Goal: Task Accomplishment & Management: Manage account settings

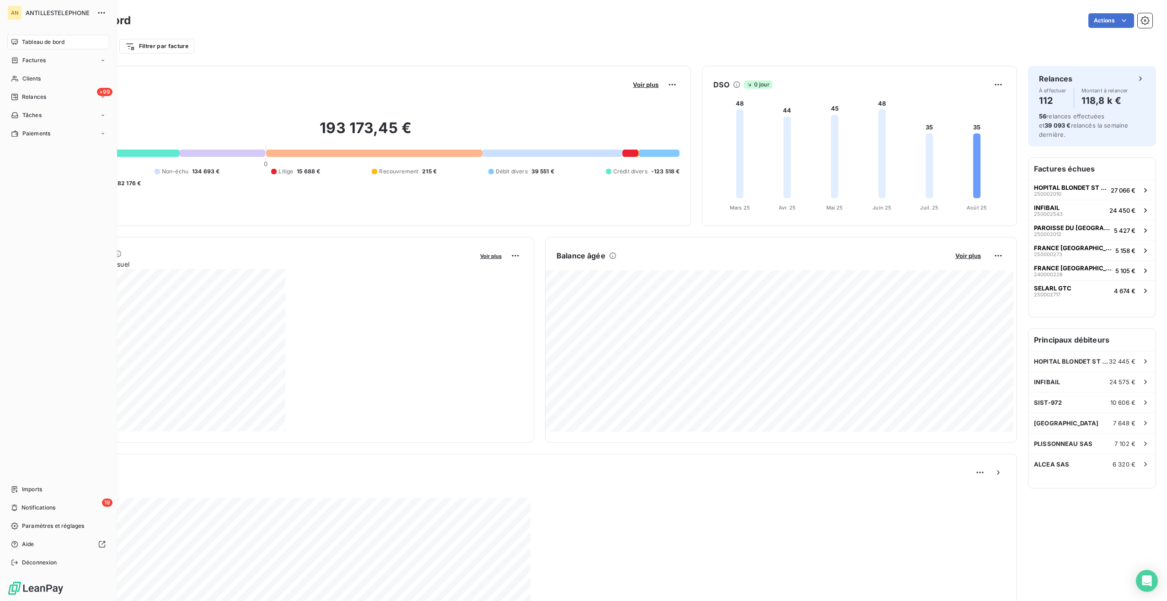
click at [32, 78] on span "Clients" at bounding box center [31, 79] width 18 height 8
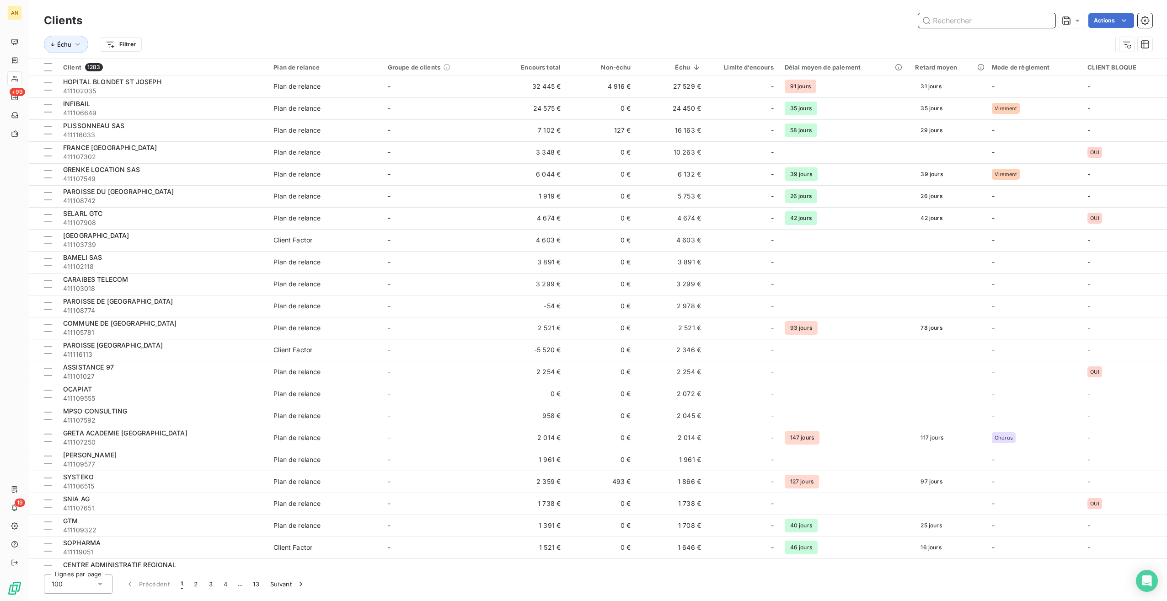
click at [698, 19] on input "text" at bounding box center [986, 20] width 137 height 15
paste input "109043"
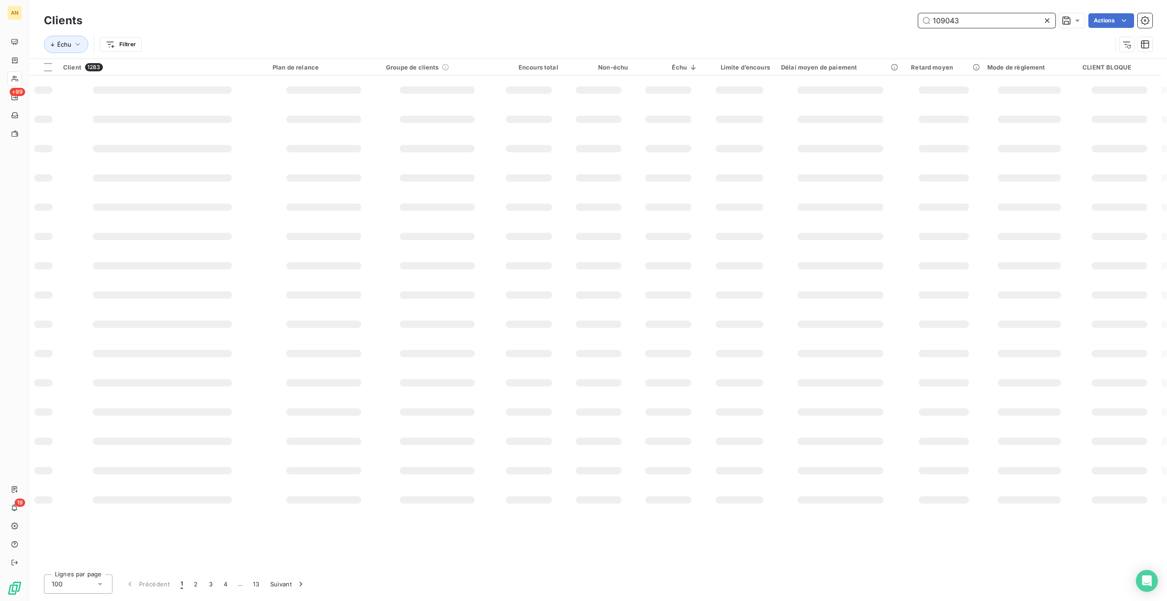
type input "109043"
click at [628, 85] on td "0 €" at bounding box center [601, 86] width 70 height 22
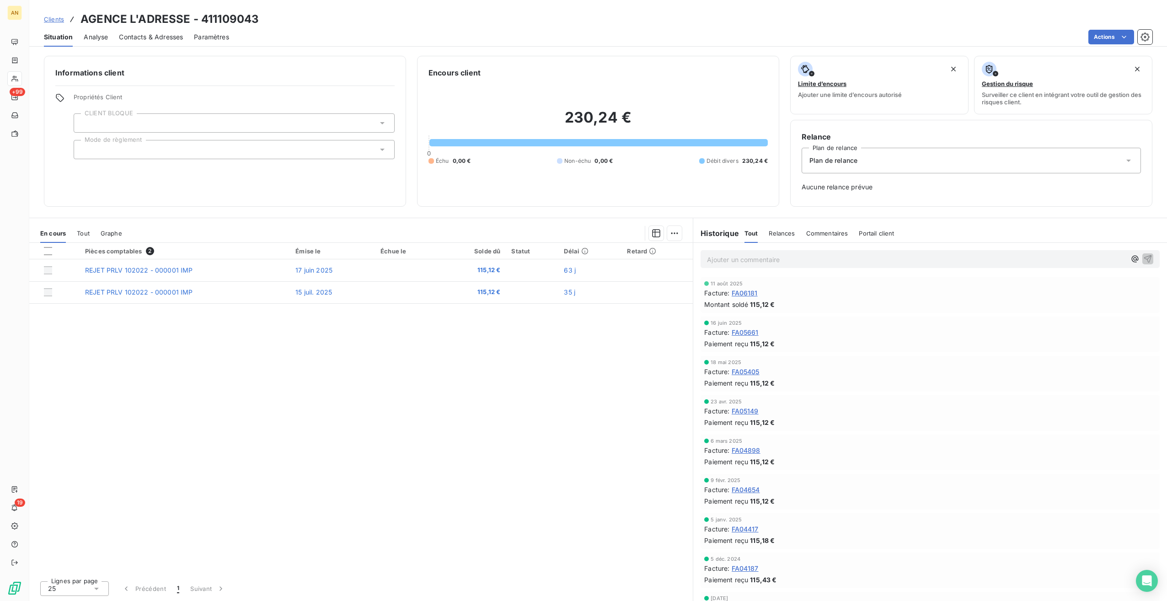
click at [411, 337] on div "Pièces comptables 2 Émise le Échue le Solde dû Statut Délai Retard REJET PRLV 1…" at bounding box center [360, 408] width 663 height 330
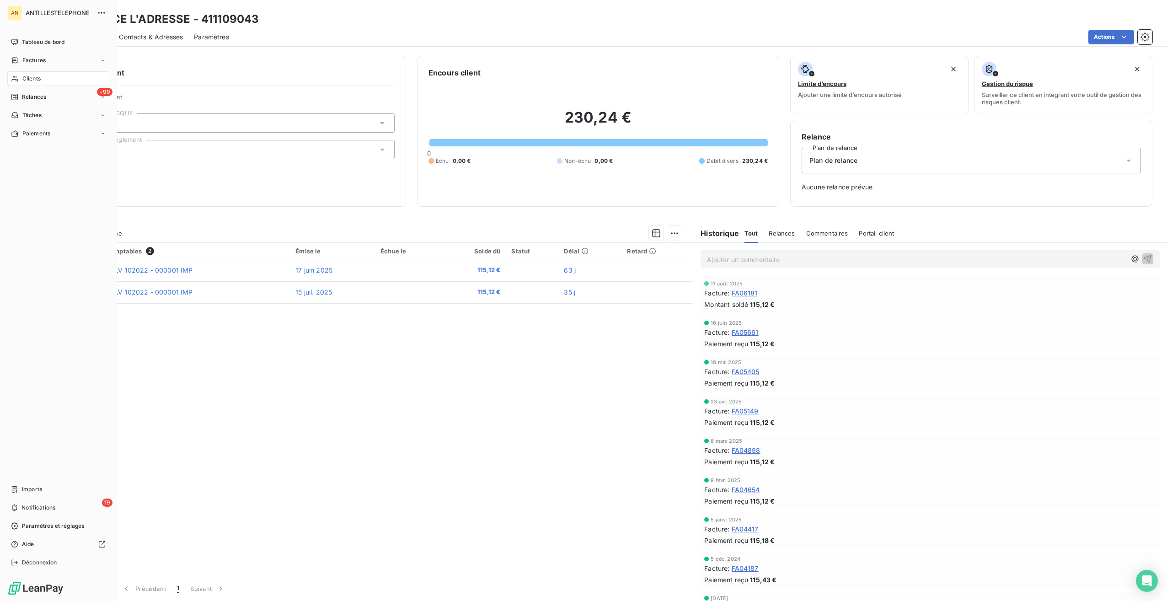
click at [23, 96] on span "Relances" at bounding box center [34, 97] width 24 height 8
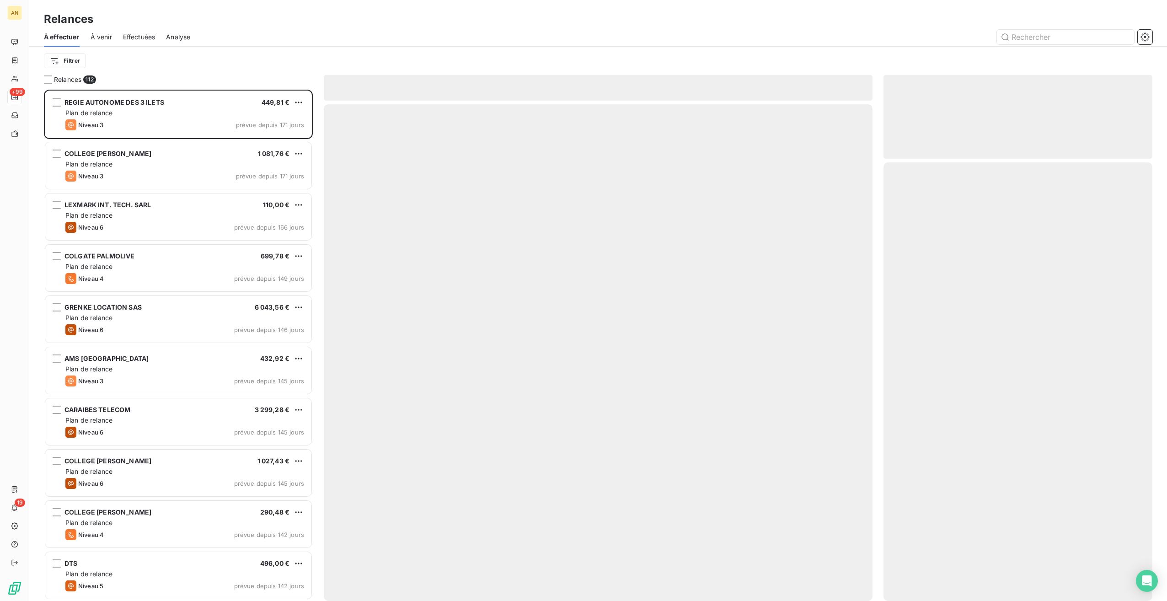
scroll to position [504, 261]
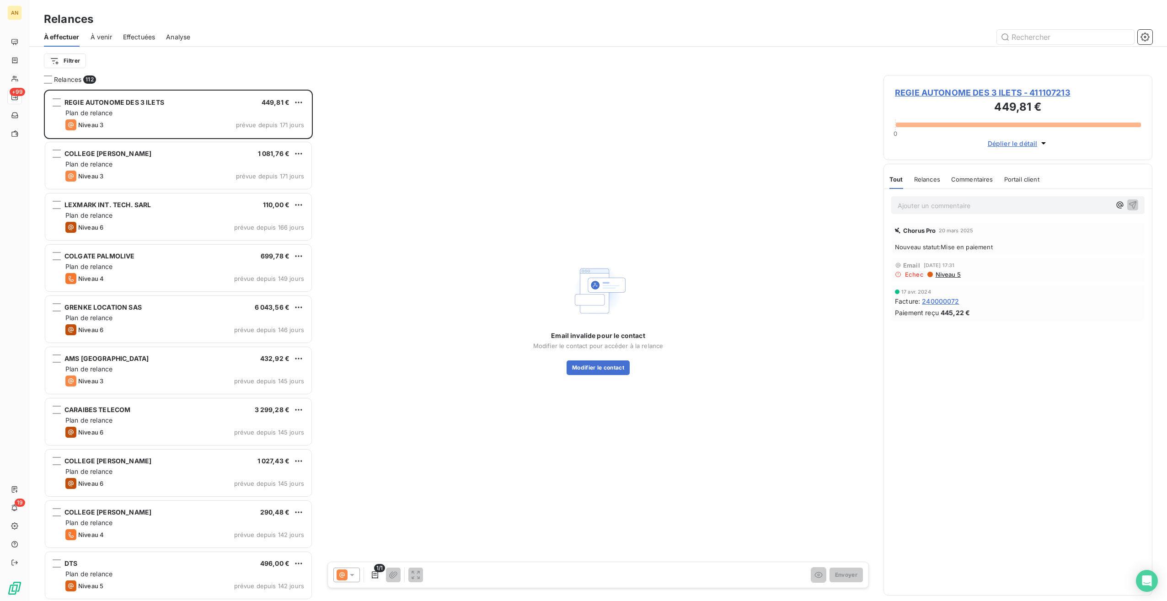
click at [148, 337] on div "AMS GUADELOUPE 432,92 € Plan de relance Niveau 3 prévue depuis 145 jours" at bounding box center [178, 370] width 266 height 47
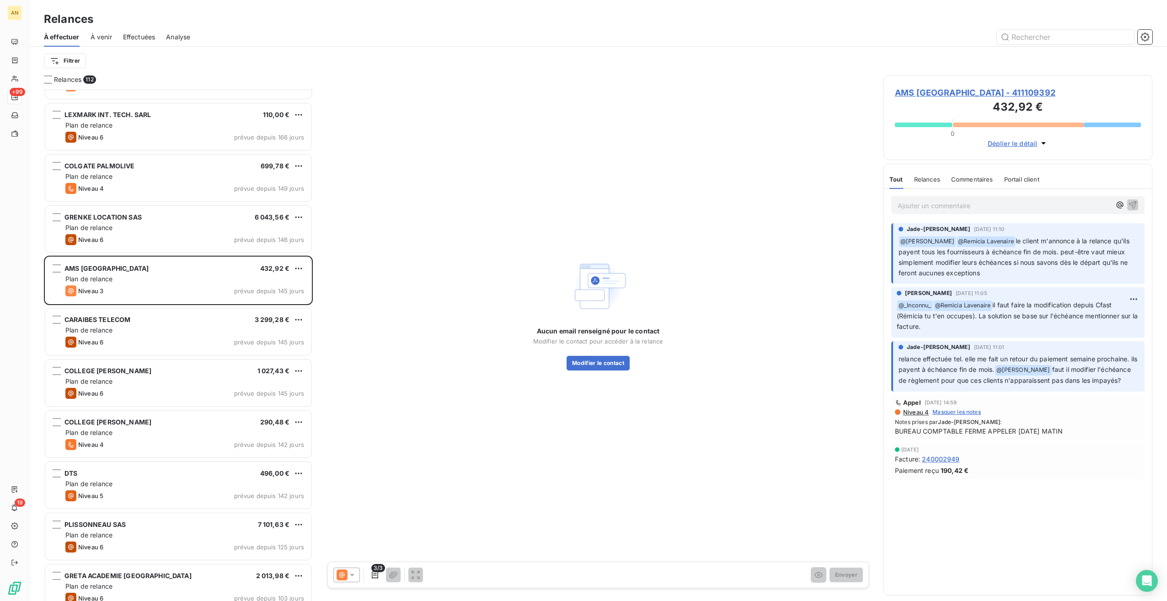
scroll to position [91, 0]
click at [124, 337] on div "Plan de relance" at bounding box center [184, 483] width 239 height 9
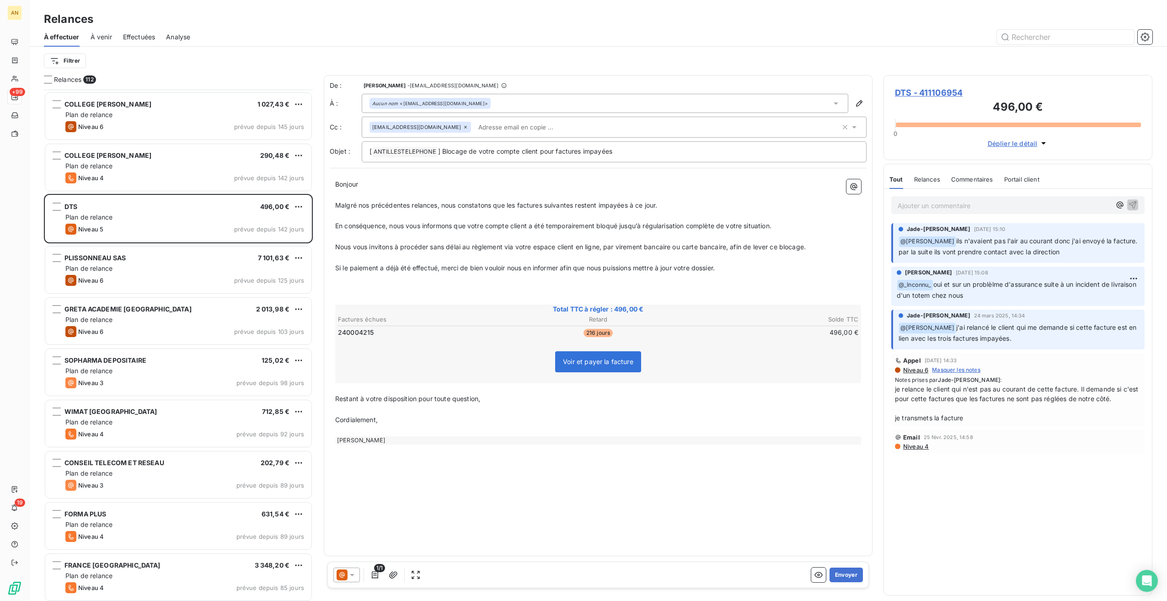
scroll to position [357, 0]
click at [157, 337] on div "Niveau 3 prévue depuis 98 jours" at bounding box center [184, 382] width 239 height 11
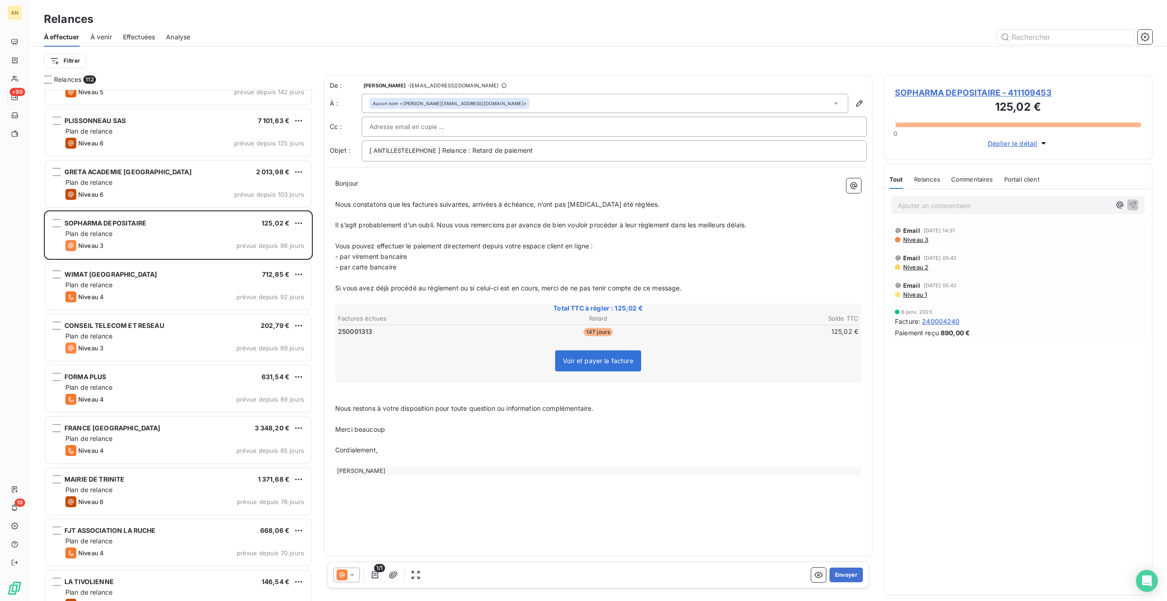
scroll to position [495, 0]
click at [121, 337] on span "FJT ASSOCIATION LA RUCHE" at bounding box center [109, 530] width 91 height 8
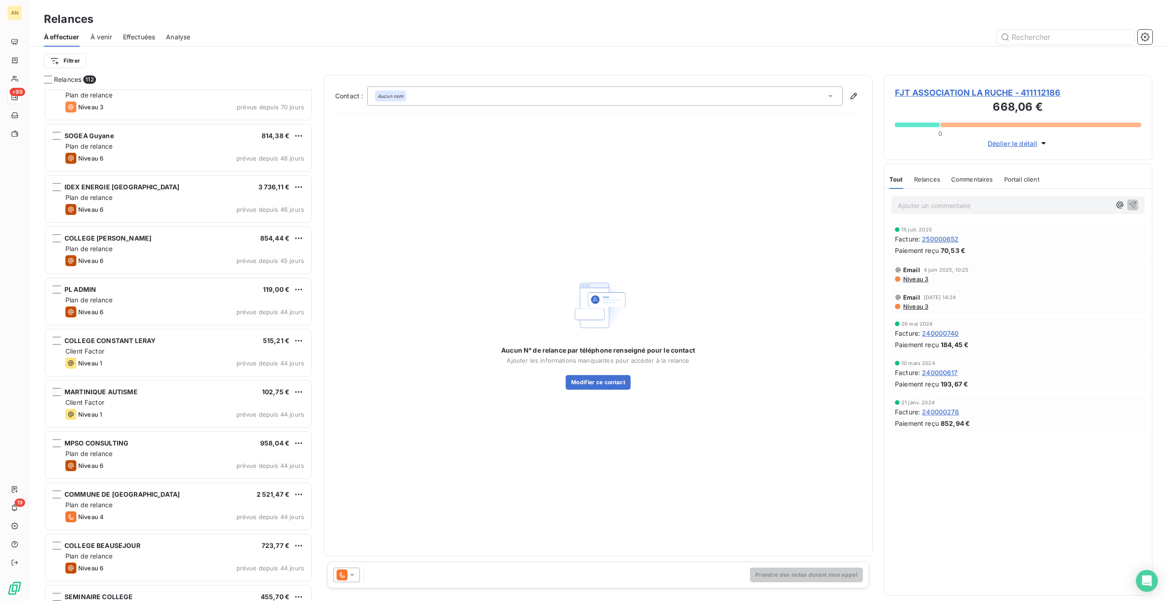
scroll to position [1043, 0]
click at [116, 337] on div "LA TIVOLIENNE 146,54 € Plan de relance Niveau 6 prévue depuis 70 jours EUREXO 1…" at bounding box center [178, 345] width 269 height 511
click at [118, 337] on span "MARTINIQUE AUTISME" at bounding box center [100, 391] width 73 height 8
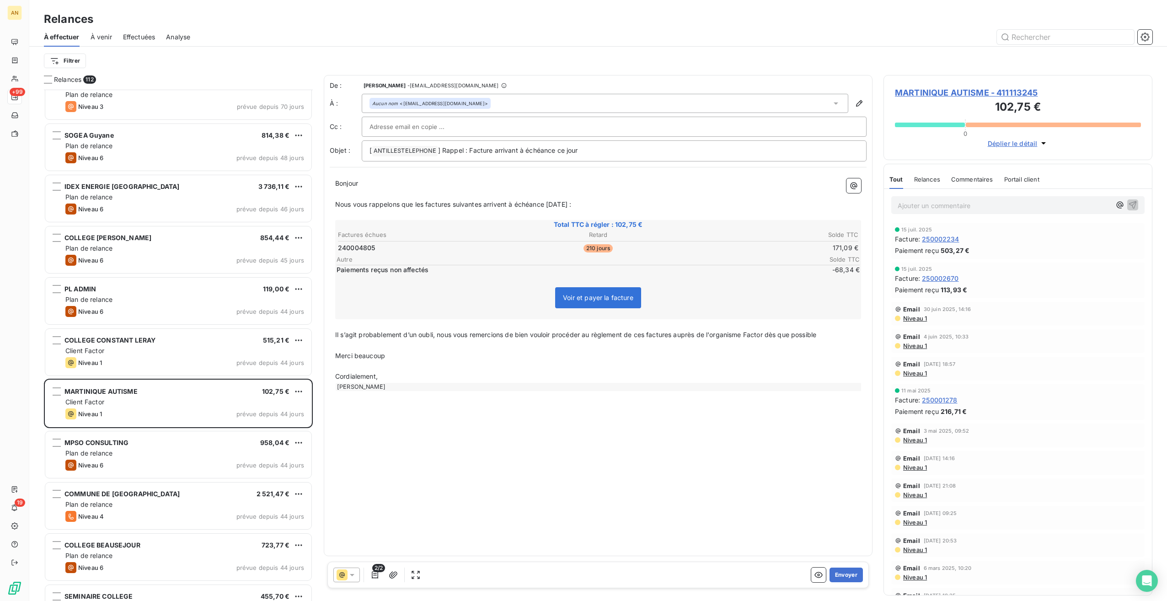
click at [698, 337] on button "Envoyer" at bounding box center [845, 574] width 33 height 15
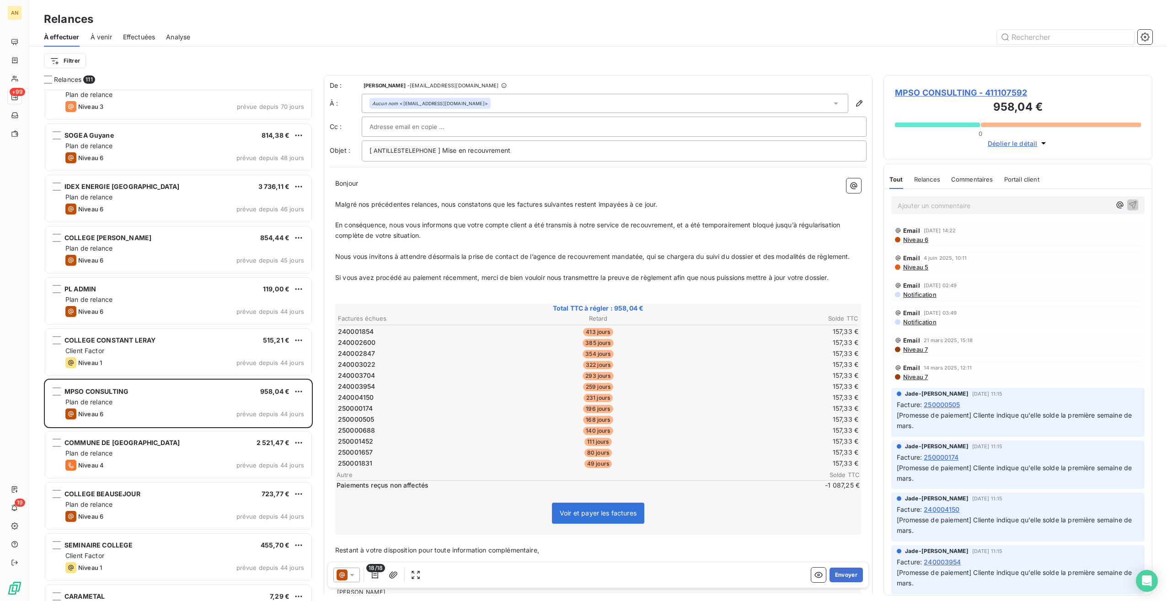
click at [182, 337] on div "Client Factor" at bounding box center [184, 555] width 239 height 9
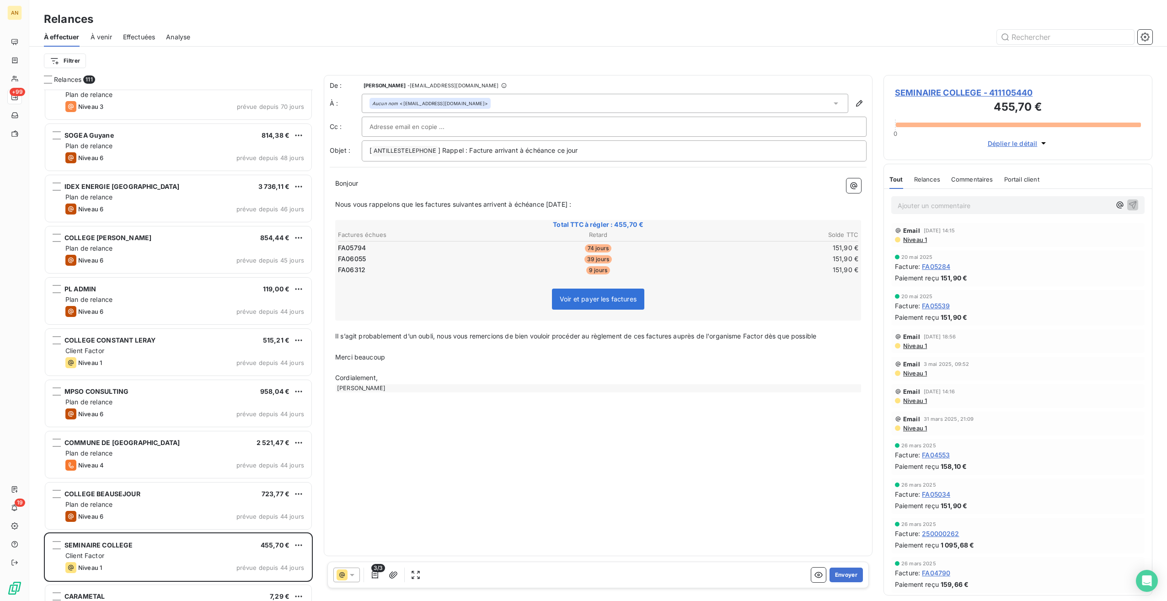
click at [698, 337] on button "Envoyer" at bounding box center [845, 574] width 33 height 15
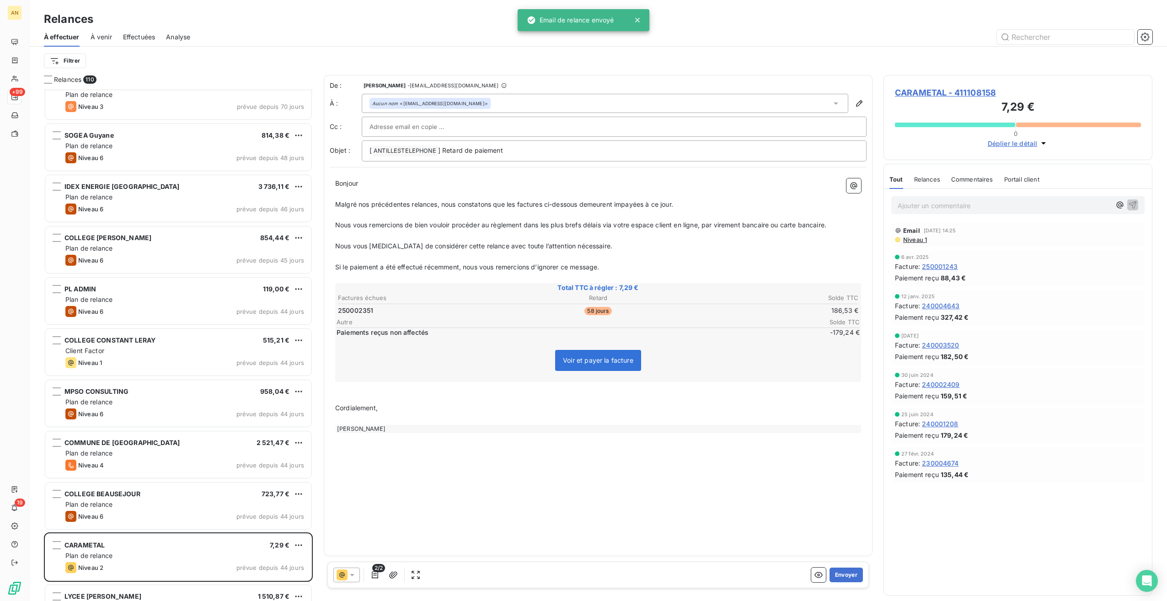
click at [698, 337] on button "Envoyer" at bounding box center [845, 574] width 33 height 15
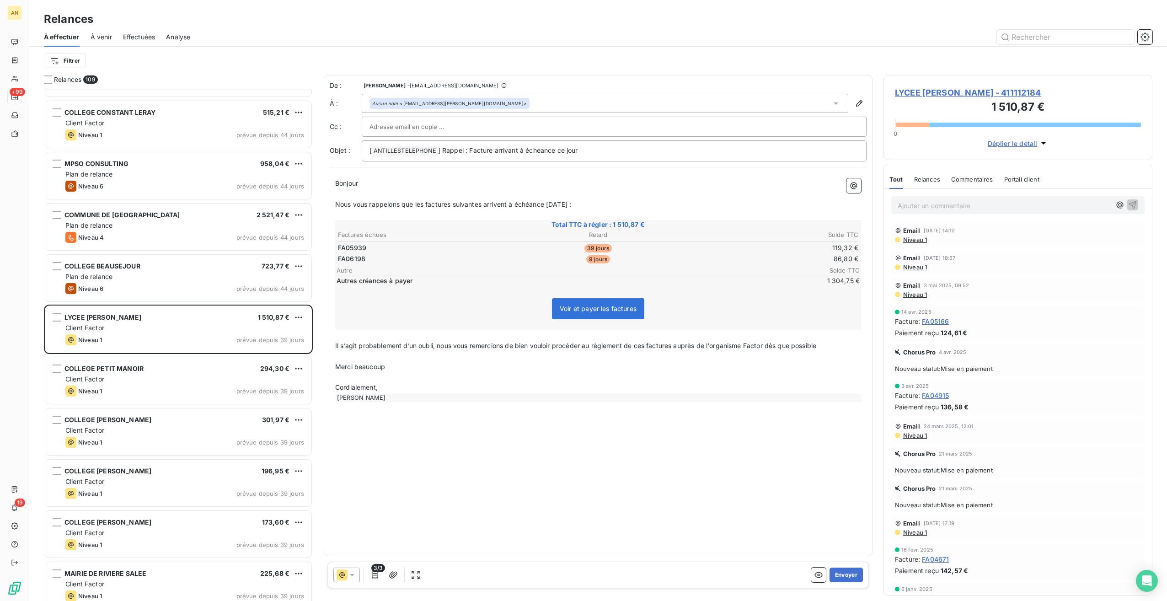
click at [144, 337] on div "COLLEGE [PERSON_NAME] 854,44 € Plan de relance Niveau 6 prévue depuis 45 jours …" at bounding box center [178, 345] width 269 height 511
click at [138, 331] on div "Client Factor" at bounding box center [184, 327] width 239 height 9
click at [698, 337] on button "Envoyer" at bounding box center [845, 574] width 33 height 15
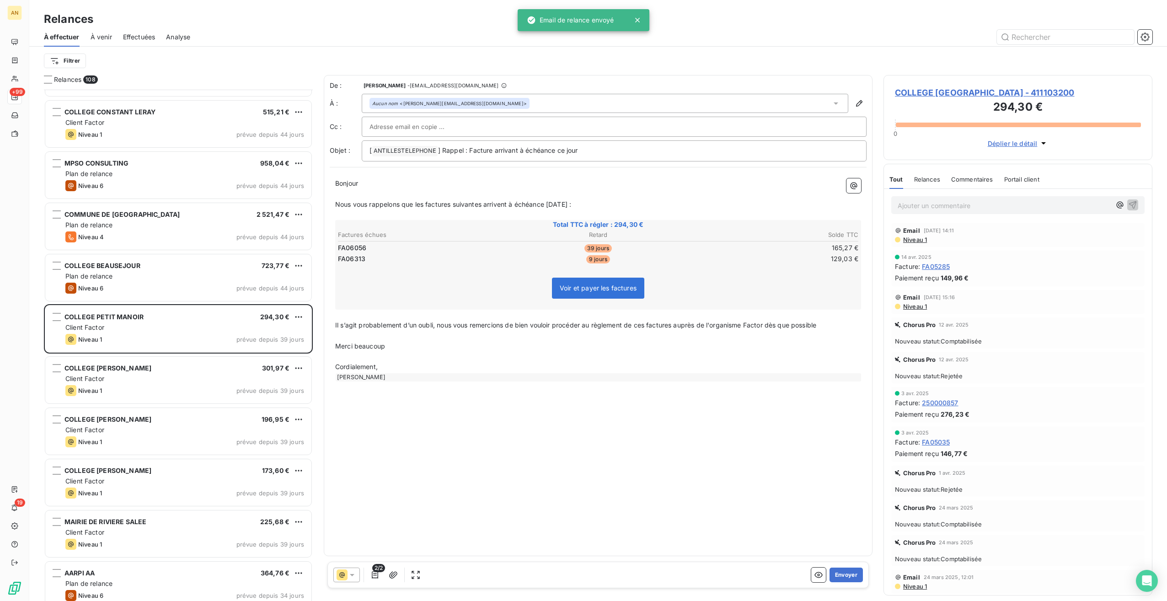
click at [698, 337] on button "Envoyer" at bounding box center [845, 574] width 33 height 15
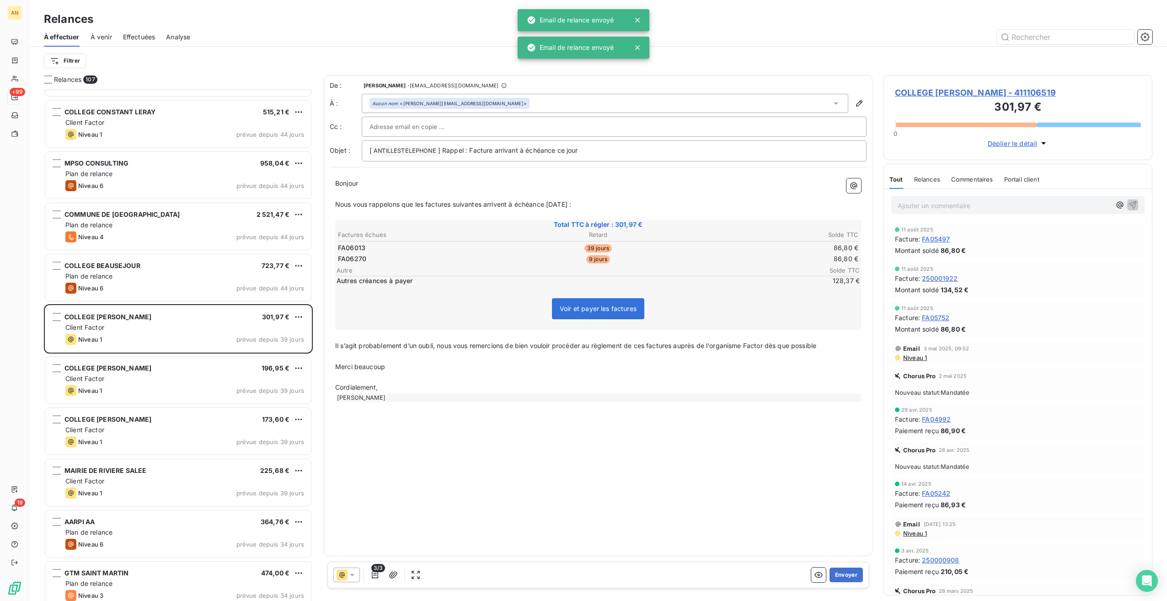
click at [698, 337] on button "Envoyer" at bounding box center [845, 574] width 33 height 15
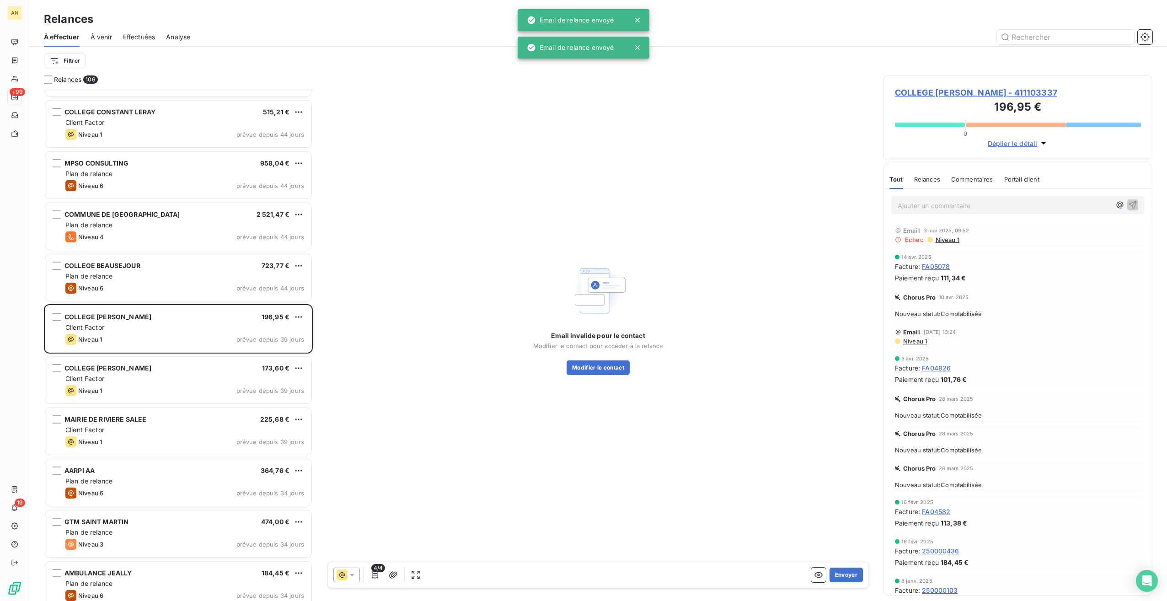
click at [698, 337] on button "Envoyer" at bounding box center [845, 574] width 33 height 15
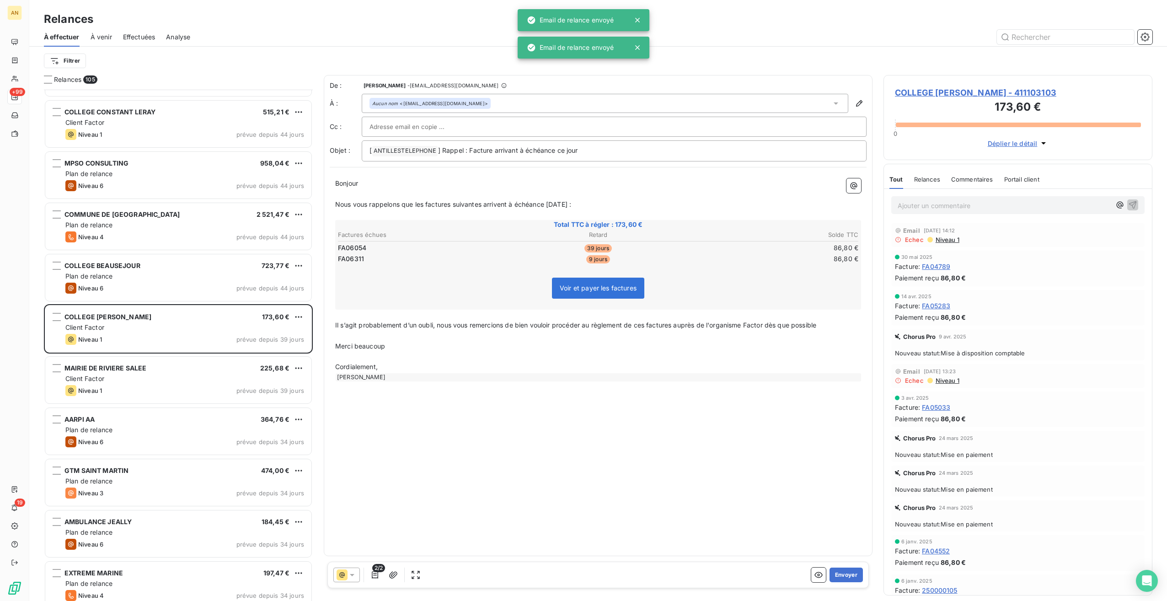
click at [698, 337] on button "Envoyer" at bounding box center [845, 574] width 33 height 15
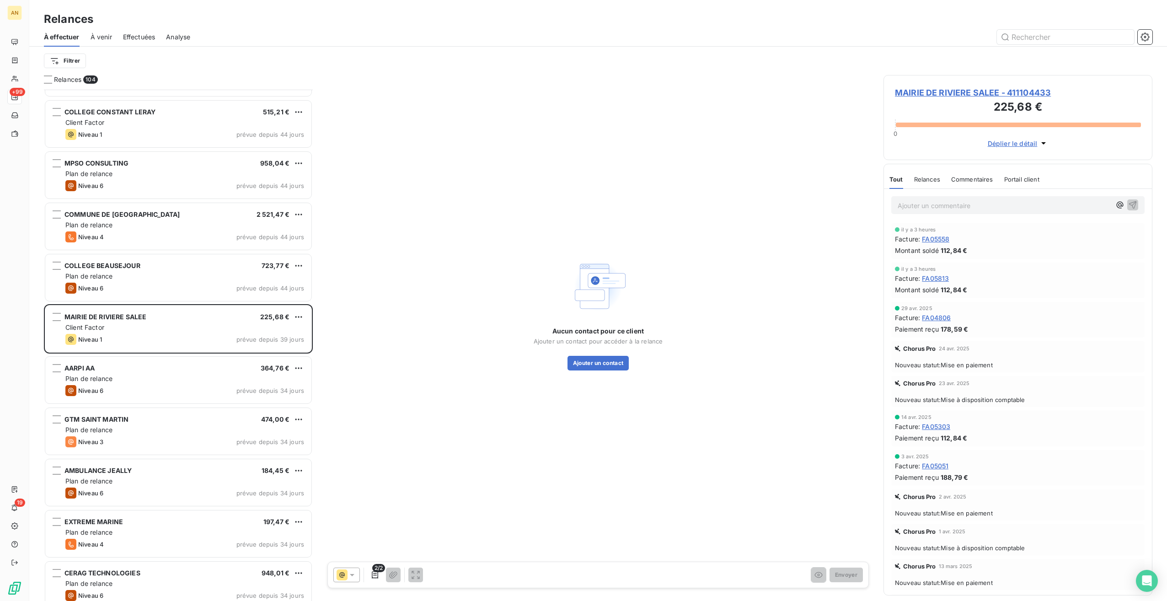
click at [115, 337] on div "Niveau 6 prévue depuis 34 jours" at bounding box center [184, 390] width 239 height 11
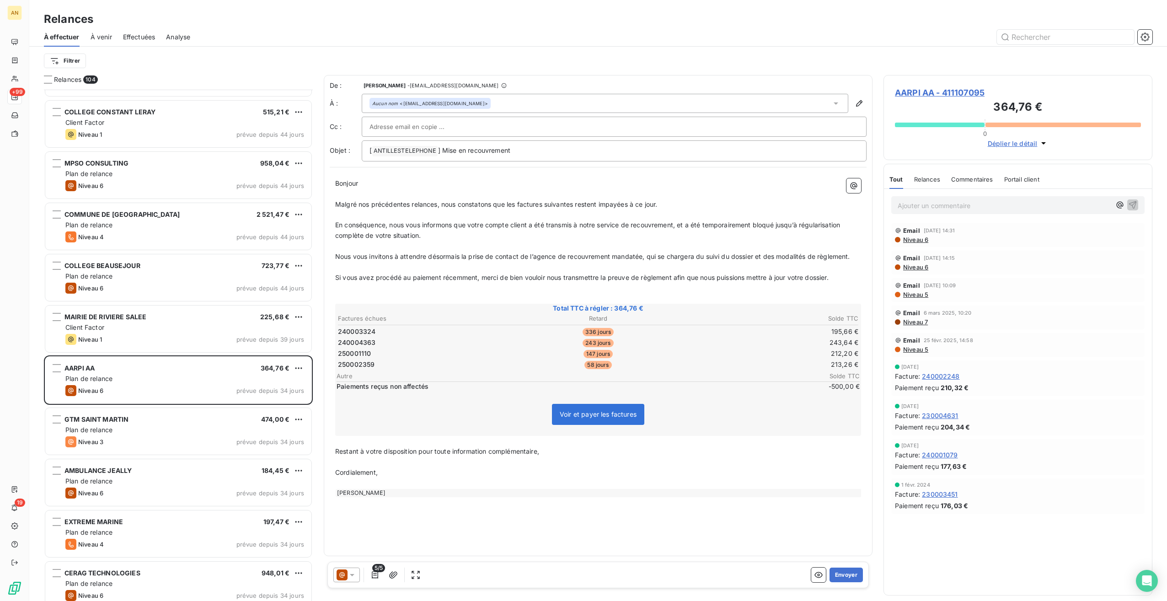
click at [129, 337] on div "Niveau 6 prévue depuis 34 jours" at bounding box center [184, 492] width 239 height 11
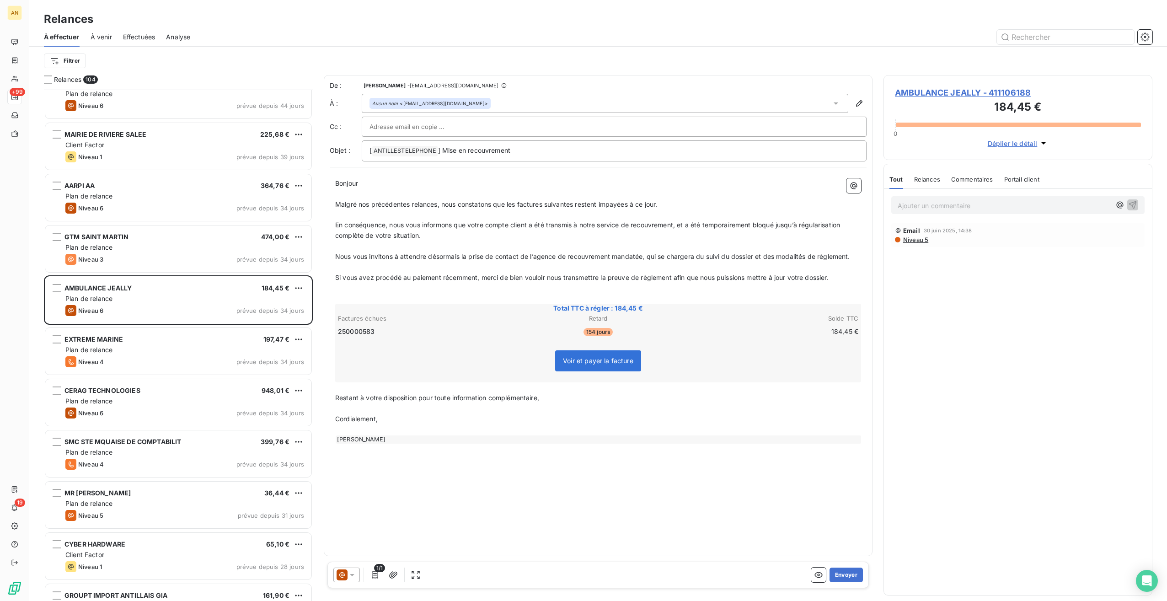
scroll to position [1454, 0]
click at [152, 337] on div "CYBER HARDWARE 65,10 €" at bounding box center [184, 543] width 239 height 8
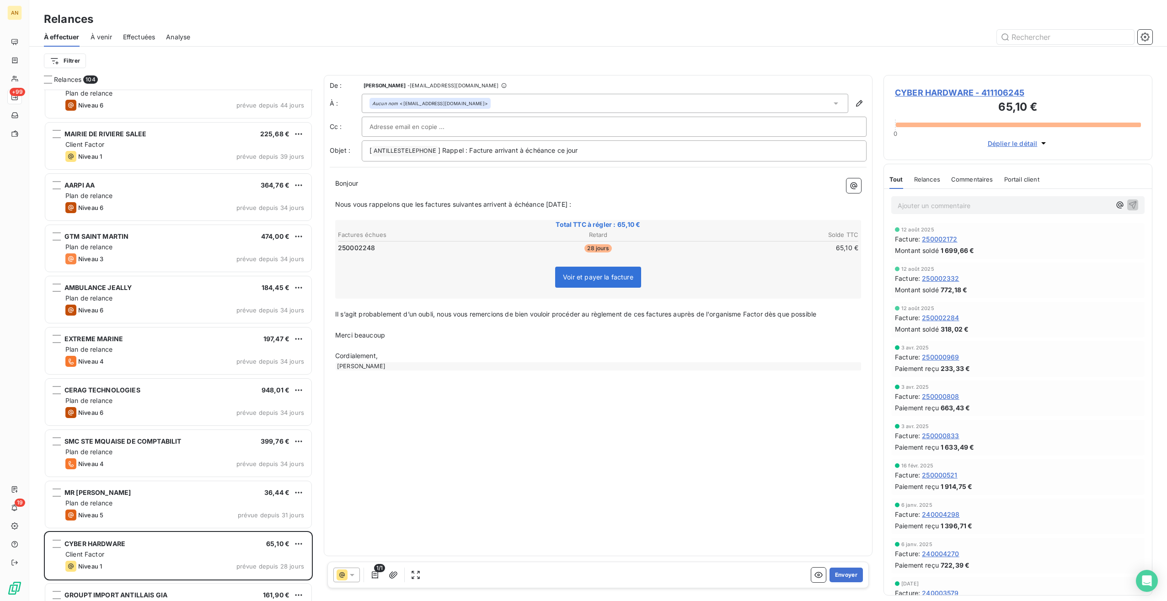
click at [698, 337] on button "Envoyer" at bounding box center [845, 574] width 33 height 15
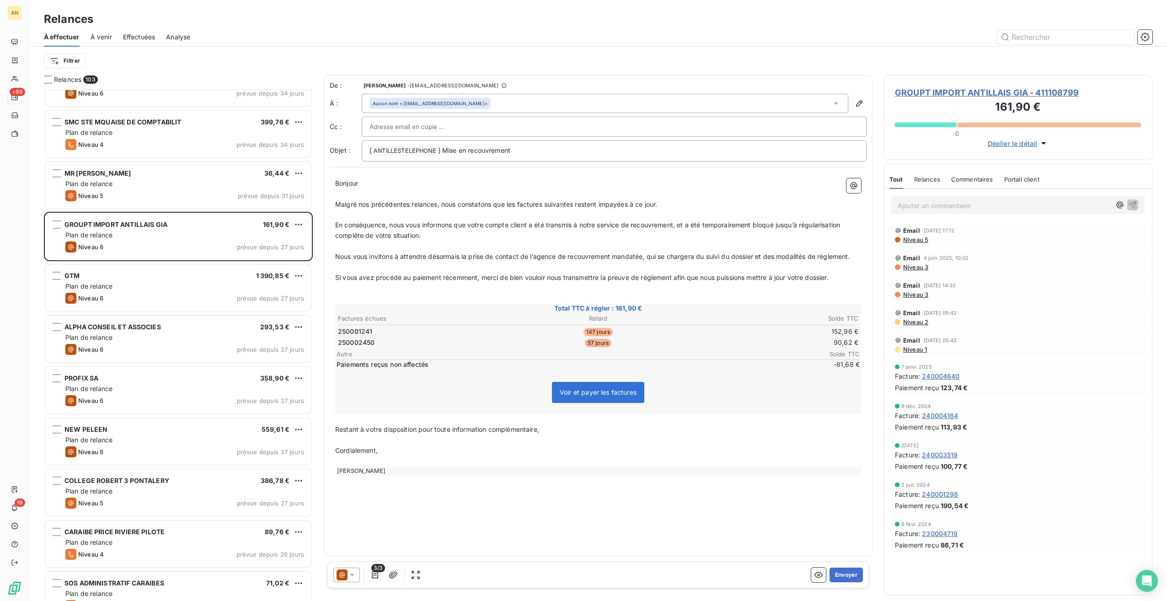
click at [156, 337] on div "EXTREME MARINE 197,47 € Plan de relance Niveau 4 prévue depuis 34 jours CERAG T…" at bounding box center [178, 345] width 269 height 511
click at [249, 337] on div "Plan de relance" at bounding box center [184, 439] width 239 height 9
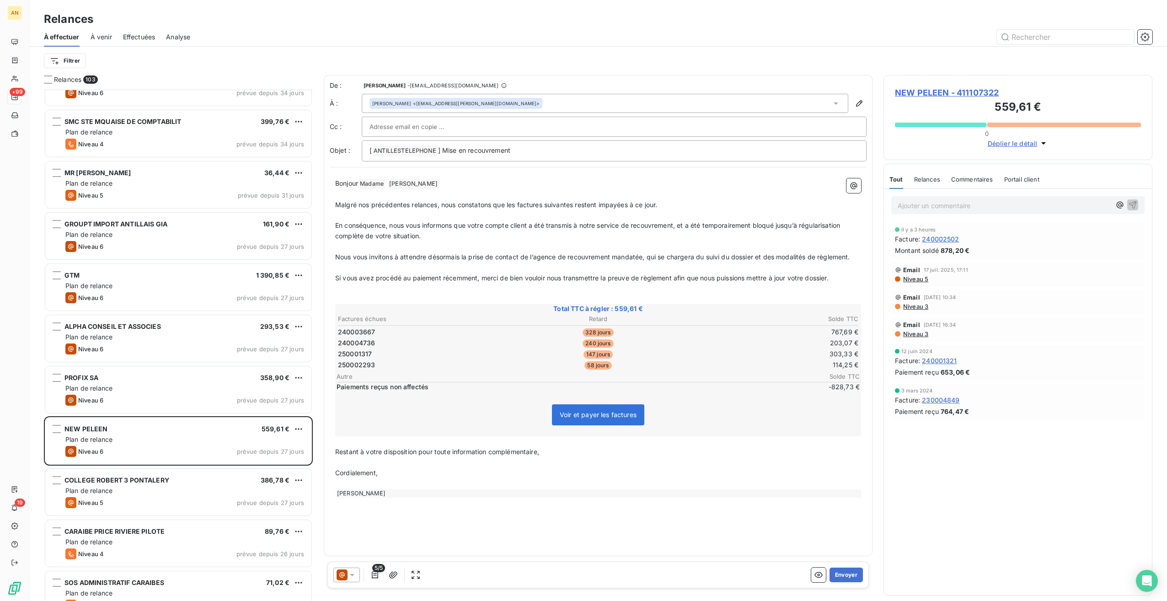
click at [155, 337] on div "Plan de relance" at bounding box center [184, 541] width 239 height 9
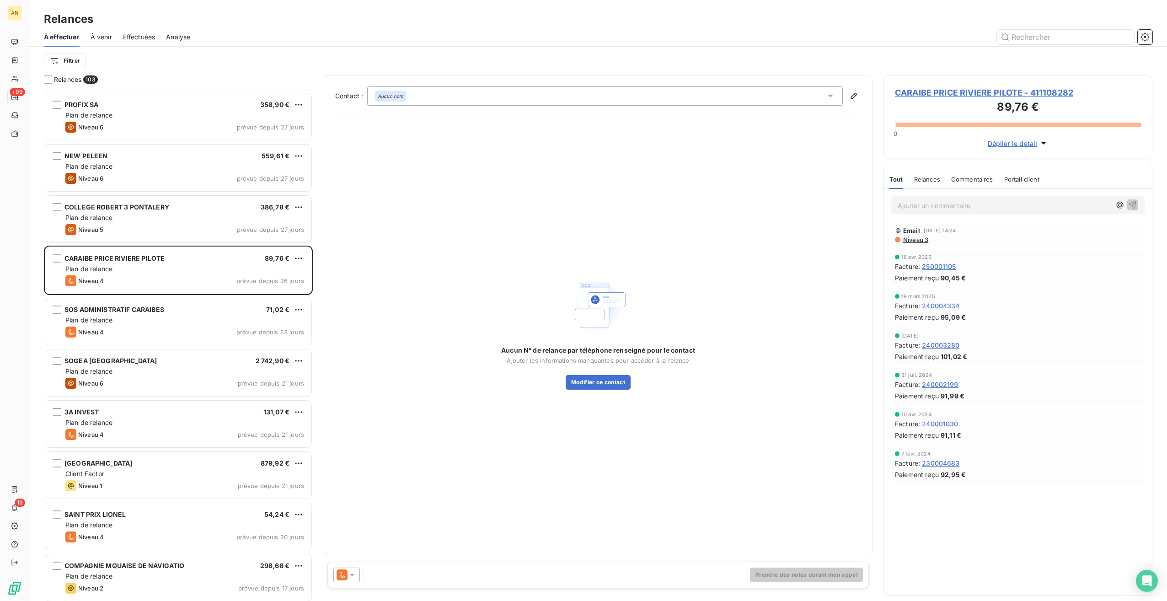
scroll to position [2046, 0]
click at [140, 337] on div "Niveau 1 prévue depuis 21 jours" at bounding box center [184, 485] width 239 height 11
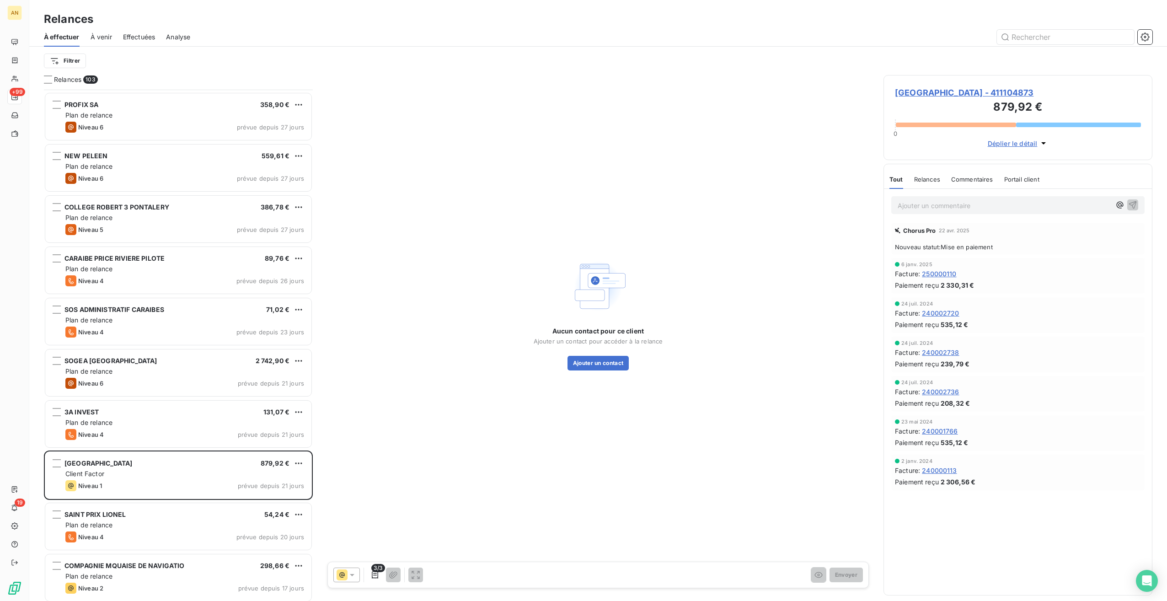
click at [138, 337] on div "Plan de relance" at bounding box center [184, 575] width 239 height 9
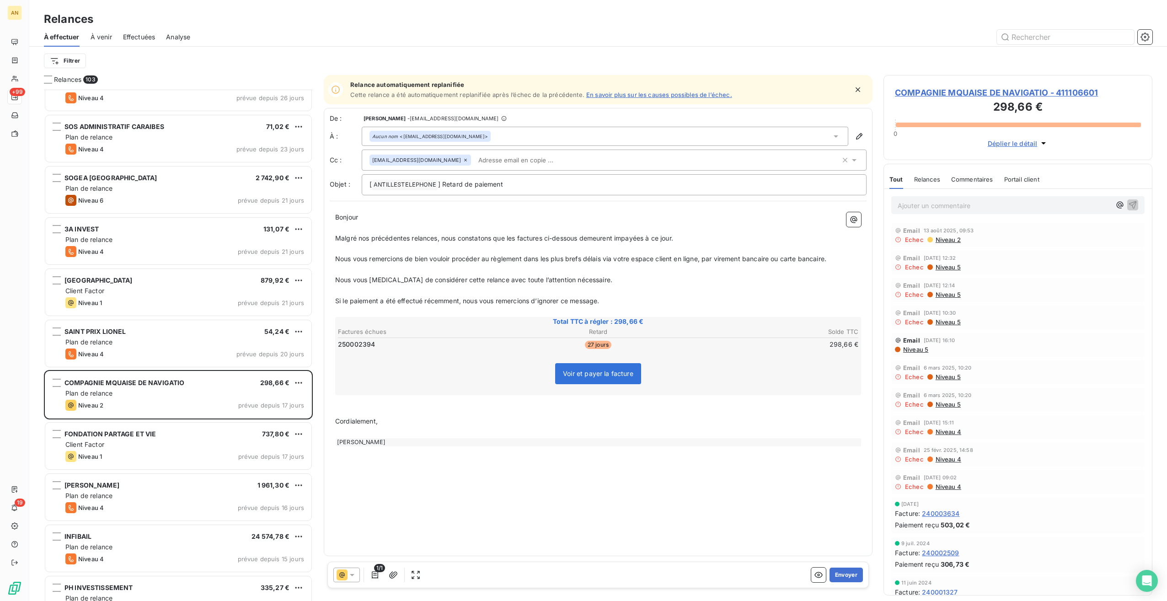
scroll to position [2229, 0]
click at [84, 337] on span "Client Factor" at bounding box center [84, 444] width 39 height 8
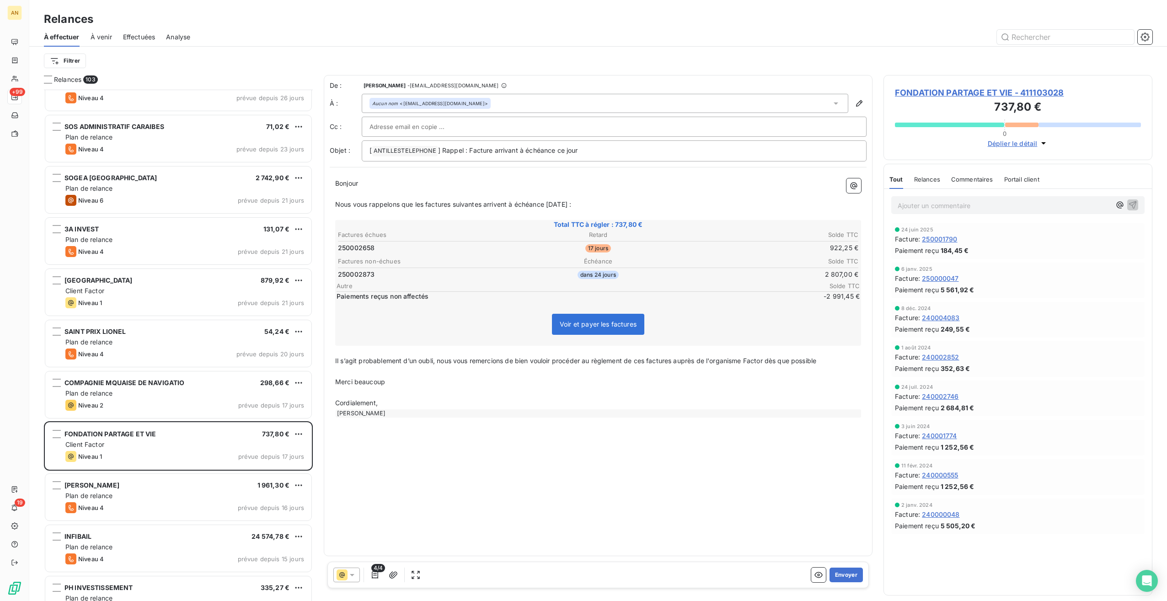
click at [698, 337] on button "Envoyer" at bounding box center [845, 574] width 33 height 15
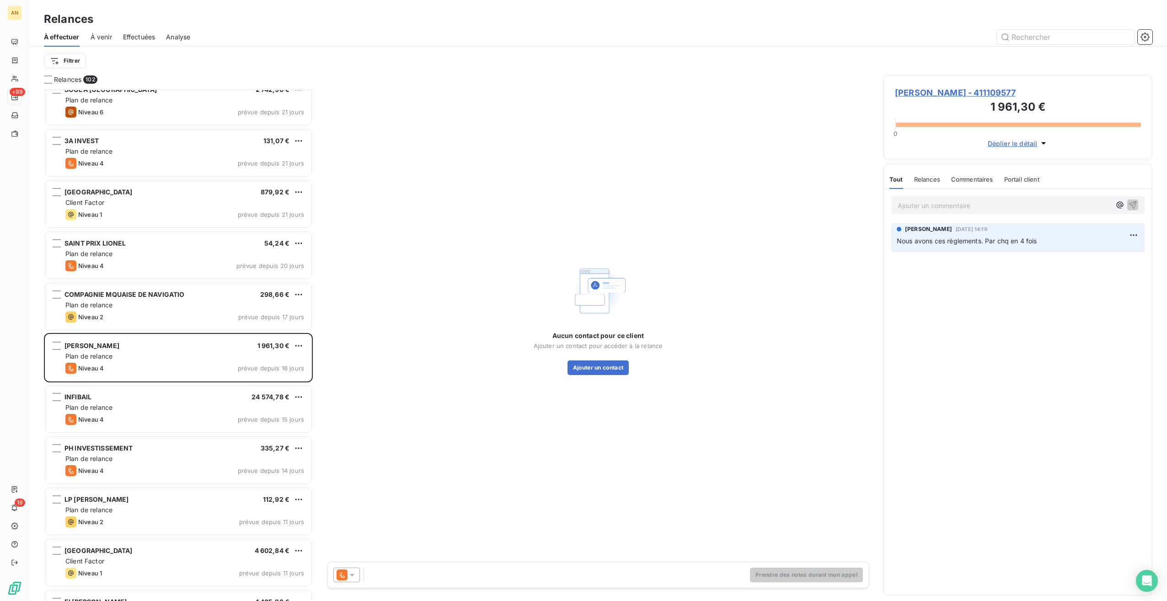
click at [139, 337] on div "SOS ADMINISTRATIF CARAIBES 71,02 € Plan de relance Niveau 4 prévue depuis 23 jo…" at bounding box center [178, 345] width 269 height 511
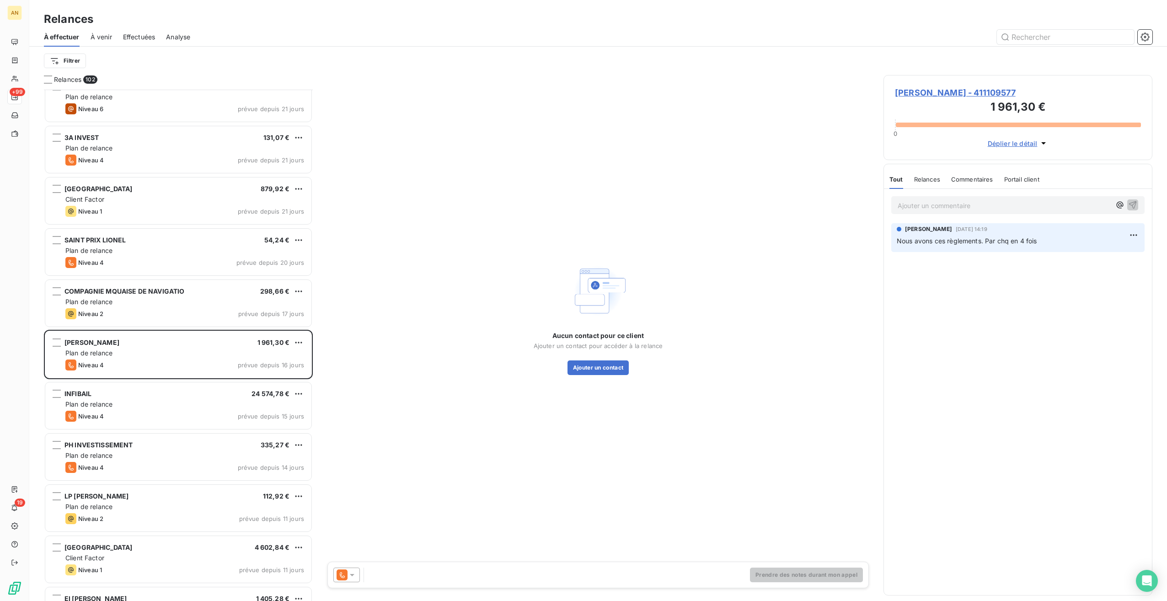
scroll to position [2320, 0]
click at [140, 337] on div "LP [PERSON_NAME] 112,92 € Plan de relance Niveau 2 prévue depuis 11 jours" at bounding box center [178, 508] width 266 height 47
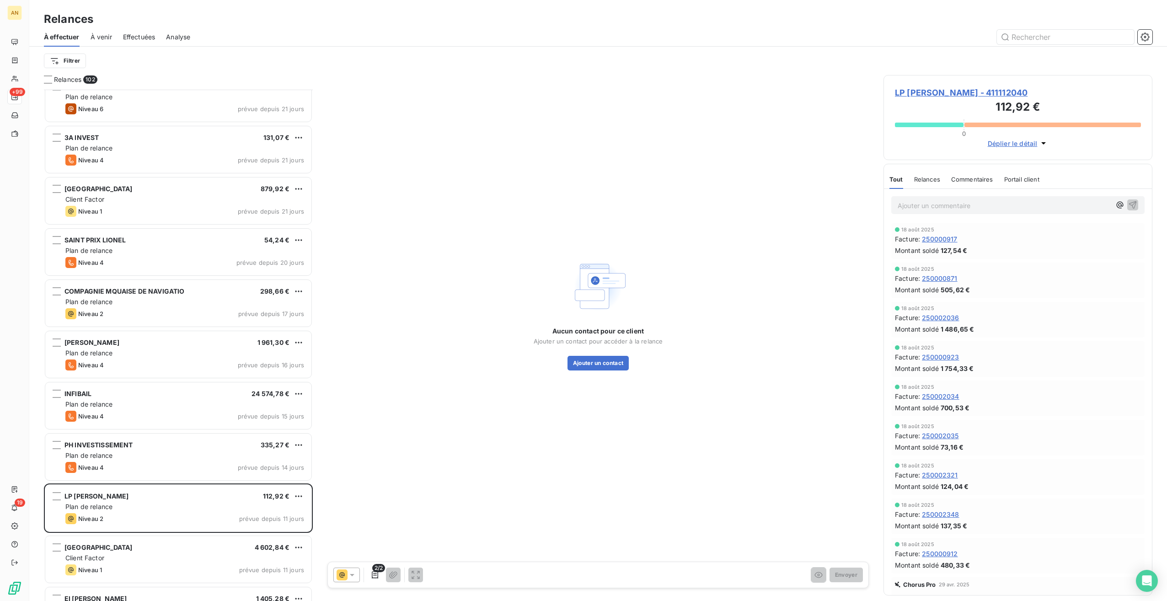
click at [119, 337] on div "Client Factor" at bounding box center [184, 557] width 239 height 9
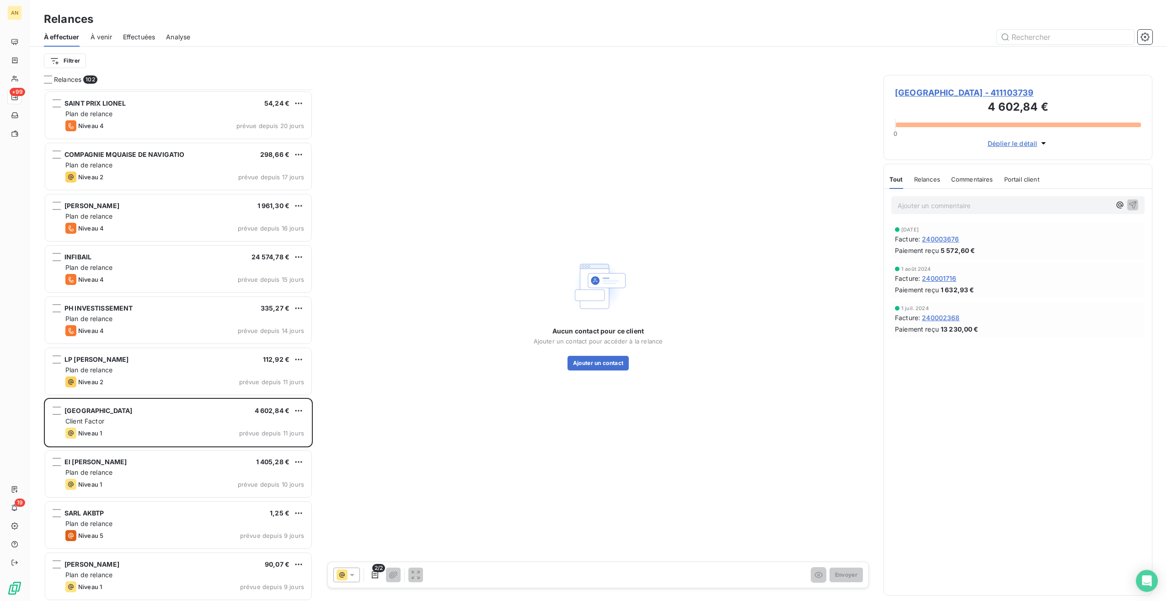
scroll to position [2457, 0]
click at [170, 337] on div "Plan de relance" at bounding box center [184, 574] width 239 height 9
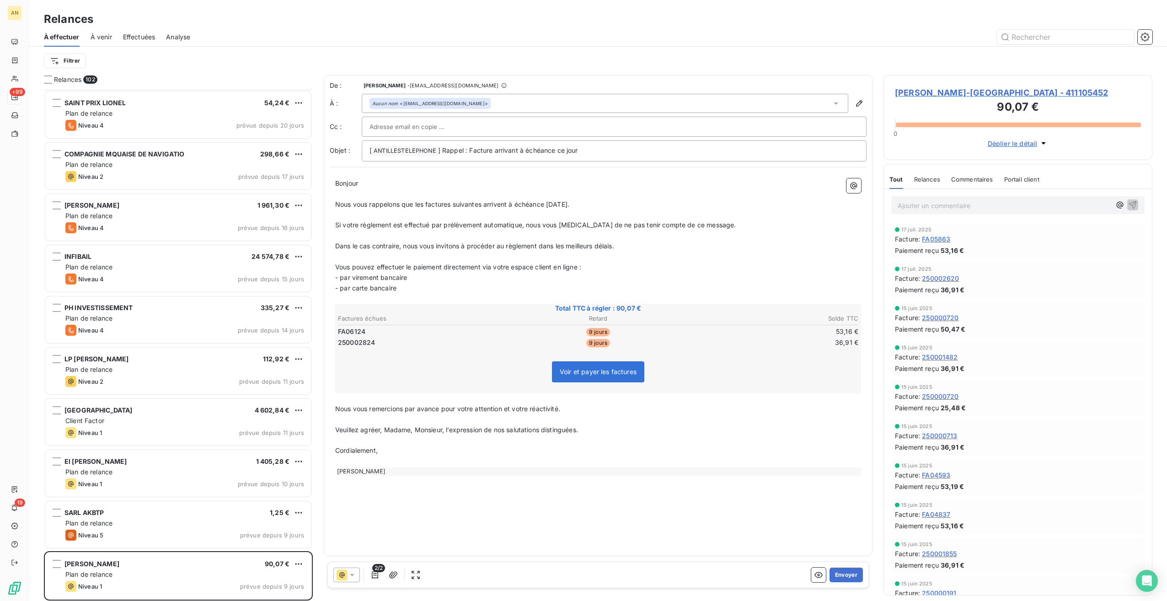
click at [698, 337] on button "Envoyer" at bounding box center [845, 574] width 33 height 15
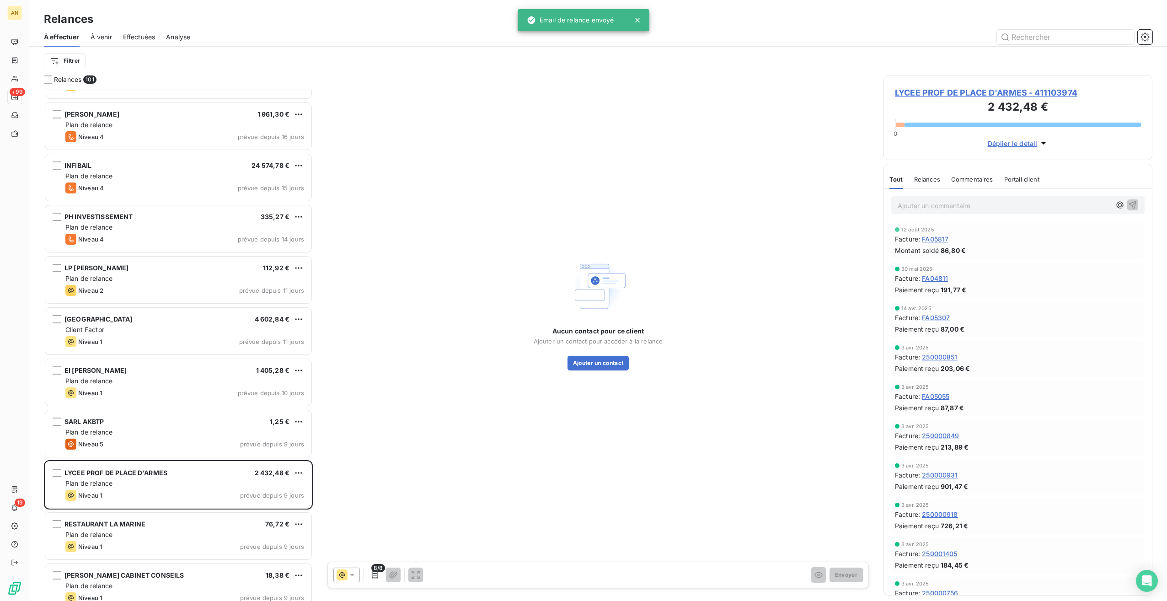
scroll to position [2549, 0]
click at [168, 337] on div "Plan de relance" at bounding box center [184, 533] width 239 height 9
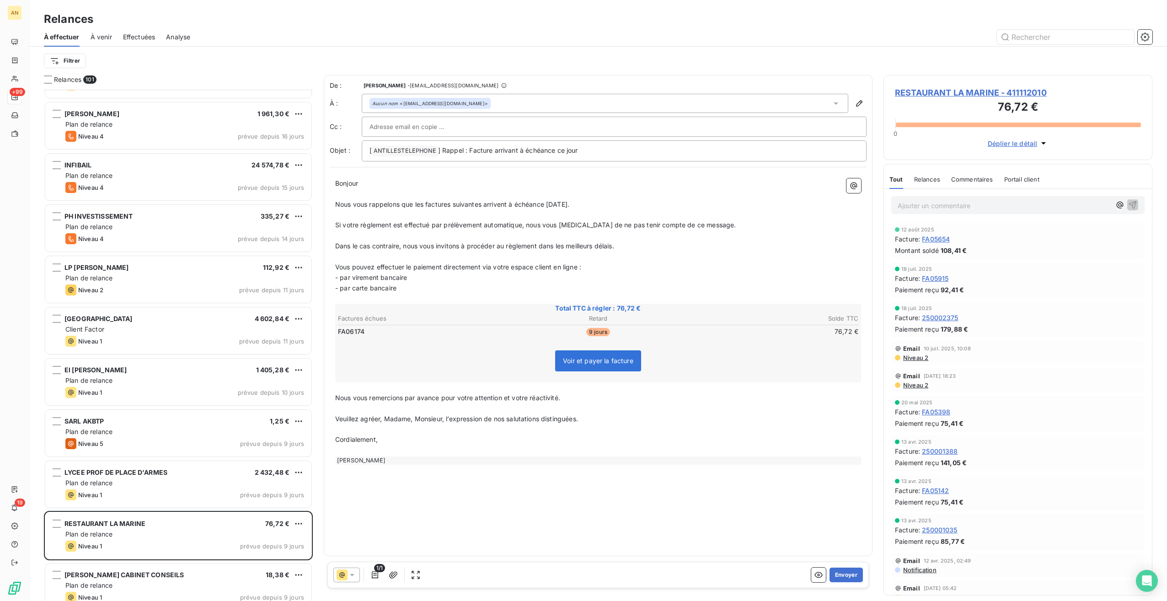
click at [698, 337] on button "Envoyer" at bounding box center [845, 574] width 33 height 15
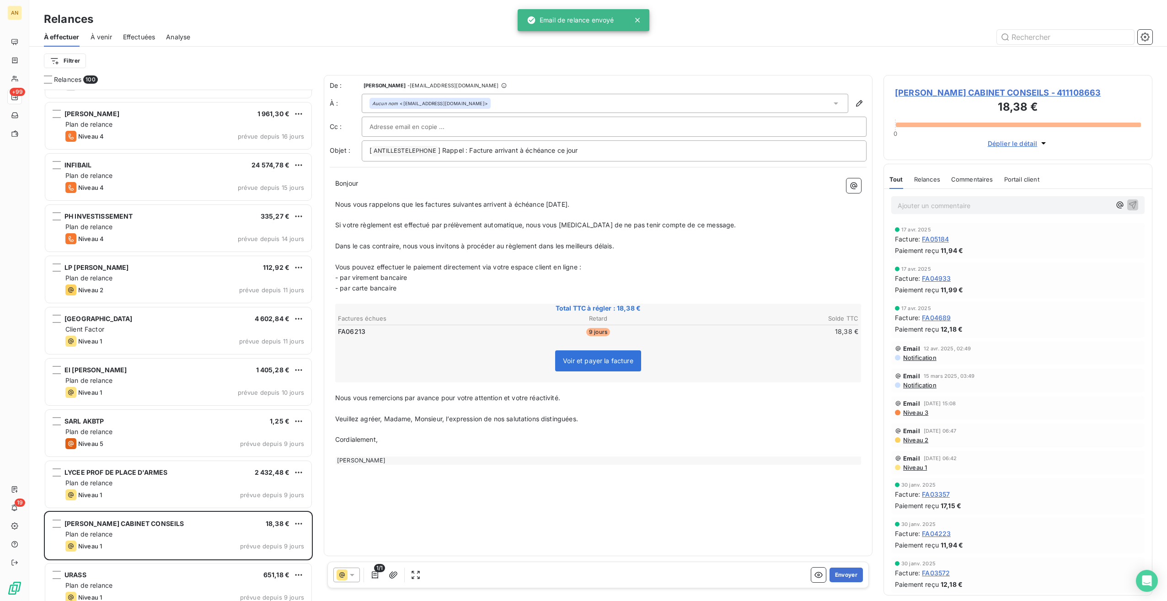
click at [698, 337] on button "Envoyer" at bounding box center [845, 574] width 33 height 15
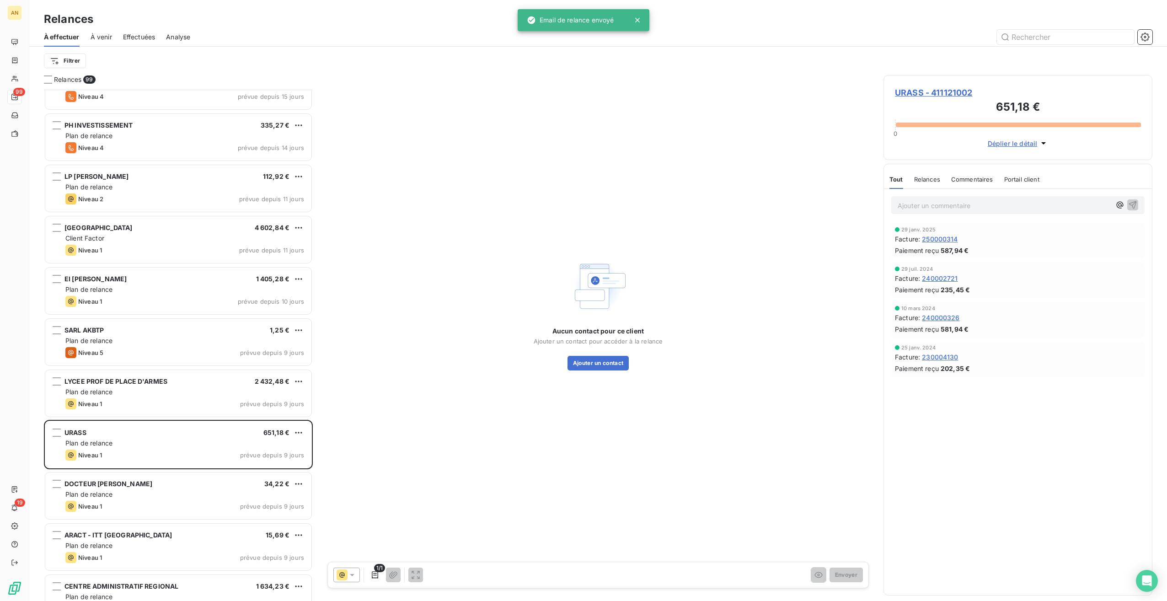
scroll to position [2640, 0]
click at [156, 337] on div "Plan de relance" at bounding box center [184, 493] width 239 height 9
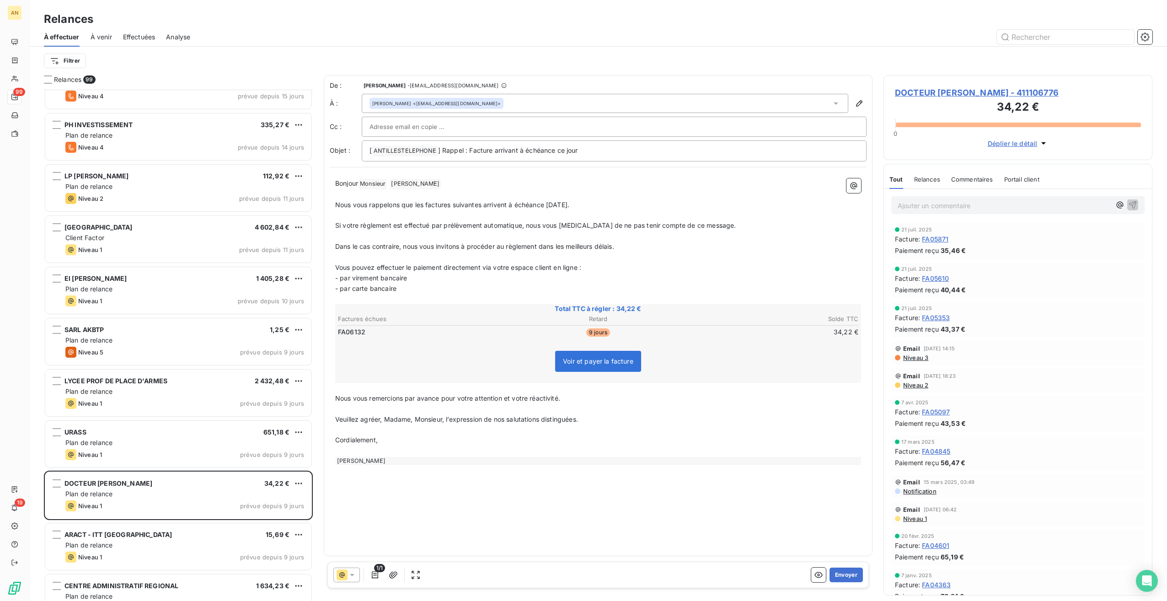
click at [698, 337] on button "Envoyer" at bounding box center [845, 574] width 33 height 15
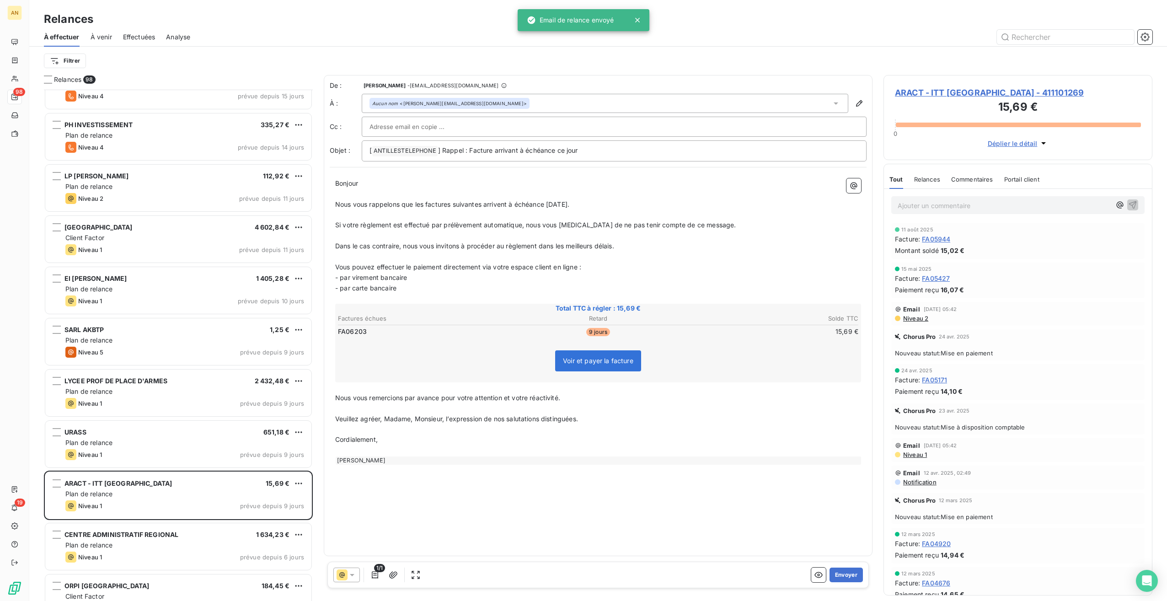
click at [698, 337] on button "Envoyer" at bounding box center [845, 574] width 33 height 15
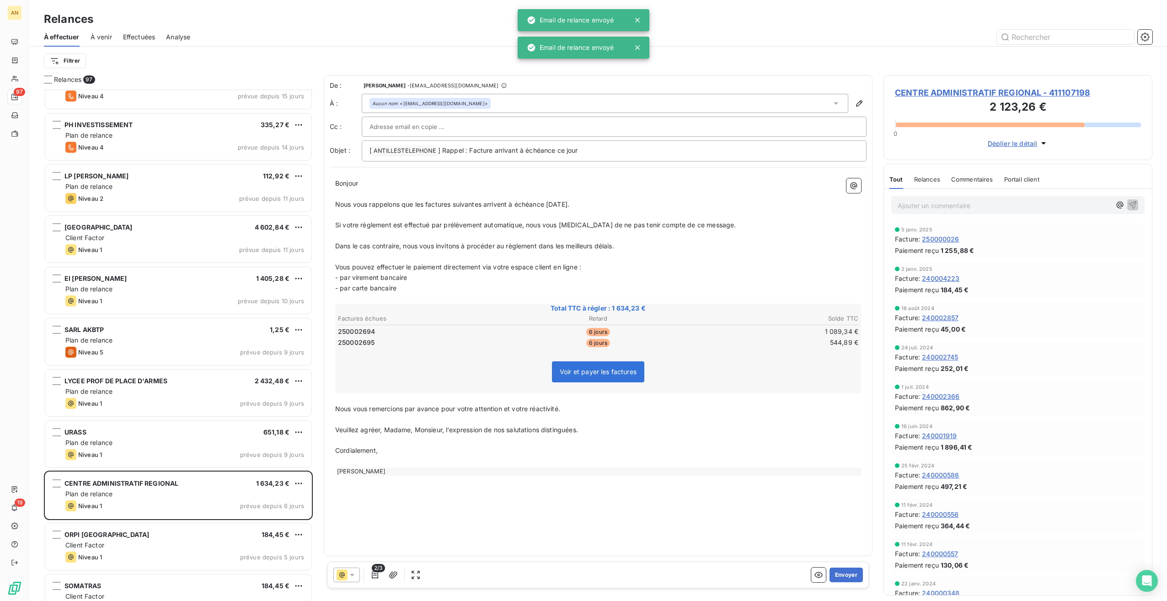
click at [698, 337] on button "Envoyer" at bounding box center [845, 574] width 33 height 15
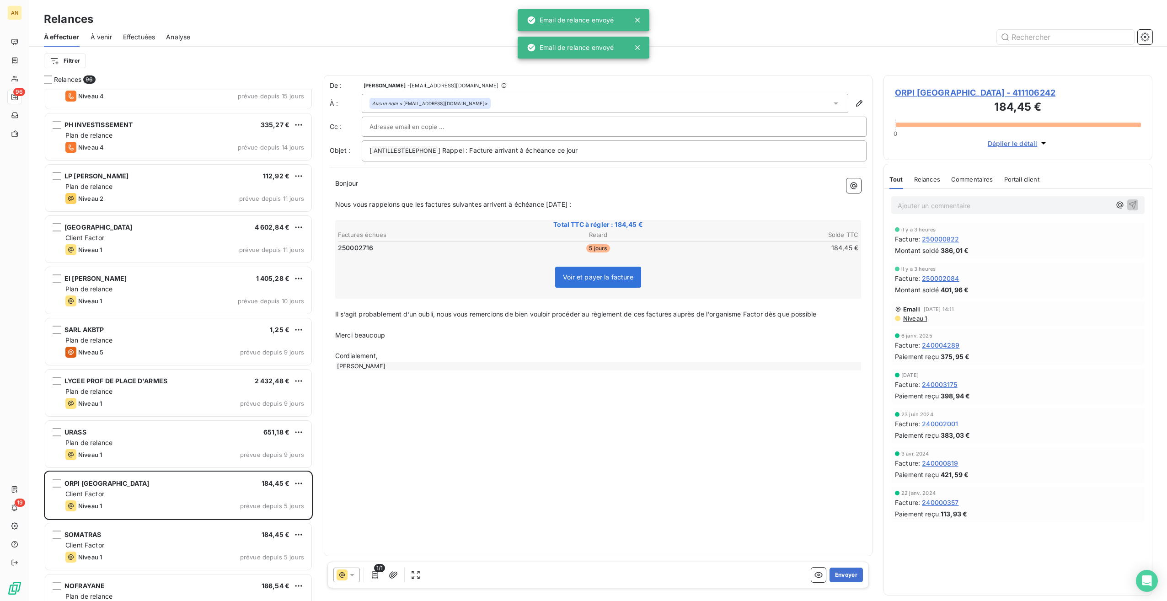
click at [164, 337] on div "SOMATRAS 184,45 €" at bounding box center [184, 534] width 239 height 8
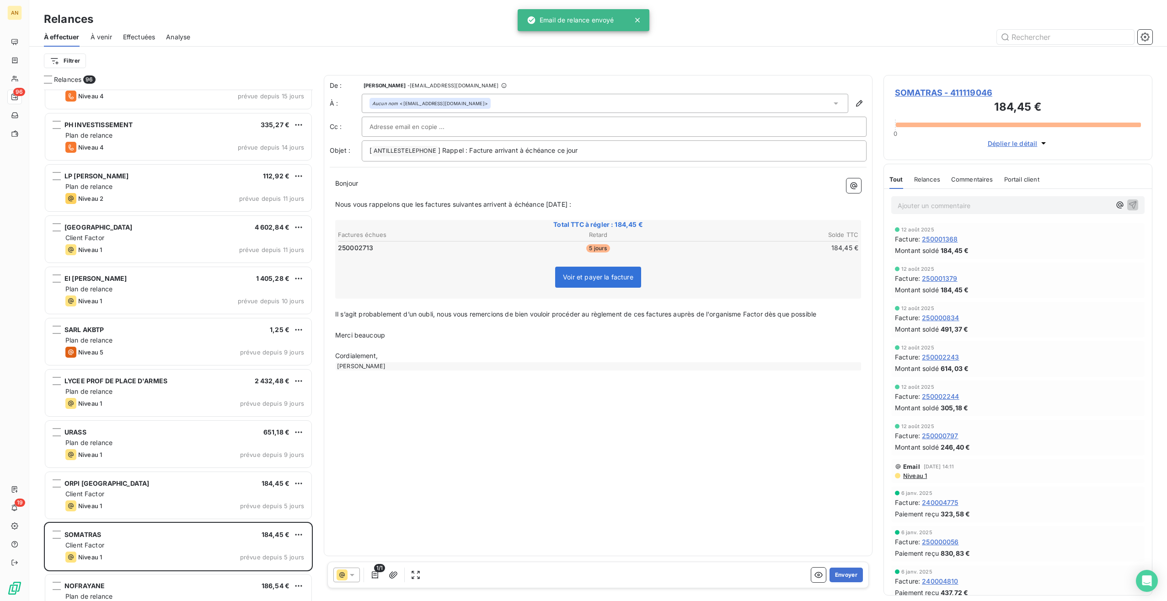
click at [698, 337] on button "Envoyer" at bounding box center [845, 574] width 33 height 15
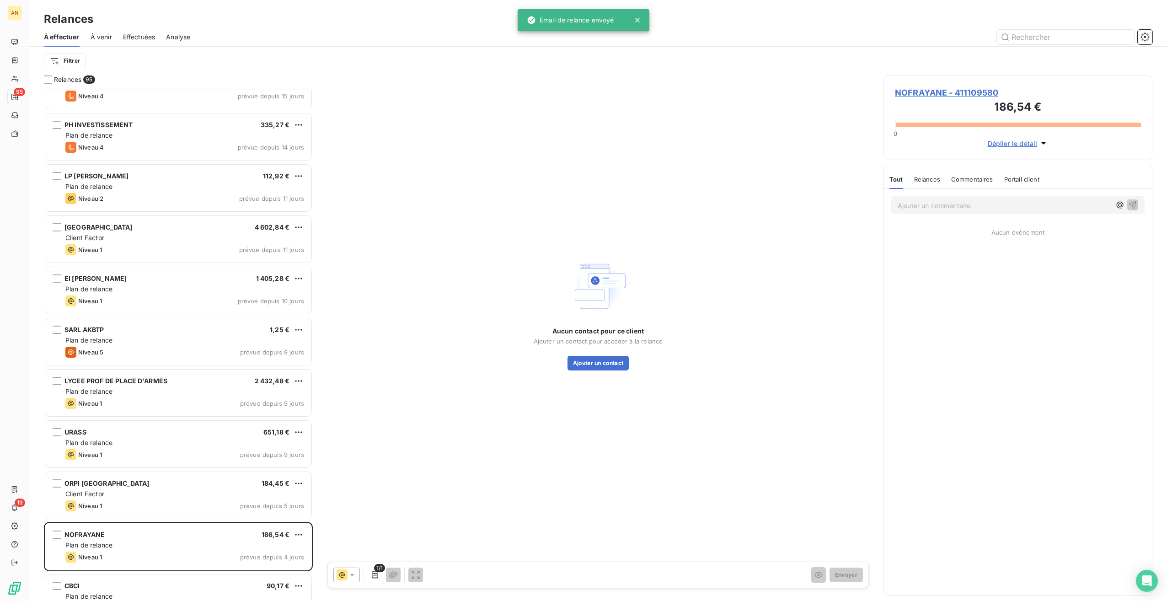
click at [112, 337] on div "NOFRAYANE 186,54 € Plan de relance Niveau 1 prévue depuis 4 jours" at bounding box center [178, 546] width 266 height 47
click at [107, 337] on div "CBCI 90,17 €" at bounding box center [184, 585] width 239 height 8
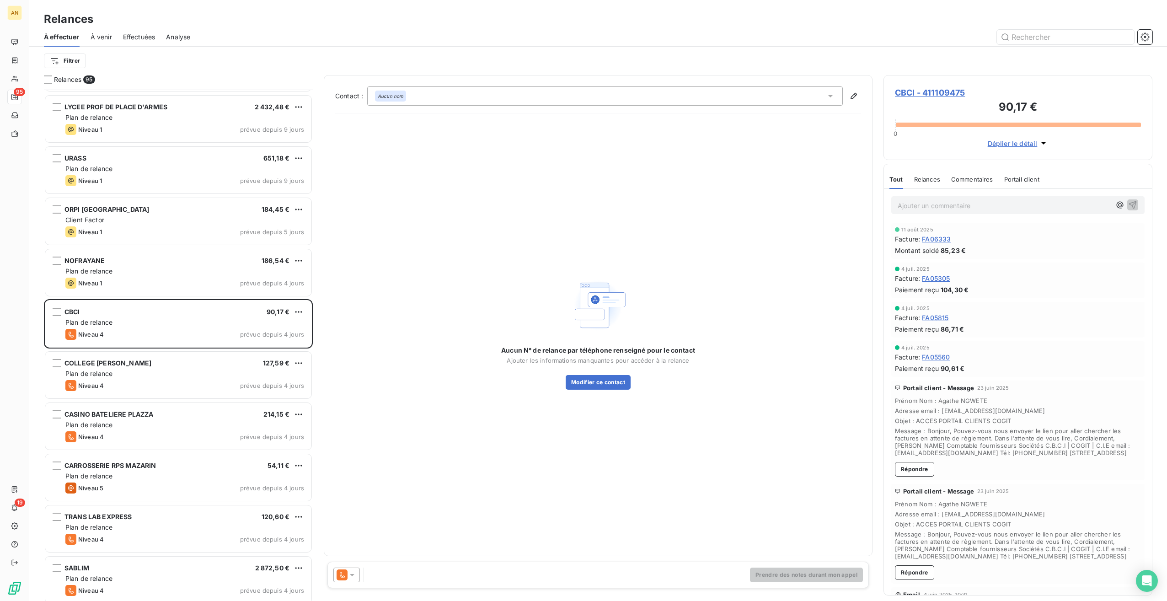
scroll to position [2915, 0]
click at [188, 337] on div "Niveau 5 prévue depuis 4 jours" at bounding box center [184, 487] width 239 height 11
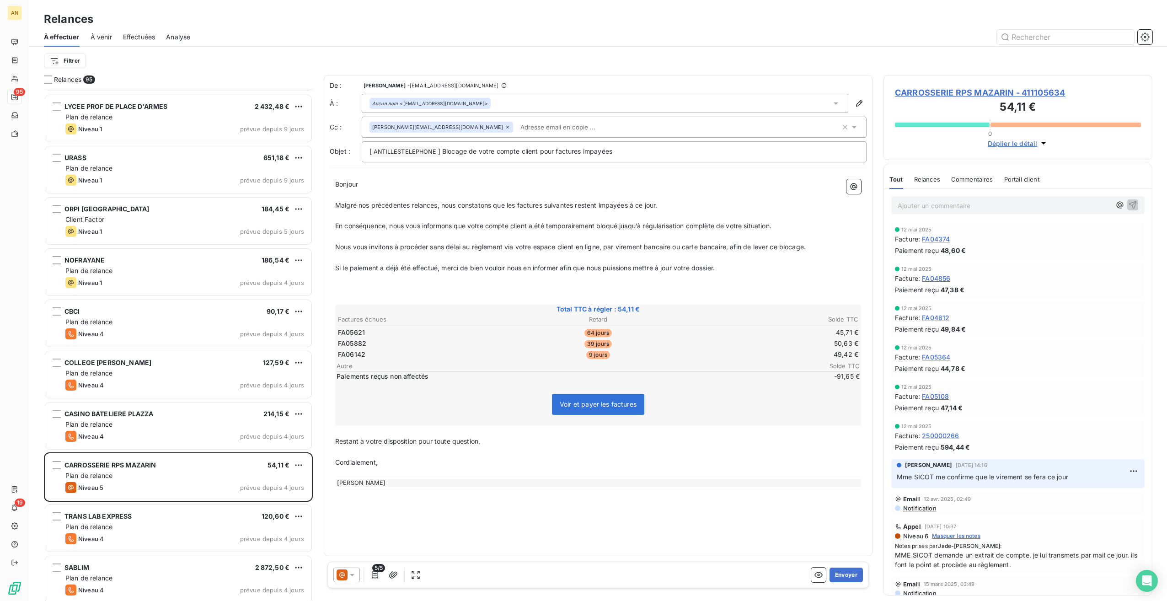
click at [698, 92] on span "CARROSSERIE RPS MAZARIN - 411105634" at bounding box center [1018, 92] width 246 height 12
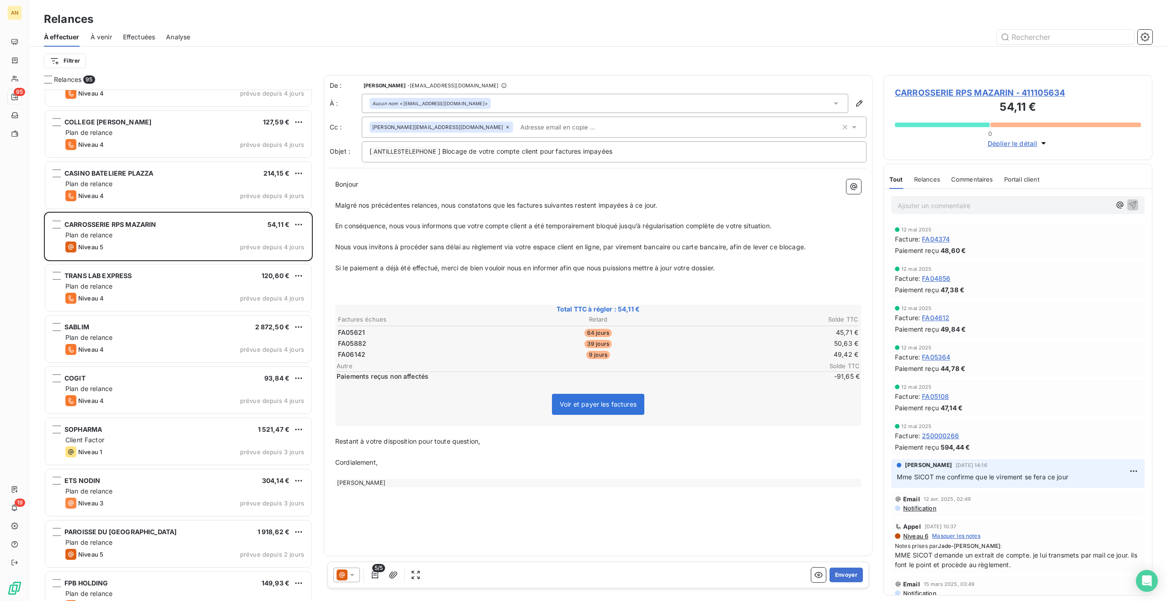
scroll to position [3155, 0]
click at [115, 282] on div "Plan de relance" at bounding box center [184, 286] width 239 height 9
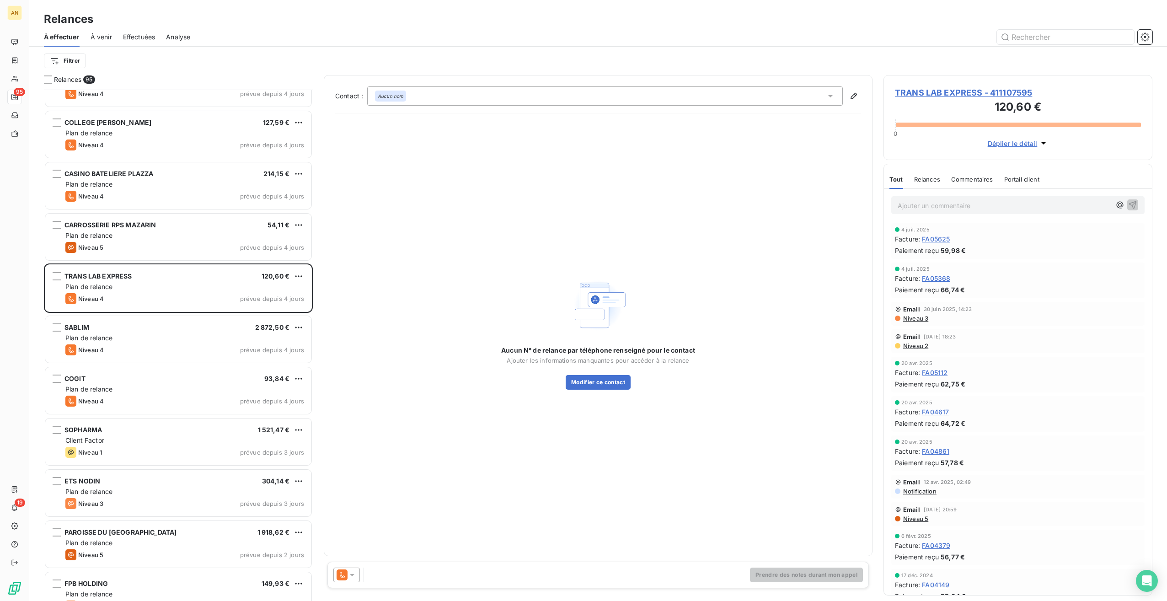
click at [119, 337] on div "Niveau 3 prévue depuis 3 jours" at bounding box center [184, 503] width 239 height 11
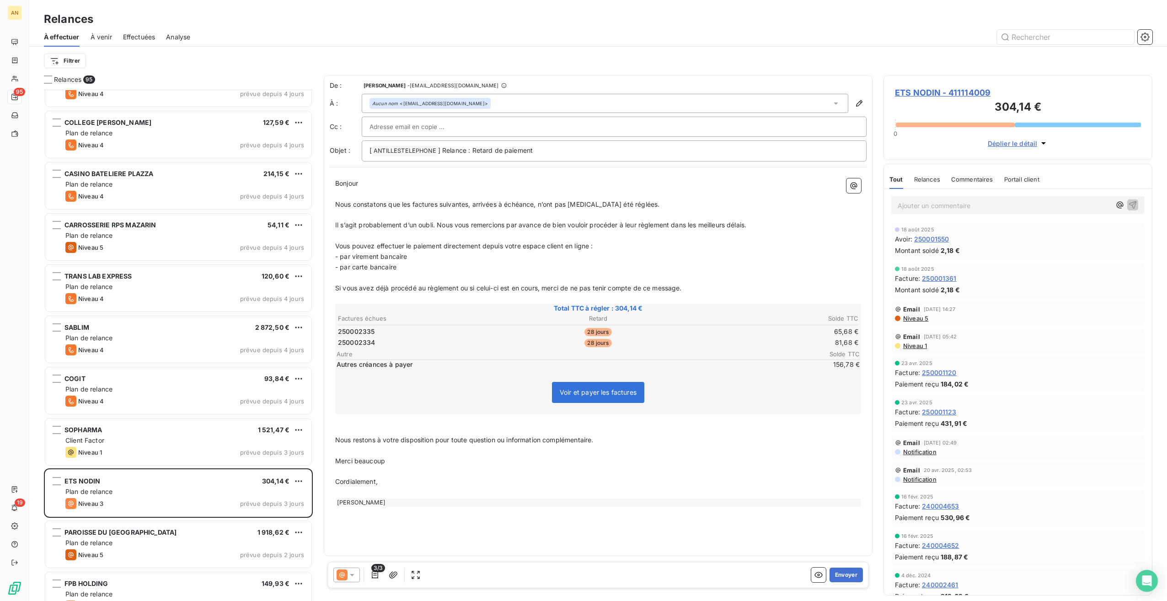
click at [698, 337] on button "Envoyer" at bounding box center [845, 574] width 33 height 15
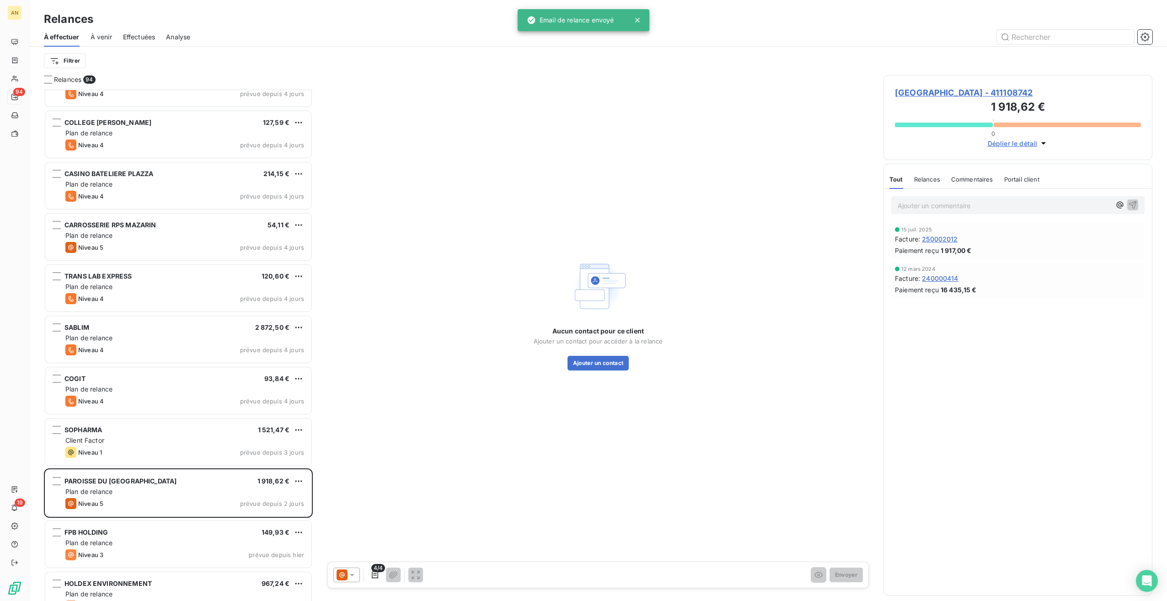
click at [139, 337] on div "FPB HOLDING 149,93 € Plan de relance Niveau 3 prévue depuis [DATE]" at bounding box center [178, 544] width 266 height 47
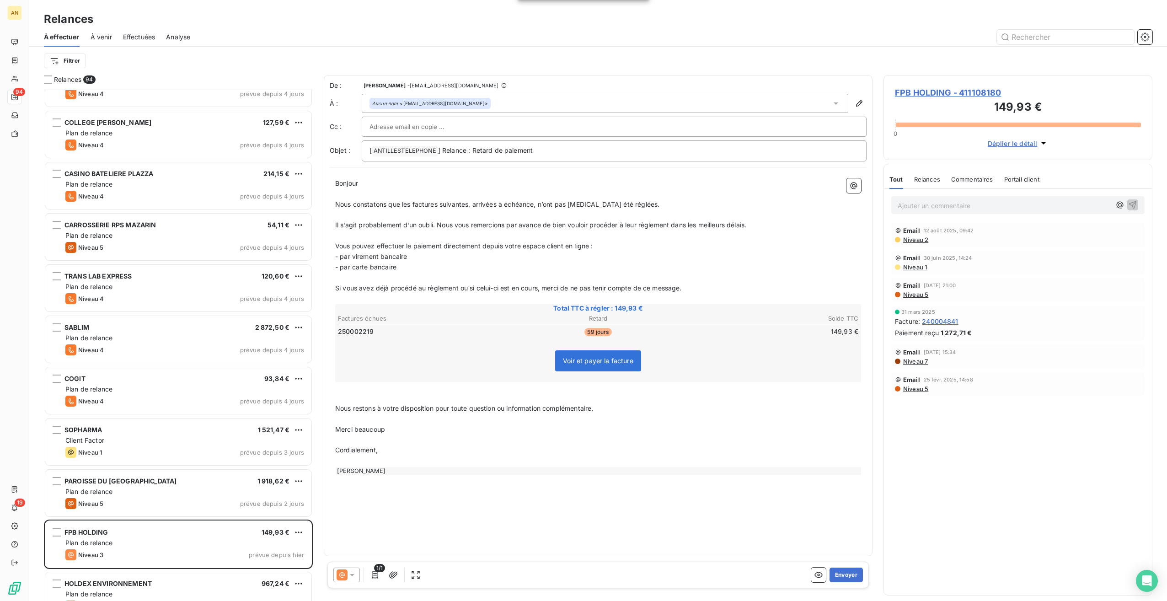
click at [698, 337] on button "Envoyer" at bounding box center [845, 574] width 33 height 15
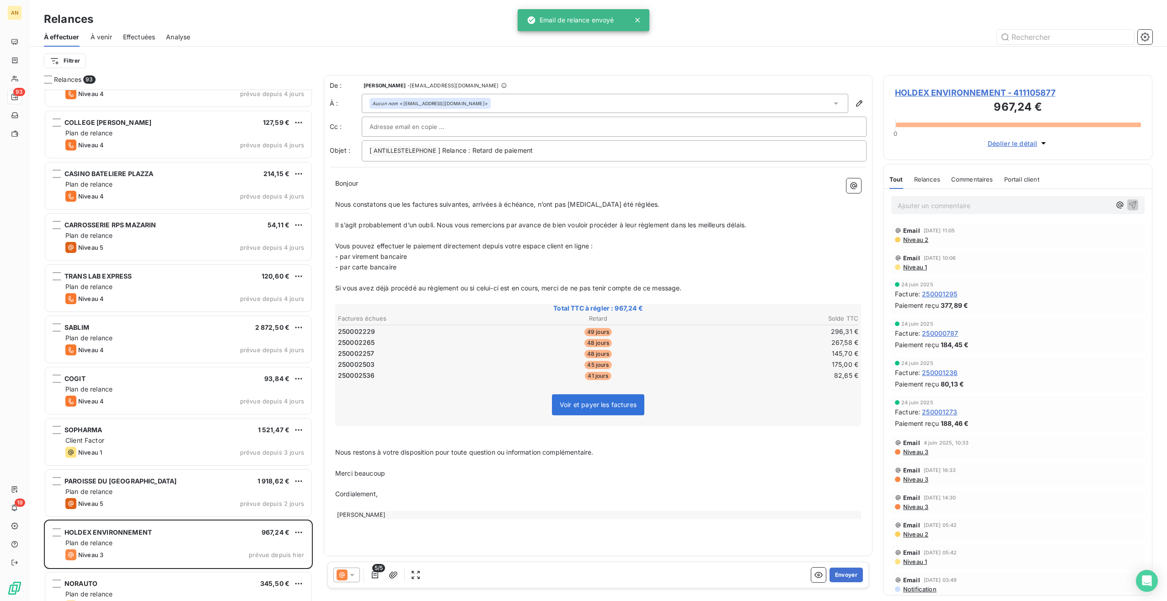
click at [698, 337] on button "Envoyer" at bounding box center [845, 574] width 33 height 15
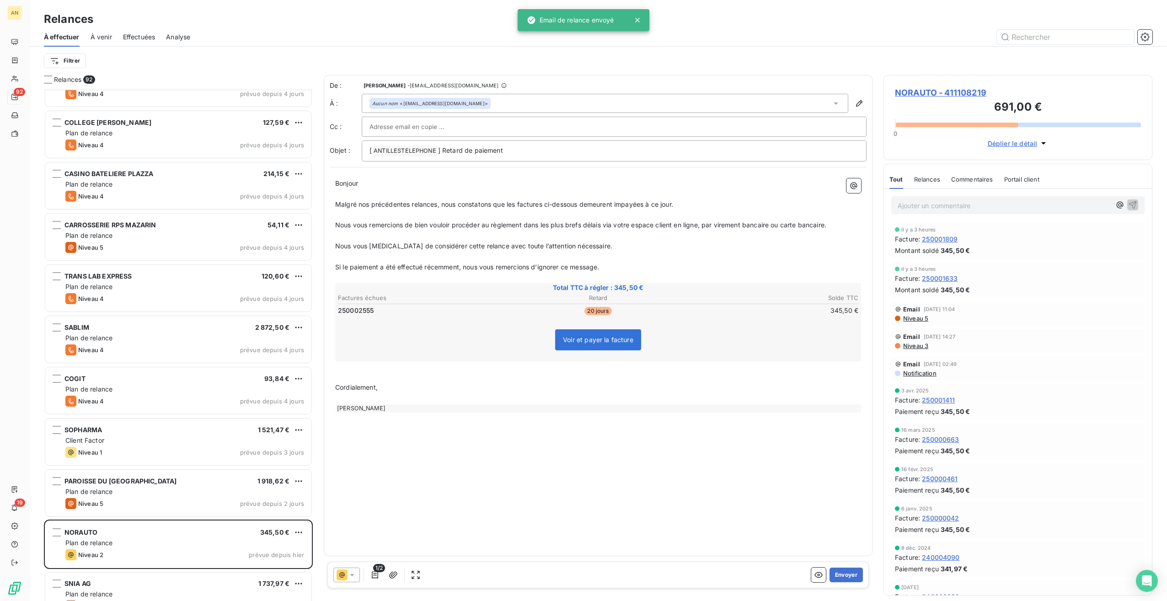
click at [698, 337] on button "Envoyer" at bounding box center [845, 574] width 33 height 15
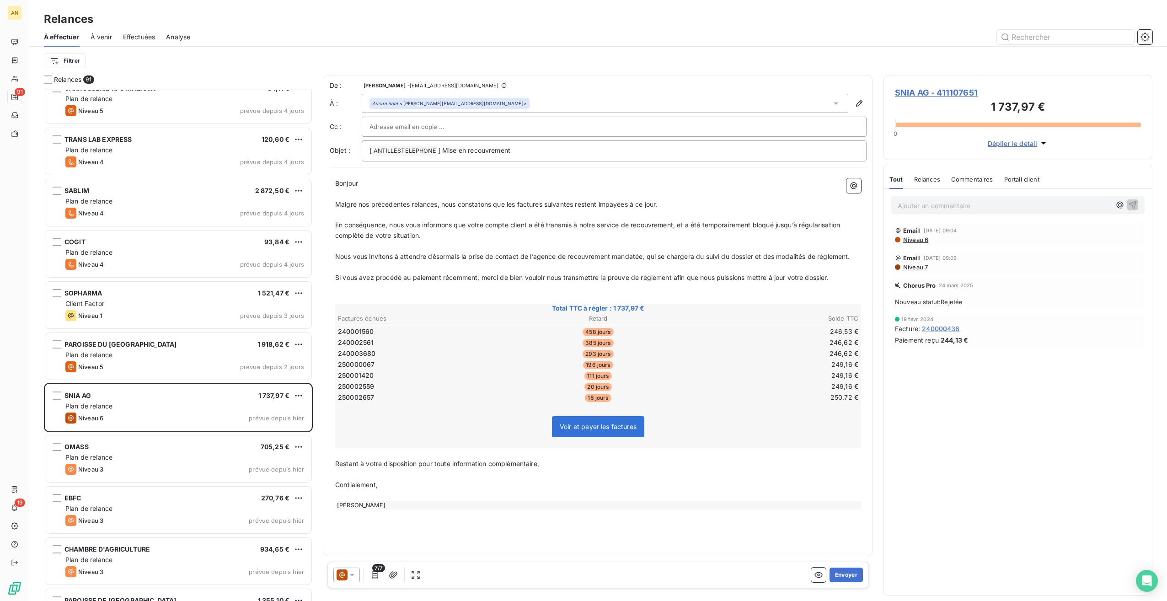
click at [171, 337] on div "OMASS 705,25 € Plan de relance Niveau 3 prévue depuis [DATE]" at bounding box center [178, 458] width 266 height 47
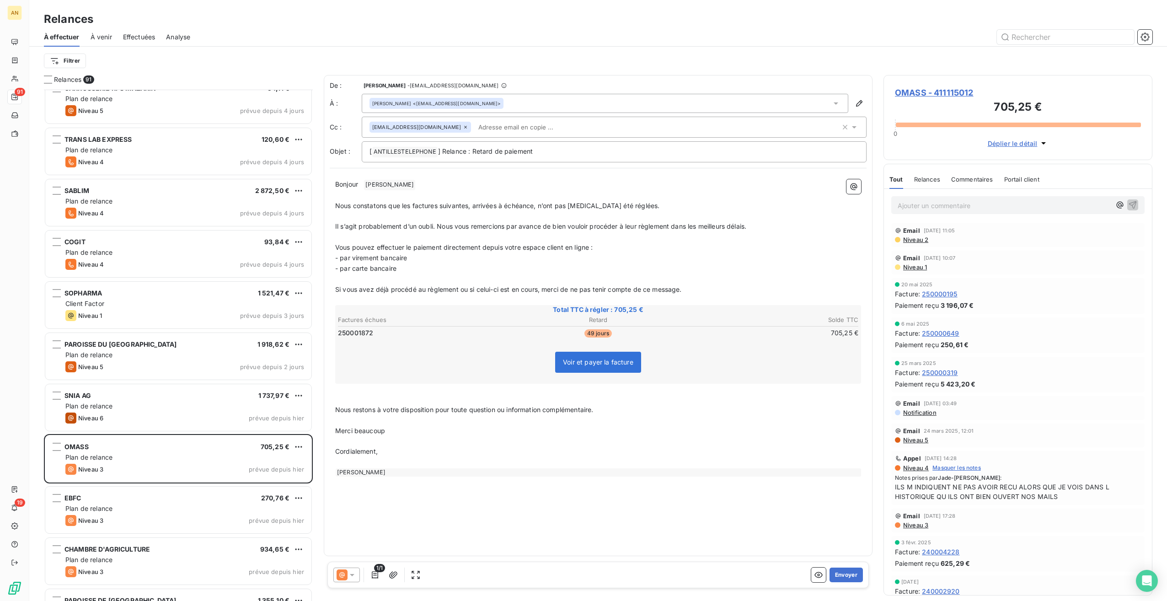
click at [698, 337] on button "Envoyer" at bounding box center [845, 574] width 33 height 15
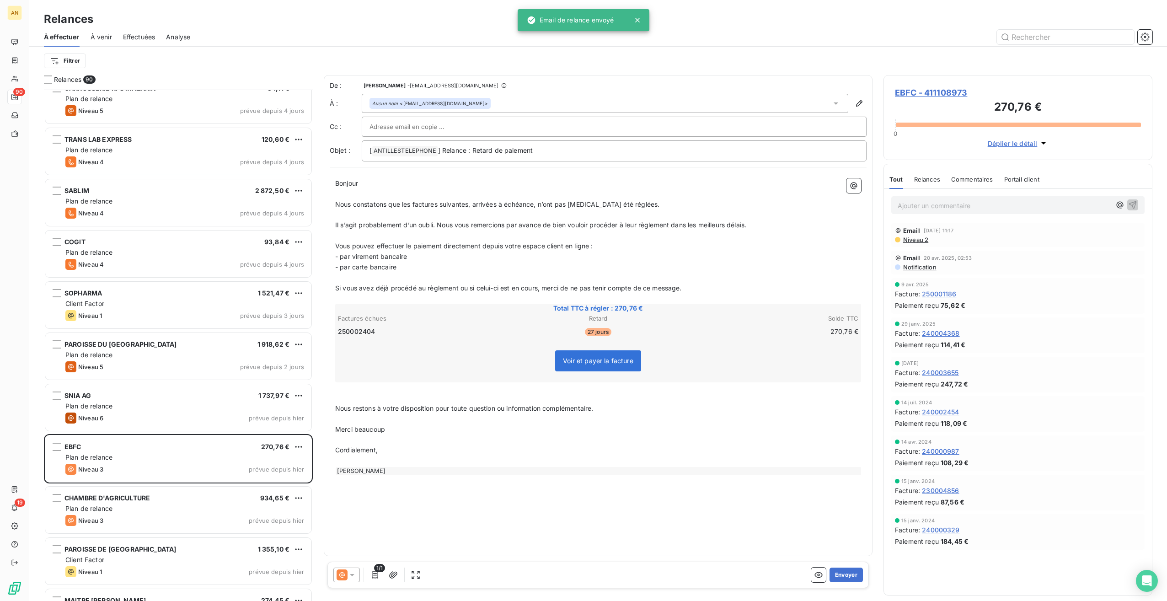
click at [698, 337] on button "Envoyer" at bounding box center [845, 574] width 33 height 15
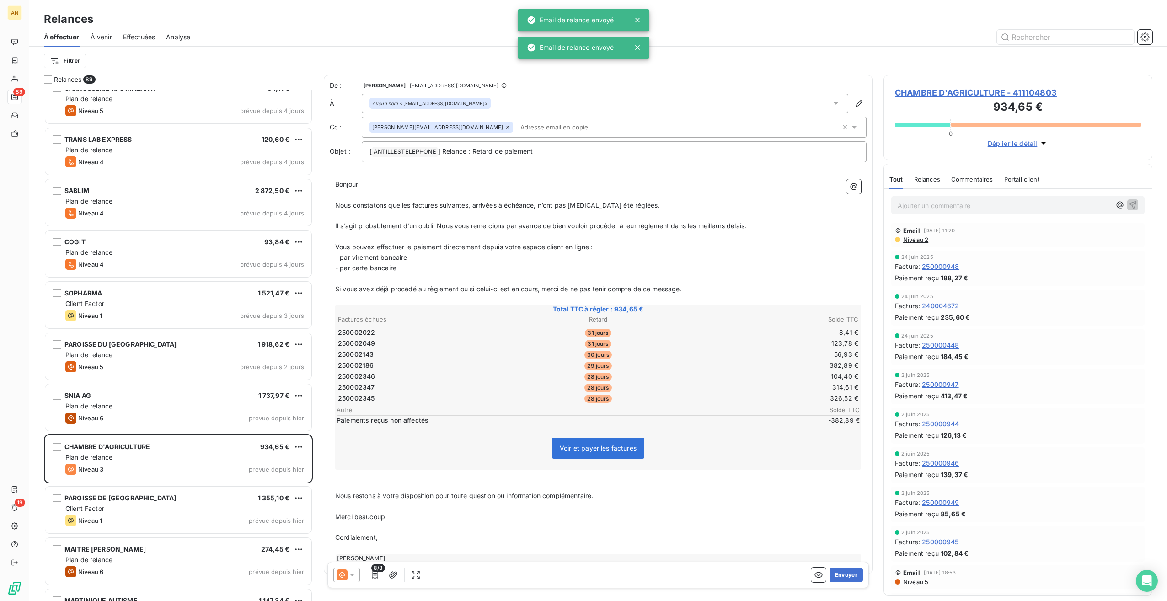
click at [698, 337] on button "Envoyer" at bounding box center [845, 574] width 33 height 15
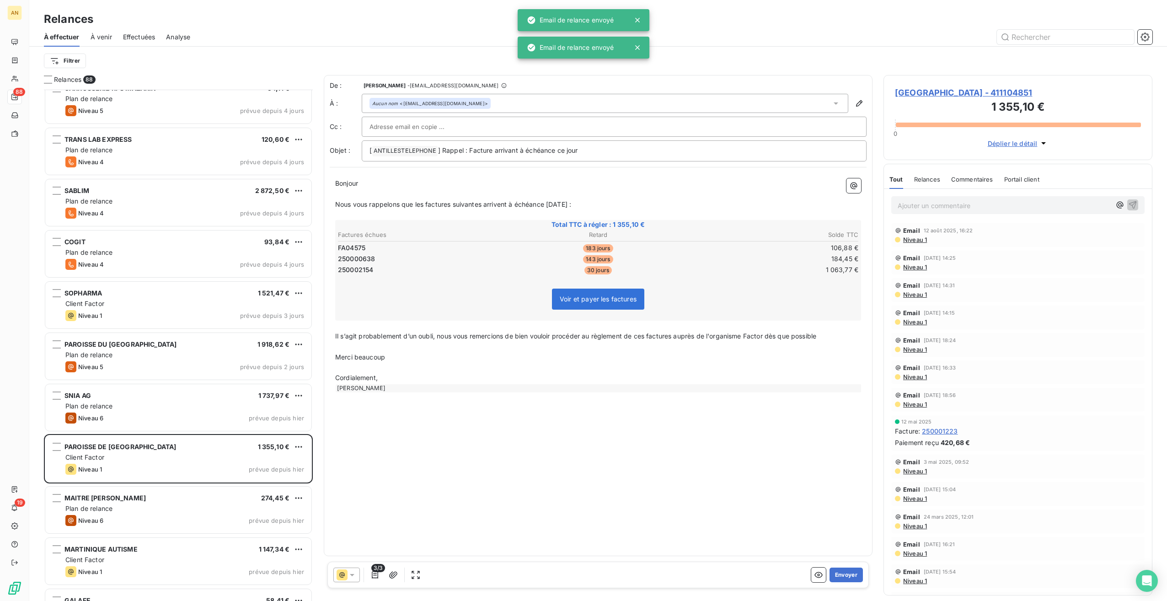
click at [698, 337] on button "Envoyer" at bounding box center [845, 574] width 33 height 15
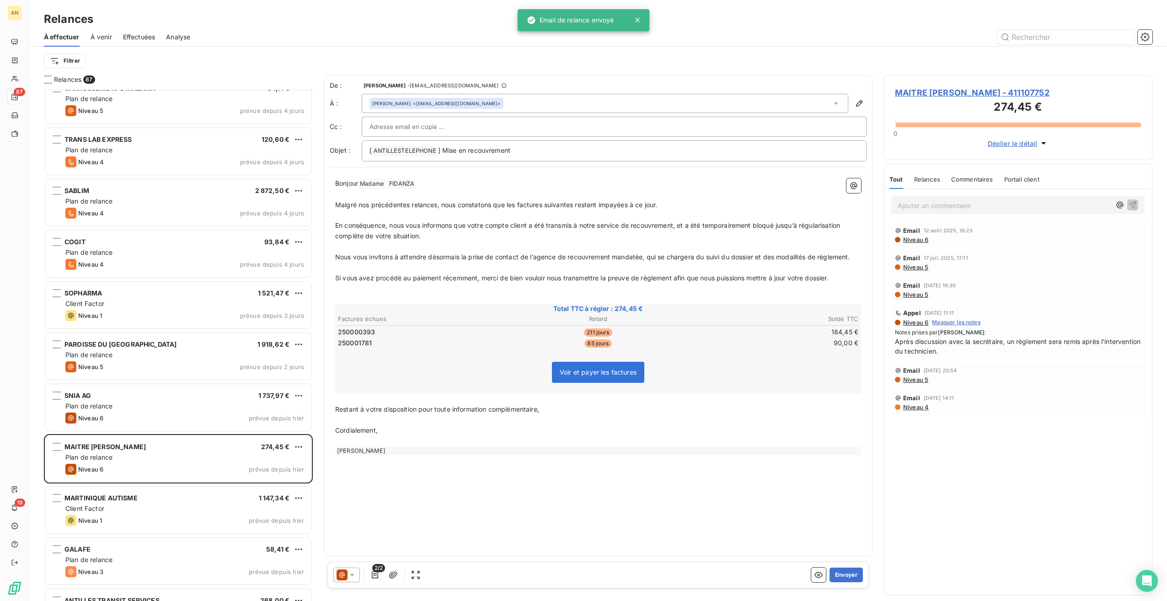
click at [219, 337] on div "Client Factor" at bounding box center [184, 508] width 239 height 9
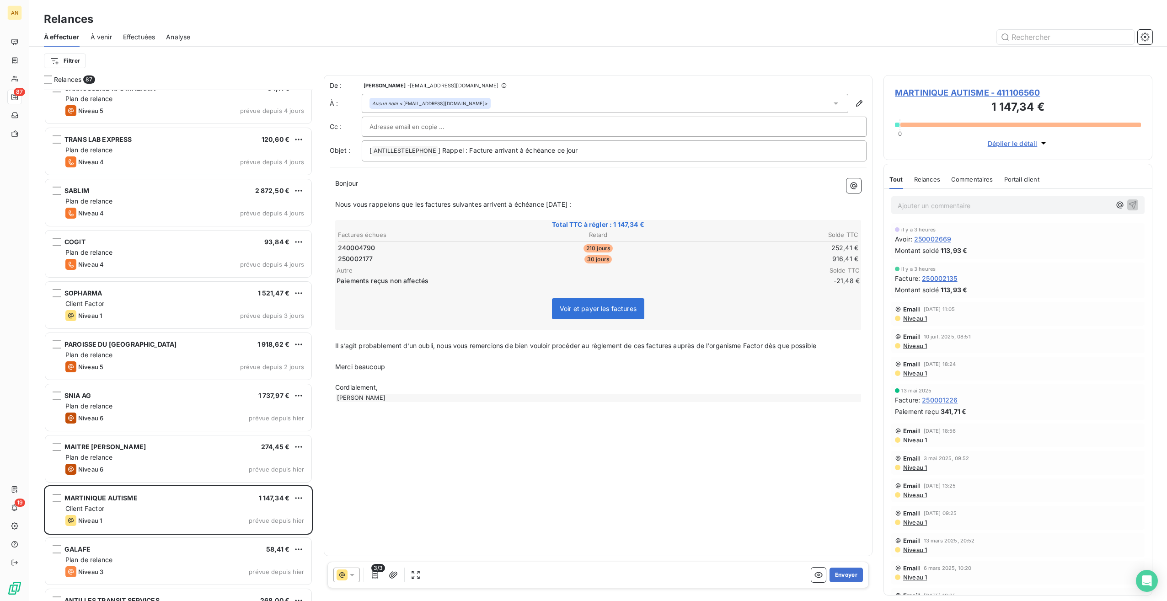
click at [698, 337] on button "Envoyer" at bounding box center [845, 574] width 33 height 15
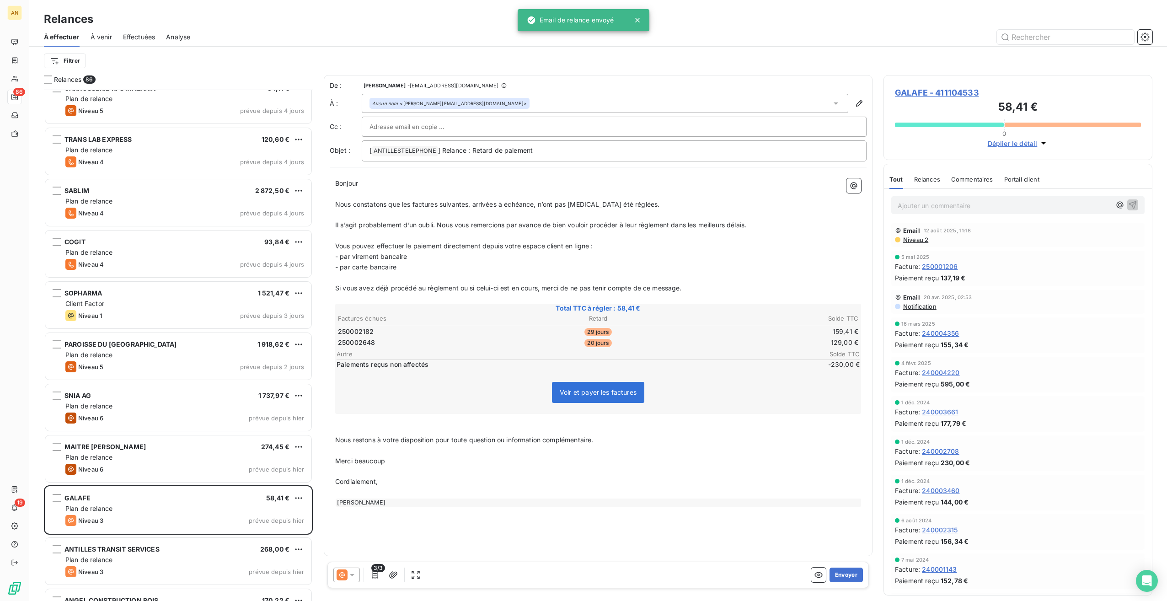
click at [698, 337] on button "Envoyer" at bounding box center [845, 574] width 33 height 15
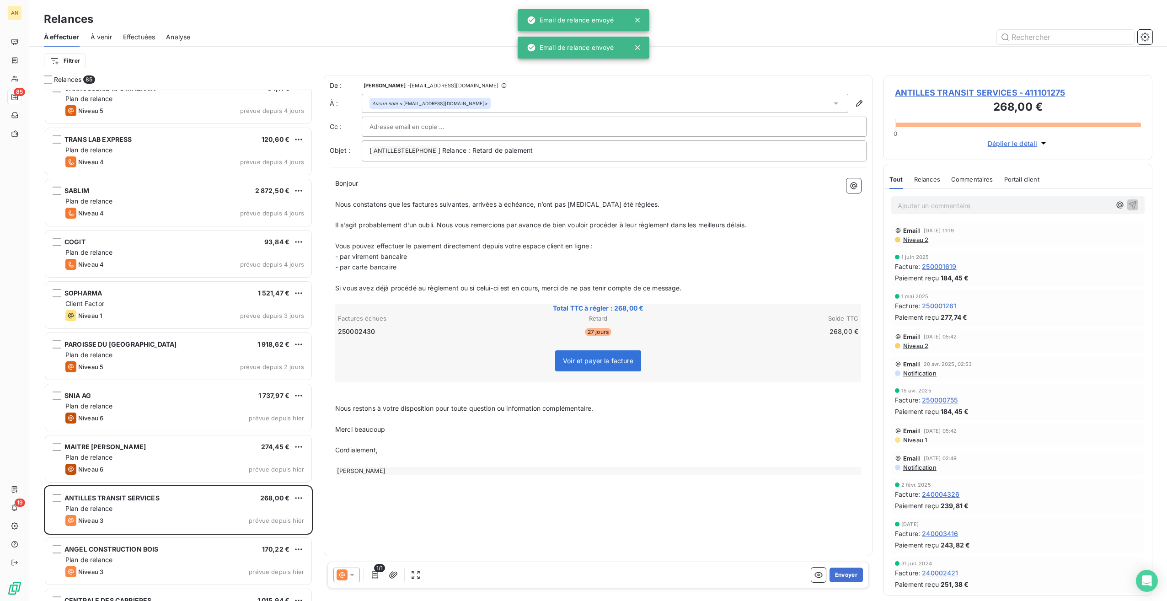
click at [698, 337] on button "Envoyer" at bounding box center [845, 574] width 33 height 15
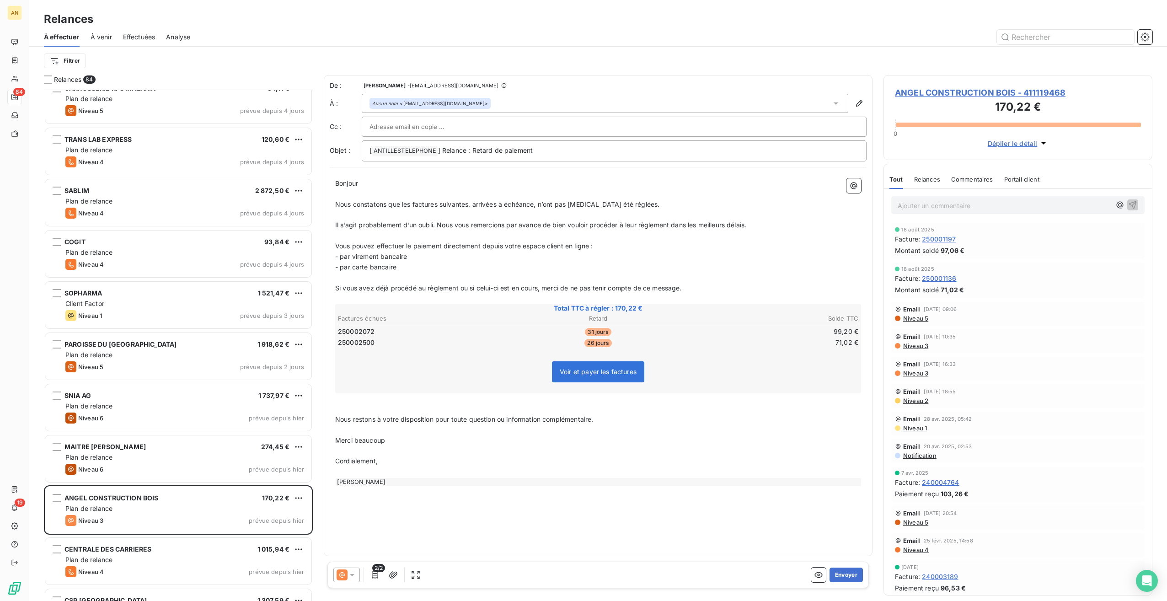
click at [698, 337] on button "Envoyer" at bounding box center [845, 574] width 33 height 15
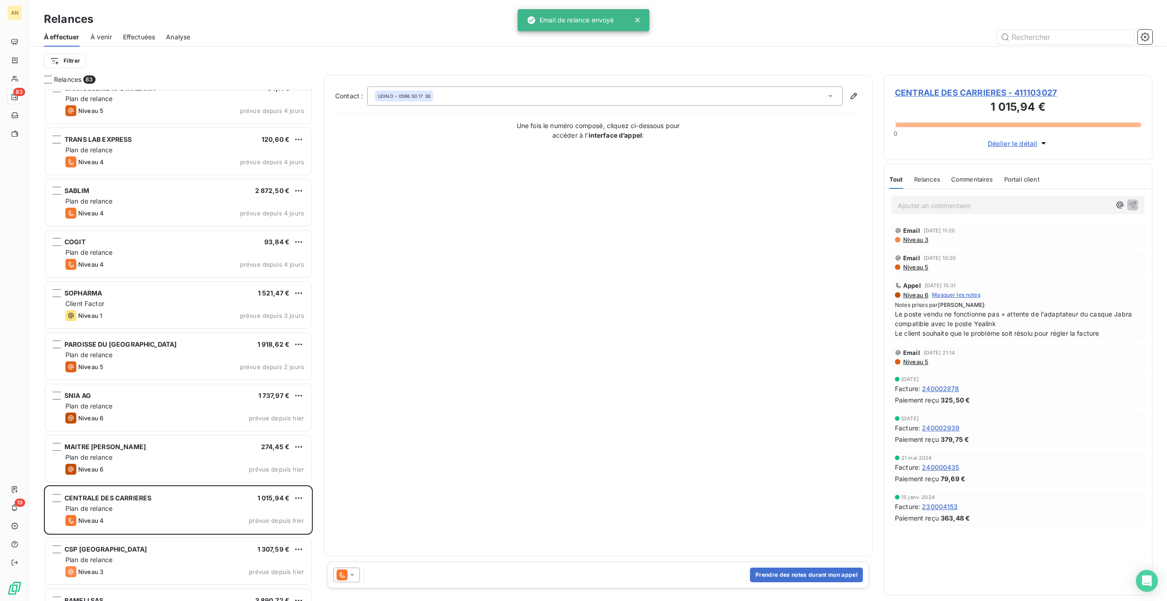
click at [352, 337] on icon at bounding box center [352, 575] width 5 height 2
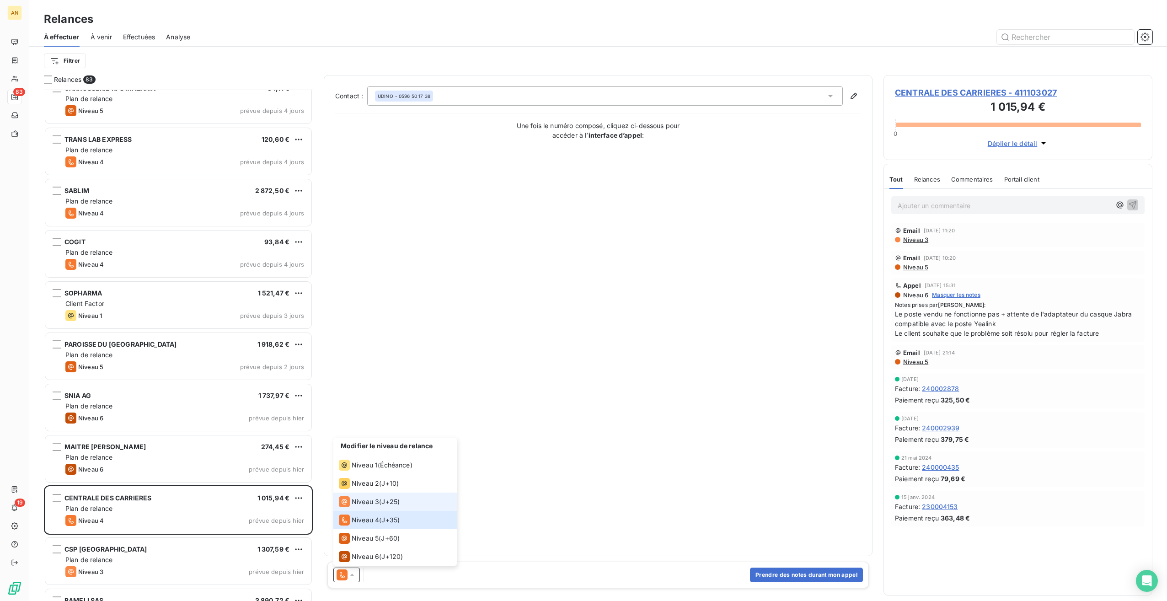
click at [381, 337] on div "Niveau 3 ( J+25 )" at bounding box center [369, 501] width 61 height 11
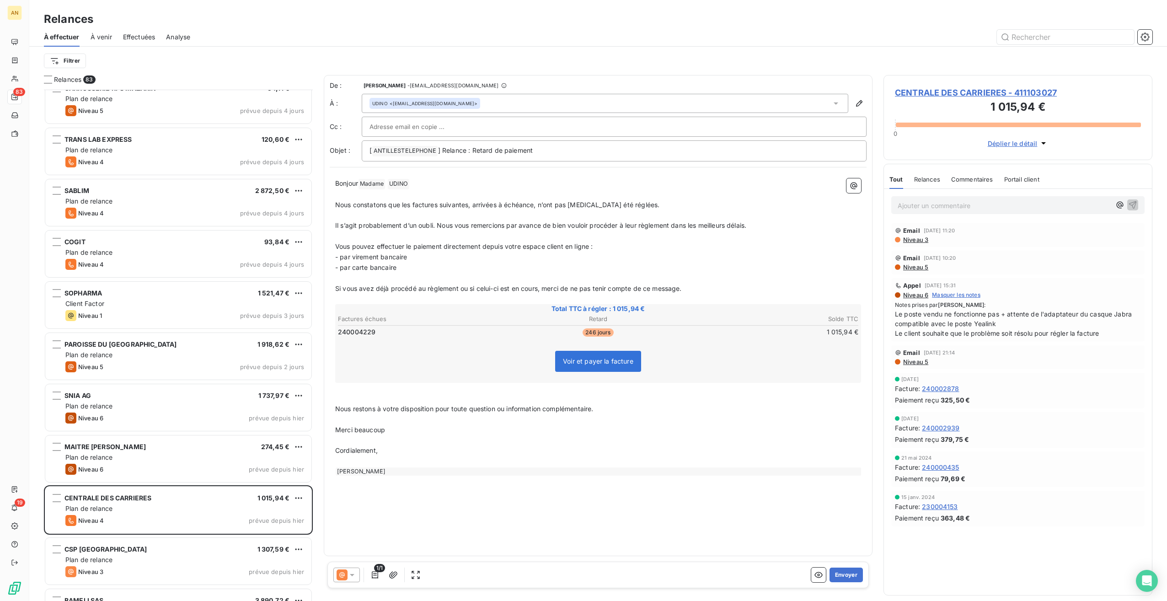
click at [698, 337] on div "1/1 Envoyer" at bounding box center [597, 574] width 541 height 27
click at [698, 337] on button "Envoyer" at bounding box center [845, 574] width 33 height 15
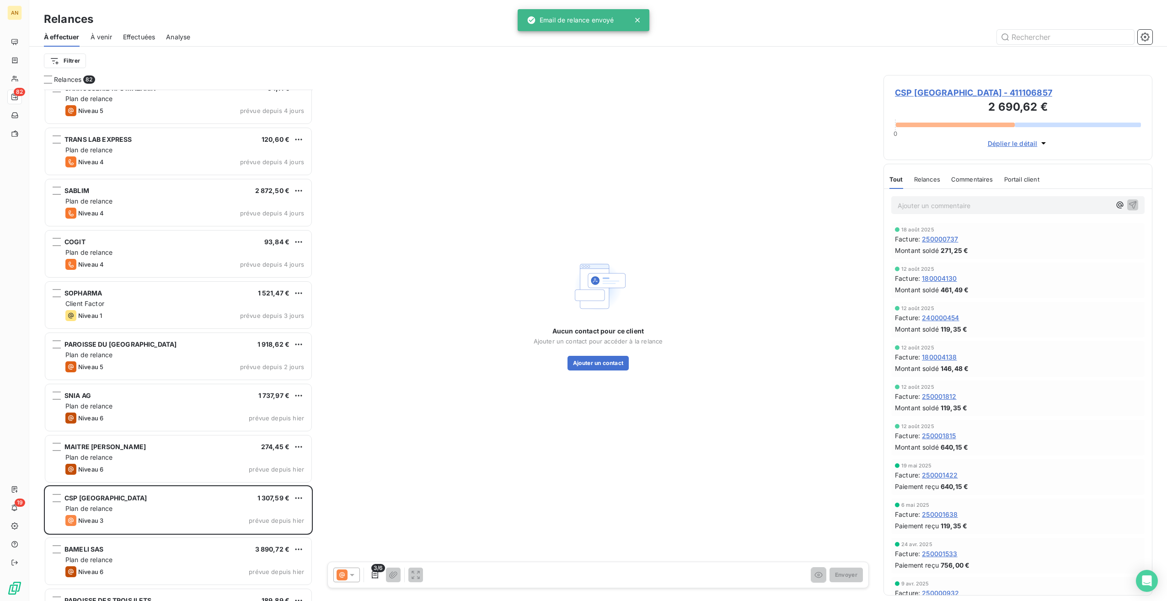
click at [112, 337] on span "Plan de relance" at bounding box center [88, 559] width 47 height 8
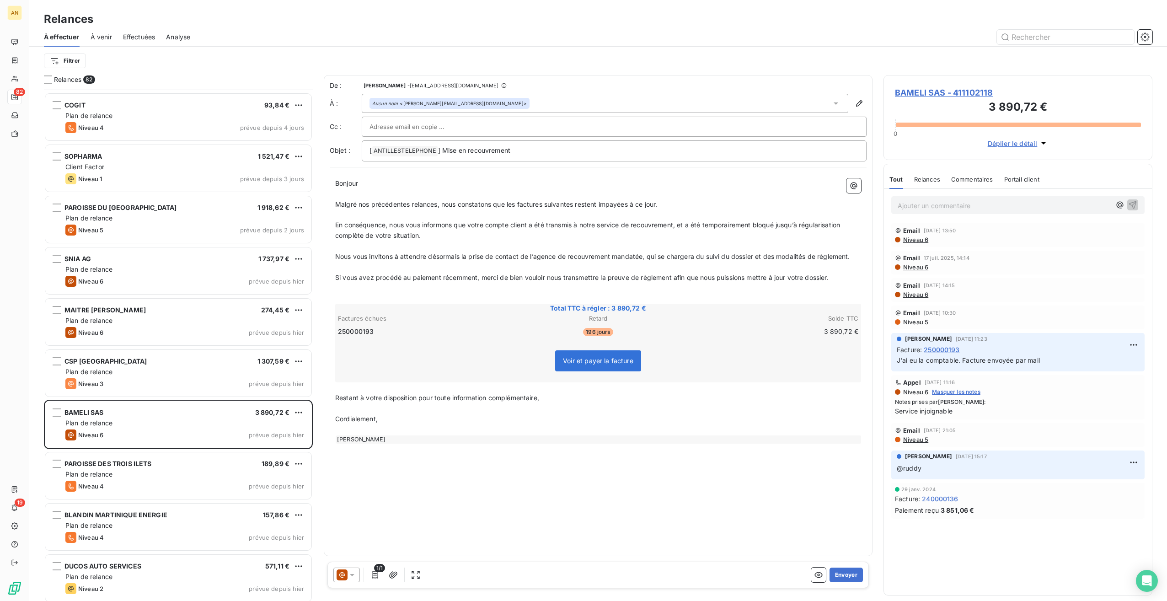
scroll to position [3428, 0]
click at [228, 337] on div "PAROISSE DES TROIS ILETS 189,89 €" at bounding box center [184, 463] width 239 height 8
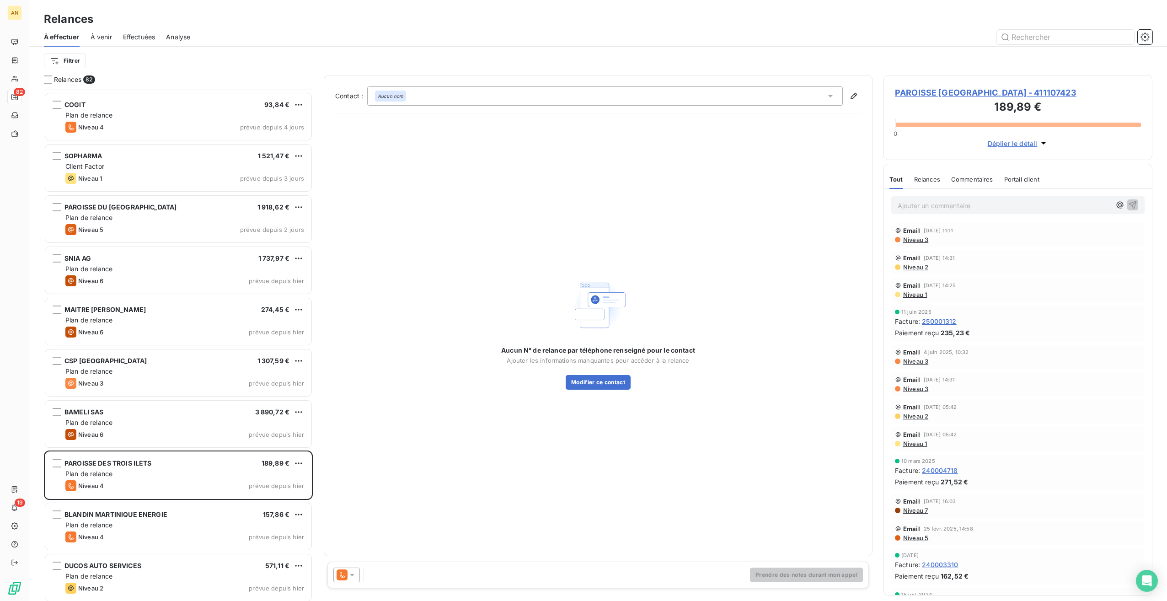
click at [356, 337] on icon at bounding box center [351, 574] width 9 height 9
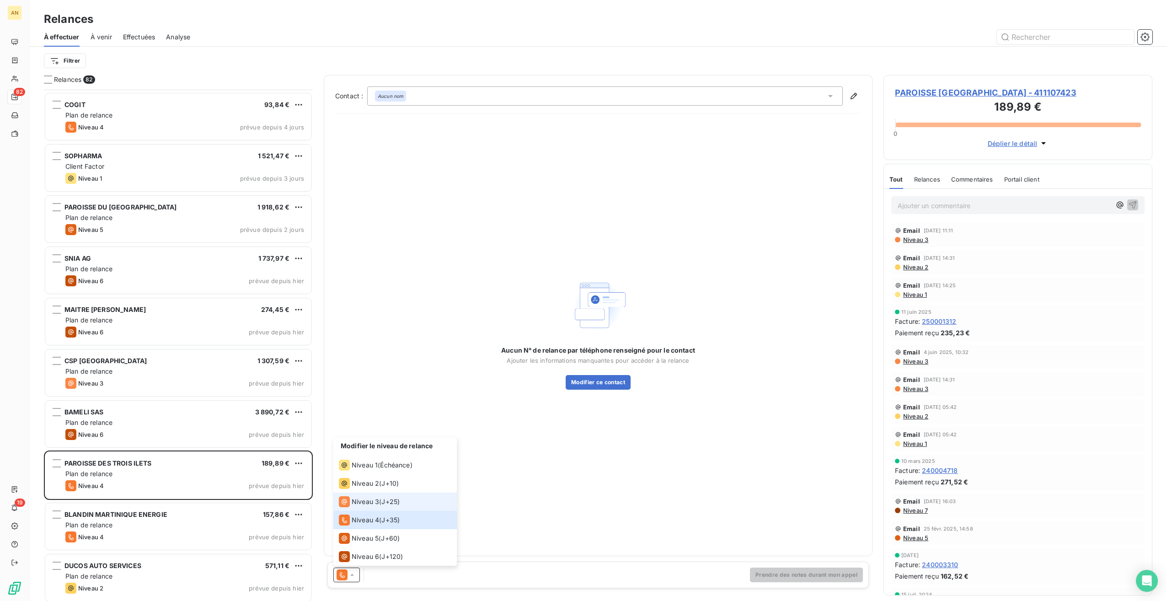
click at [373, 337] on span "Niveau 3" at bounding box center [365, 501] width 27 height 9
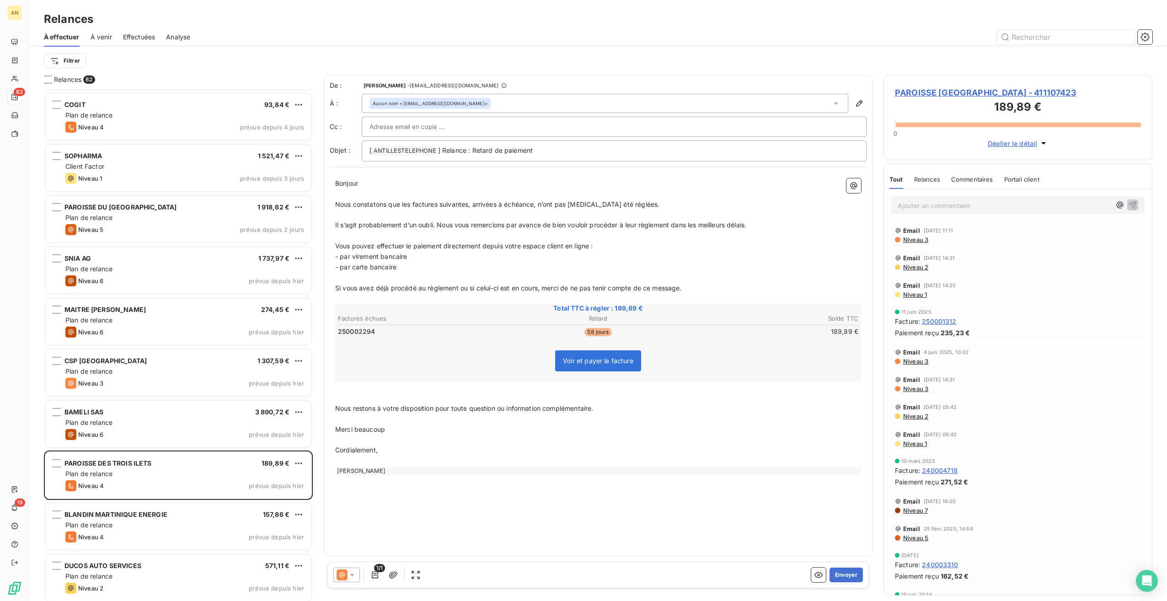
click at [698, 337] on button "Envoyer" at bounding box center [845, 574] width 33 height 15
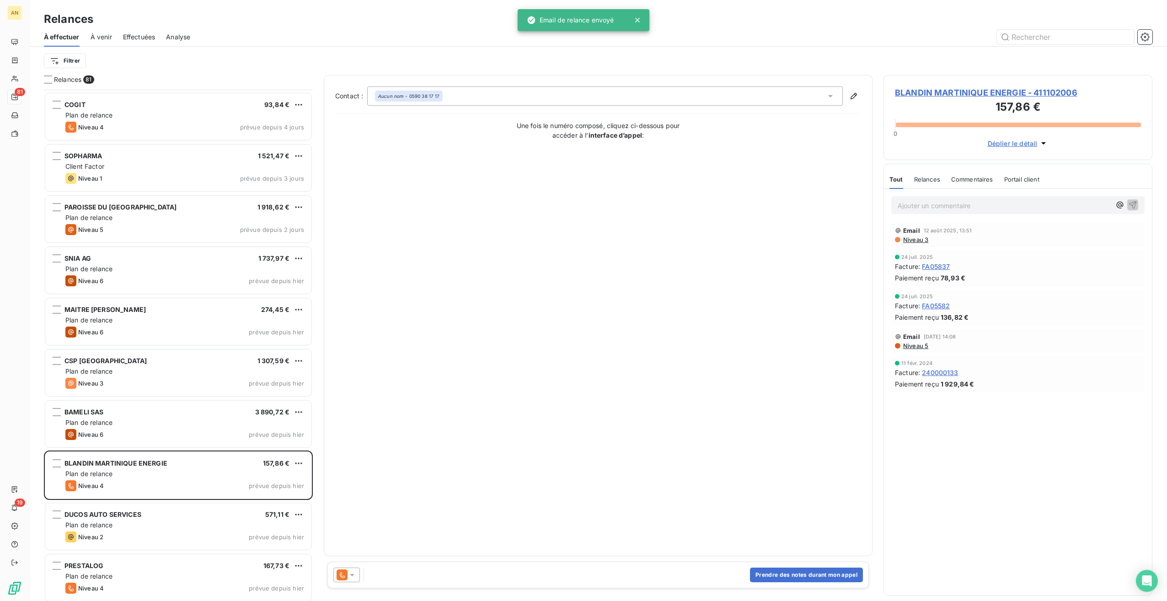
click at [349, 337] on icon at bounding box center [351, 574] width 9 height 9
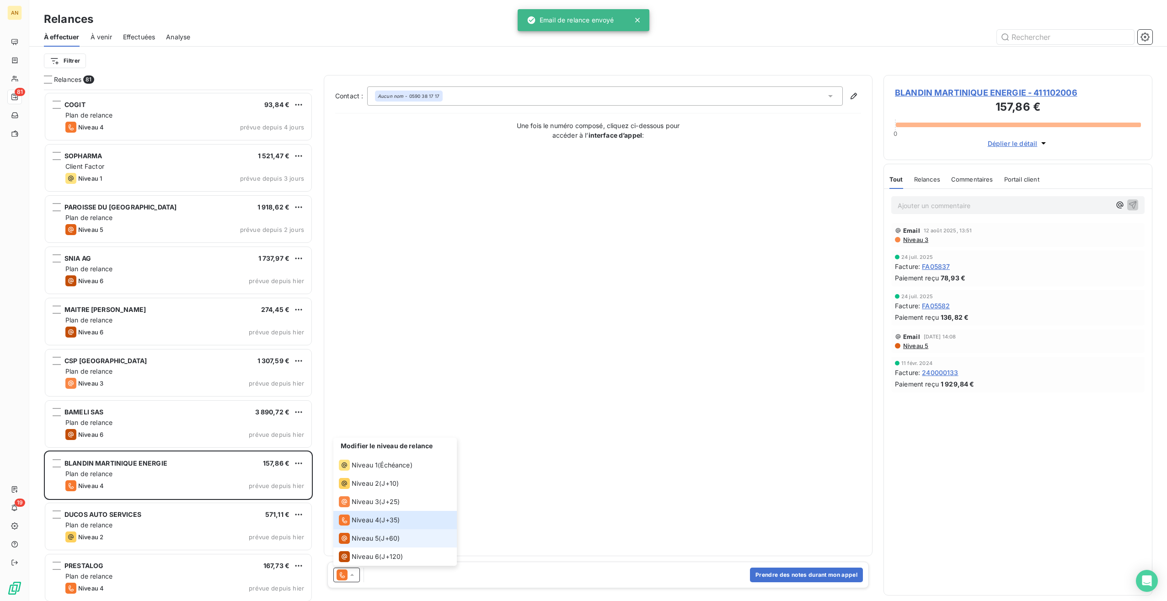
click at [368, 337] on span "Niveau 5" at bounding box center [365, 537] width 27 height 9
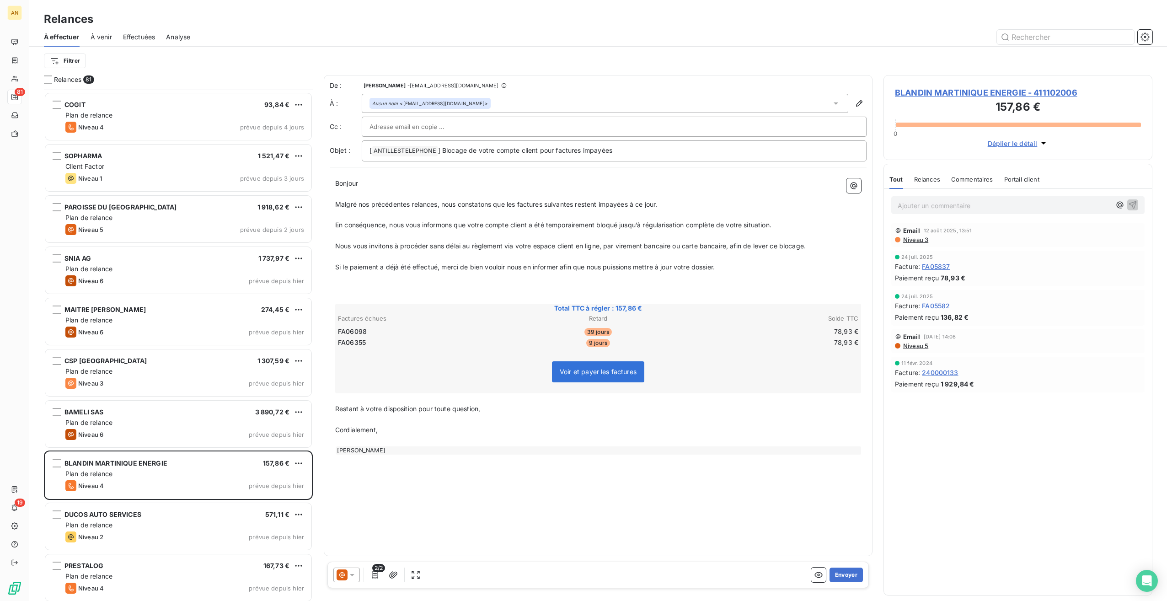
click at [698, 337] on button "Envoyer" at bounding box center [845, 574] width 33 height 15
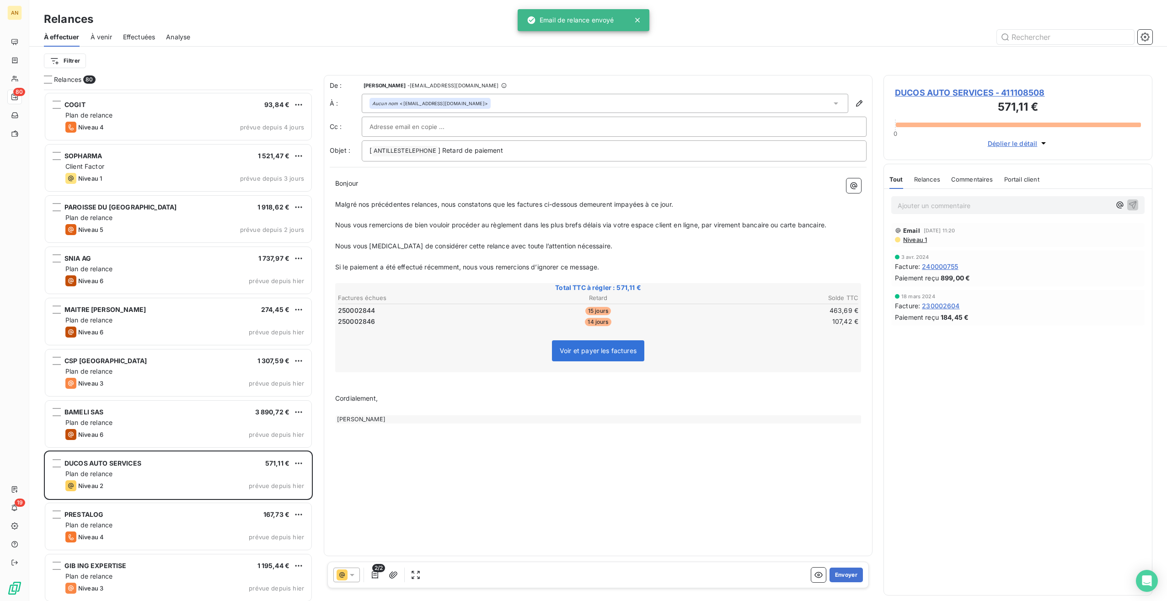
click at [698, 337] on button "Envoyer" at bounding box center [845, 574] width 33 height 15
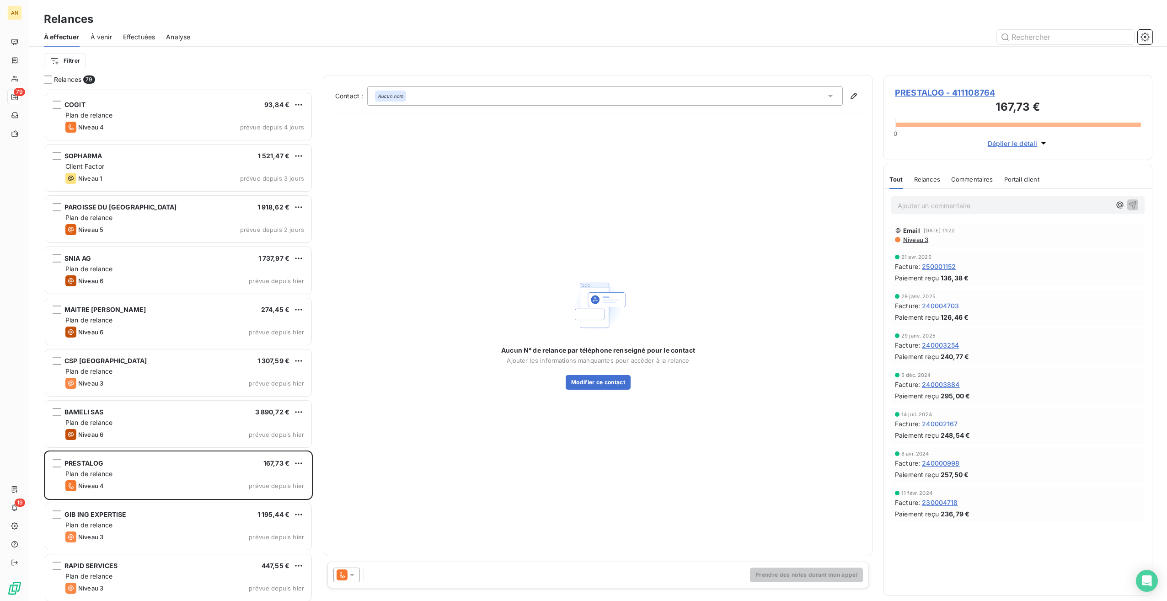
click at [120, 337] on div "Niveau 3 prévue depuis hier" at bounding box center [184, 536] width 239 height 11
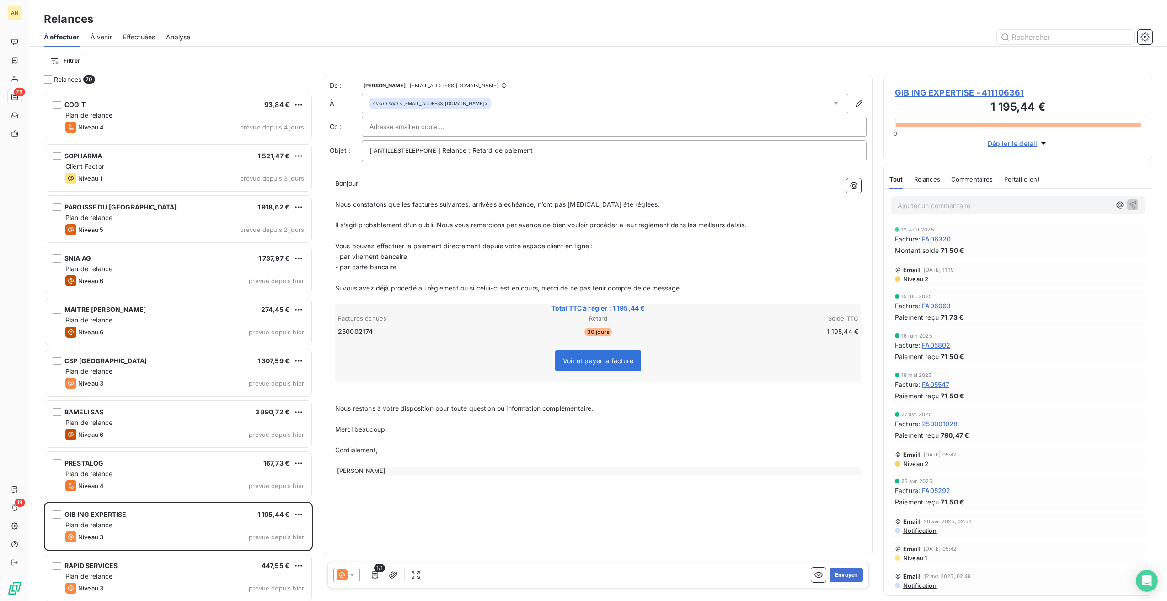
click at [698, 337] on button "Envoyer" at bounding box center [845, 574] width 33 height 15
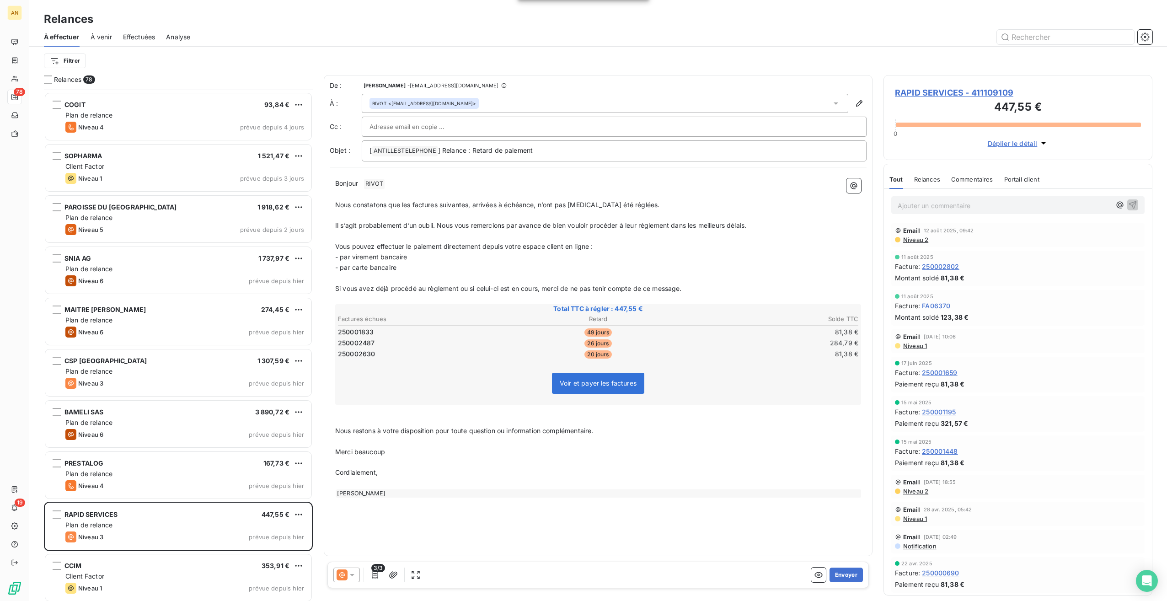
click at [698, 337] on button "Envoyer" at bounding box center [845, 574] width 33 height 15
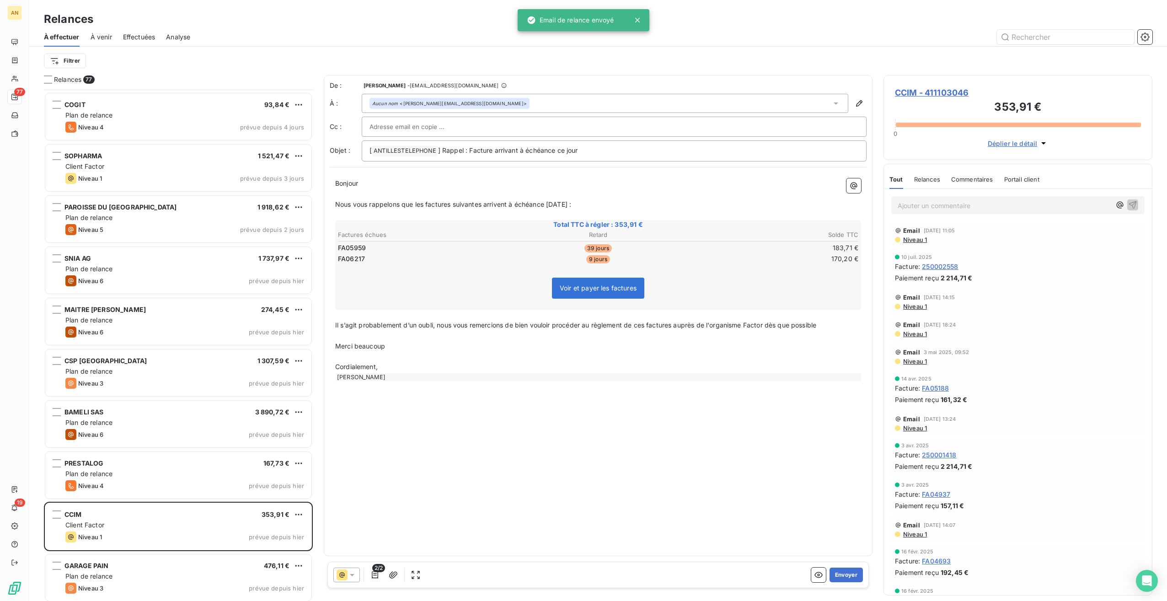
click at [698, 337] on button "Envoyer" at bounding box center [845, 574] width 33 height 15
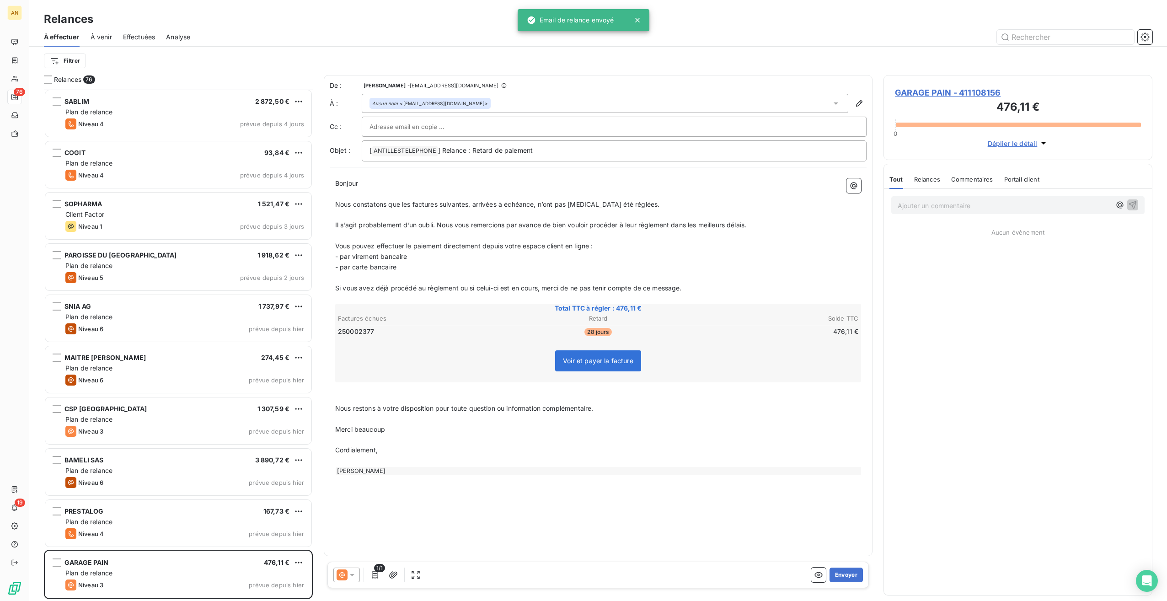
scroll to position [3380, 0]
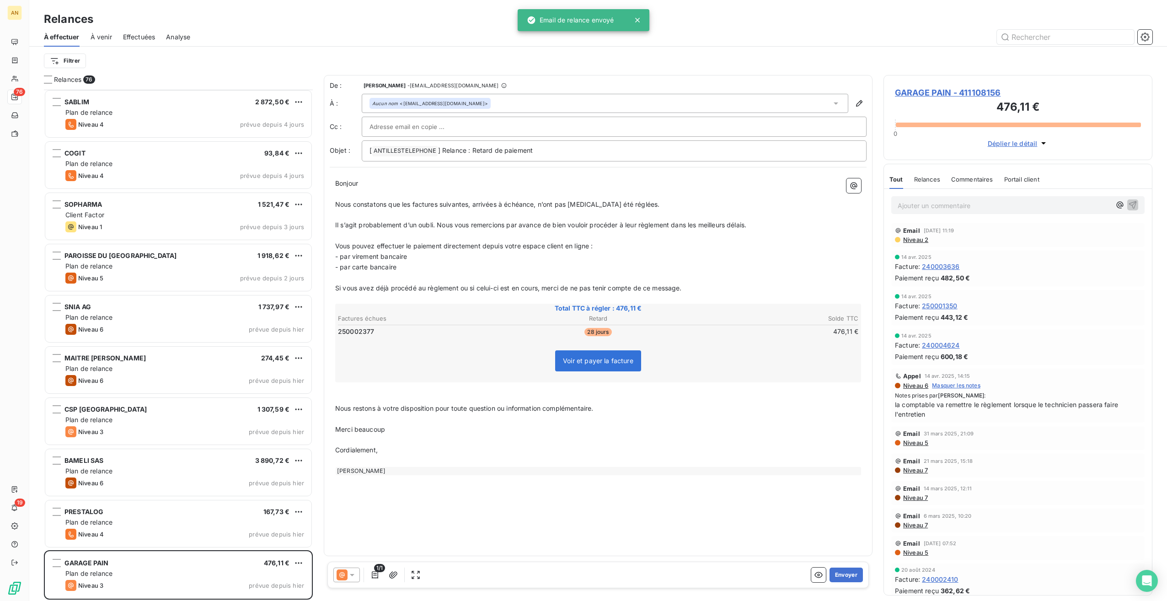
click at [698, 337] on button "Envoyer" at bounding box center [845, 574] width 33 height 15
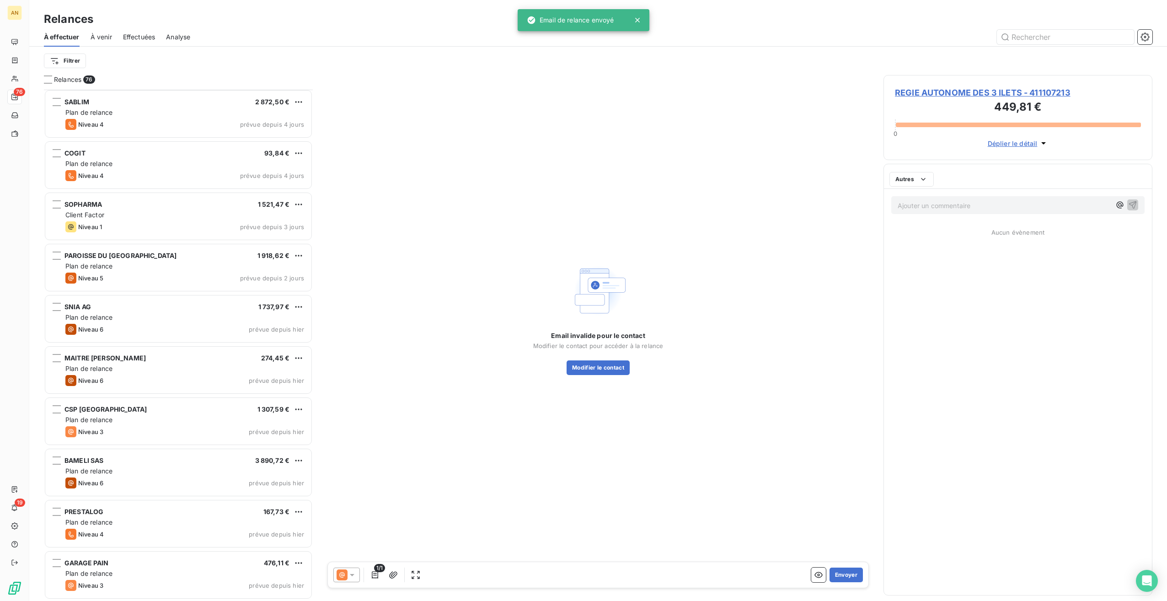
scroll to position [3329, 0]
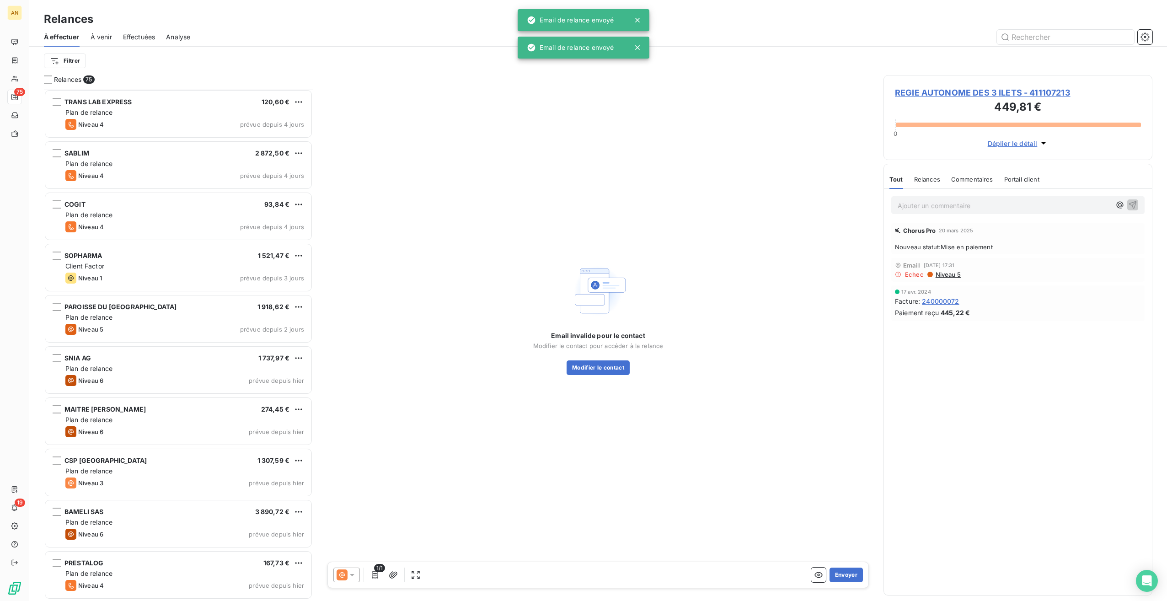
click at [185, 337] on div "PRESTALOG 167,73 € Plan de relance Niveau 4 prévue depuis [DATE]" at bounding box center [178, 574] width 266 height 47
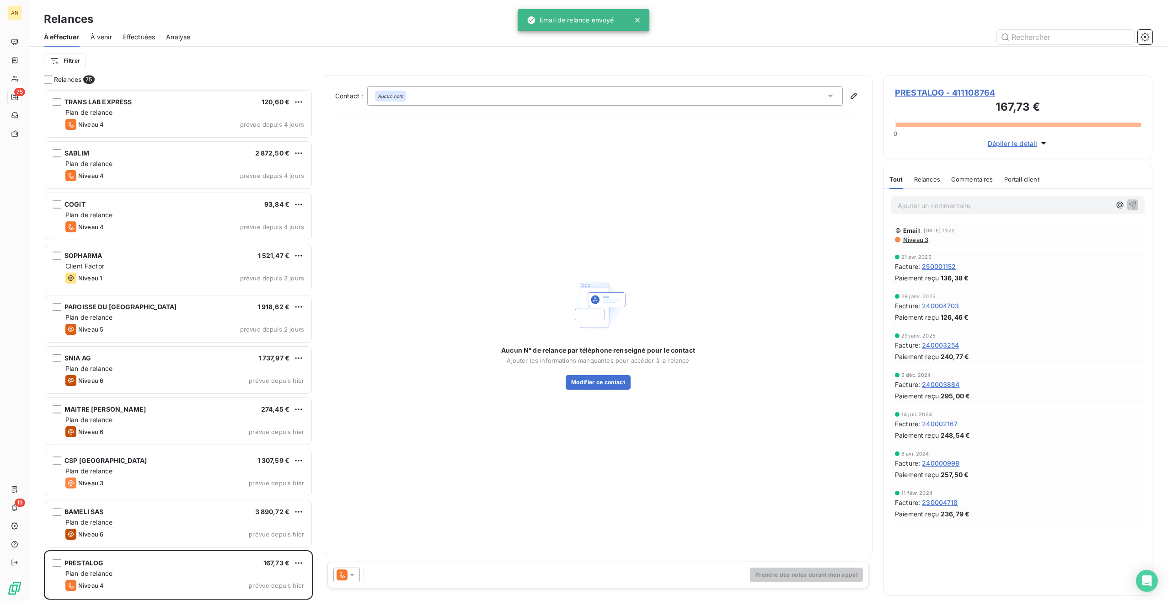
scroll to position [3329, 0]
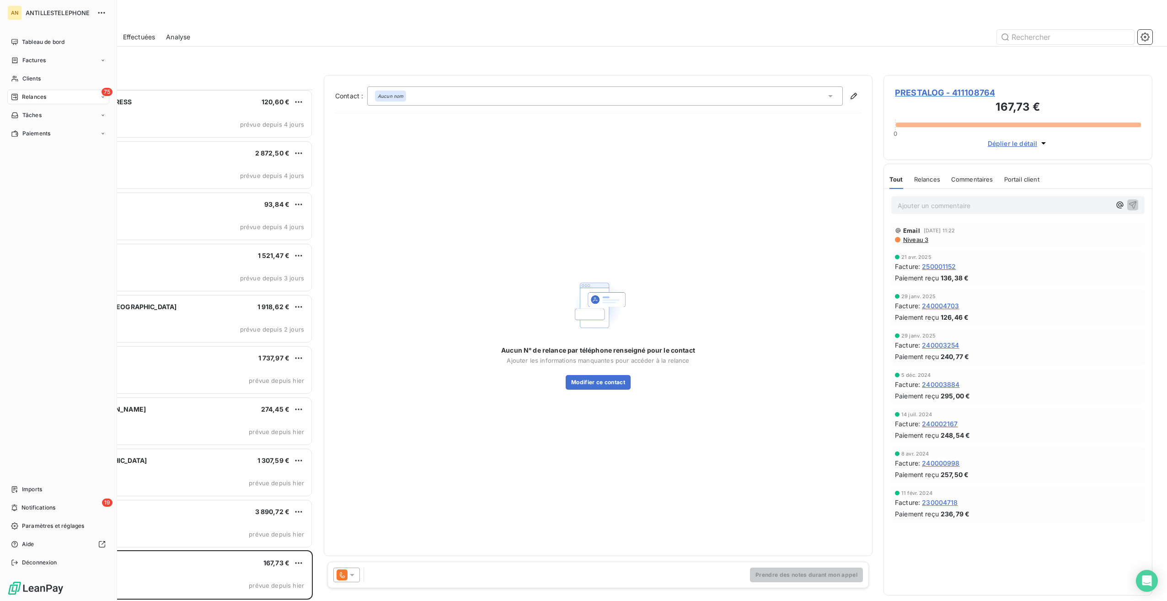
click at [17, 44] on icon at bounding box center [14, 41] width 7 height 7
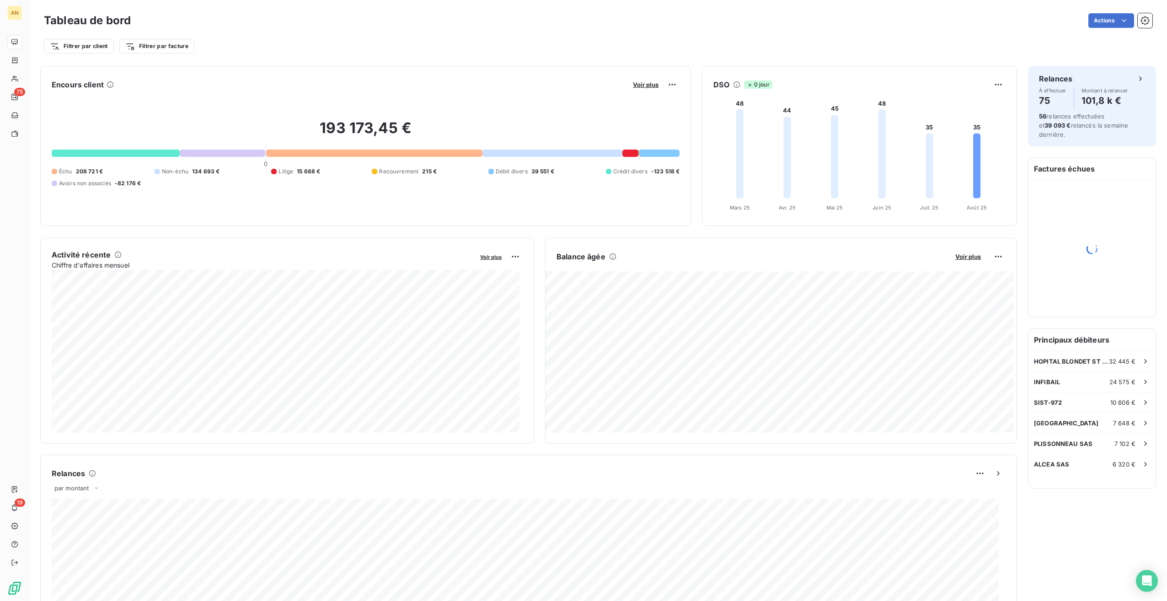
click at [633, 84] on span "Voir plus" at bounding box center [646, 84] width 26 height 7
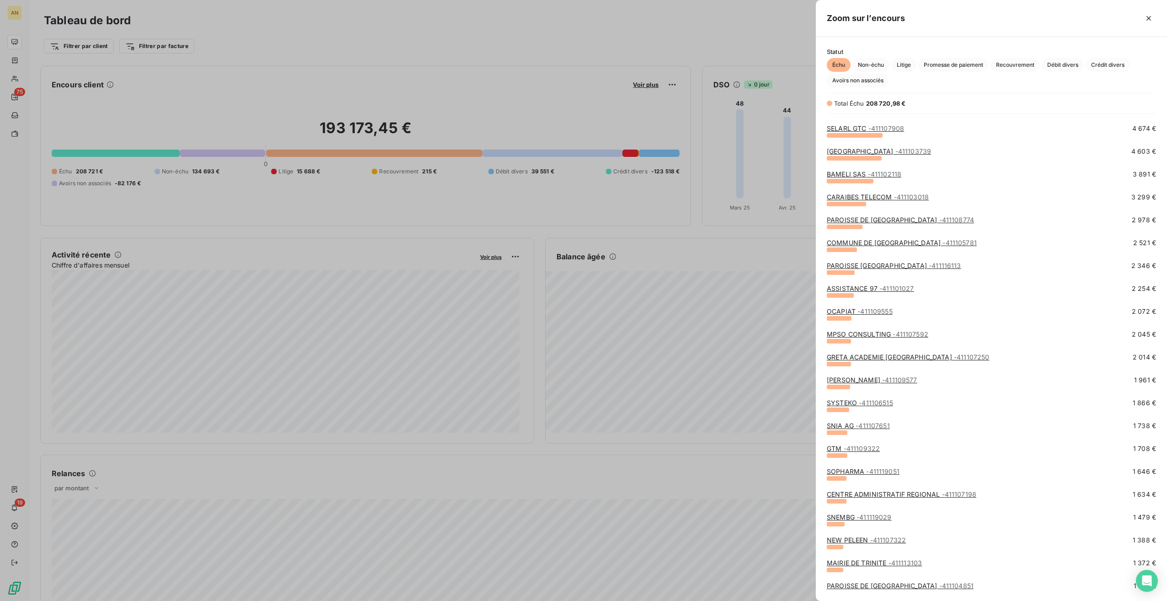
scroll to position [134, 0]
click at [698, 69] on span "Crédit divers" at bounding box center [1107, 65] width 44 height 14
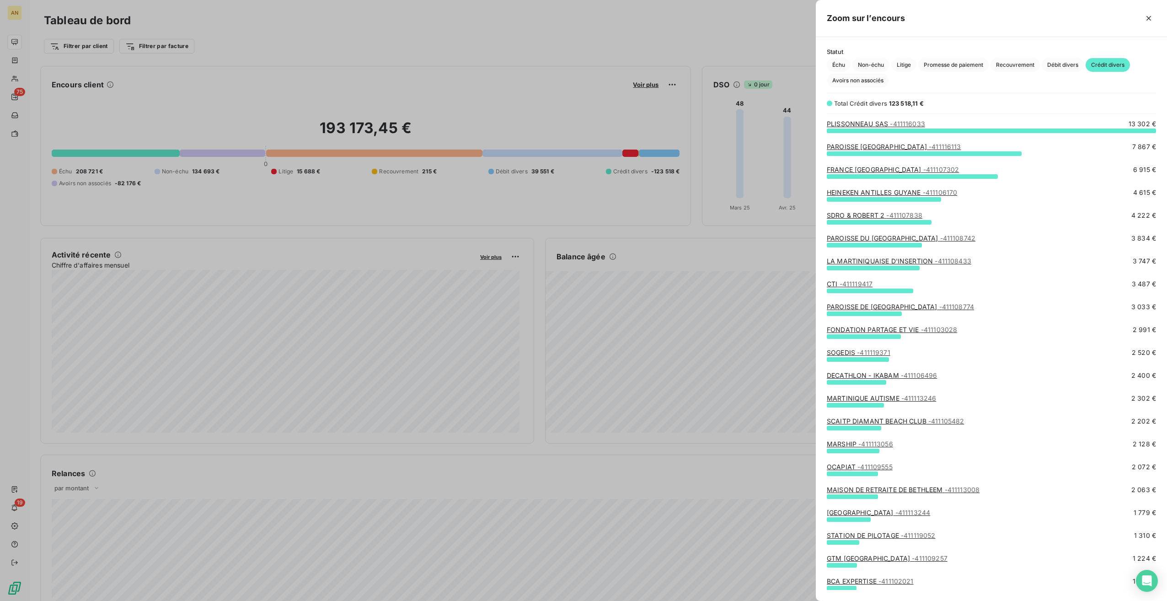
scroll to position [464, 344]
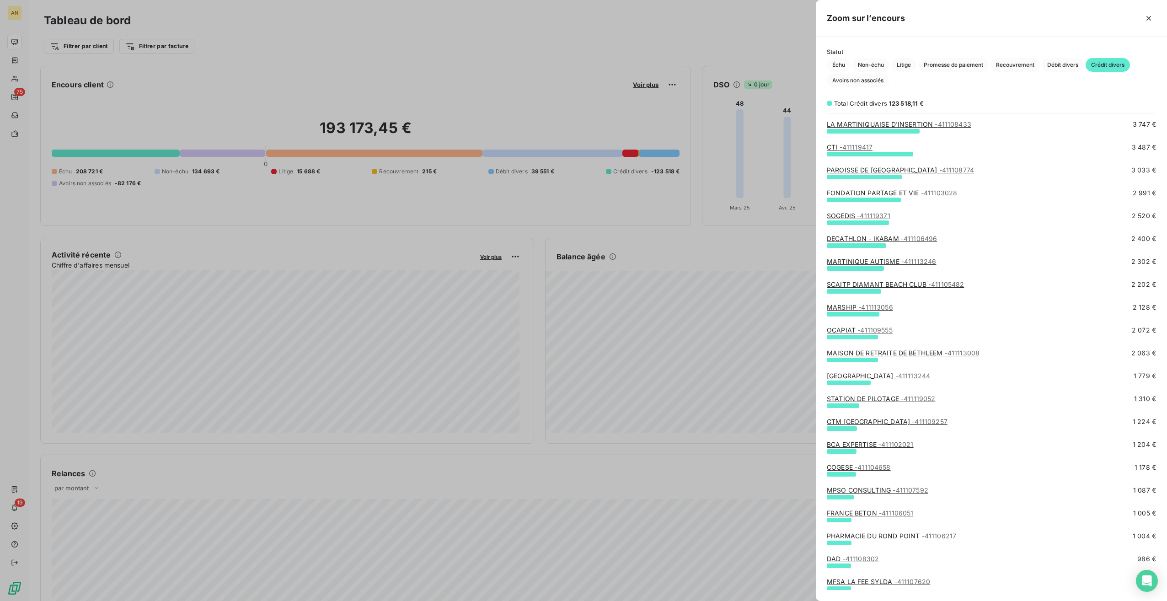
click at [698, 337] on div "SDRO & ROBERT 2 - 411107838 4 222 € [GEOGRAPHIC_DATA] - 411108742 3 834 € [GEOG…" at bounding box center [990, 354] width 351 height 470
click at [698, 337] on span "- 411119052" at bounding box center [918, 398] width 35 height 8
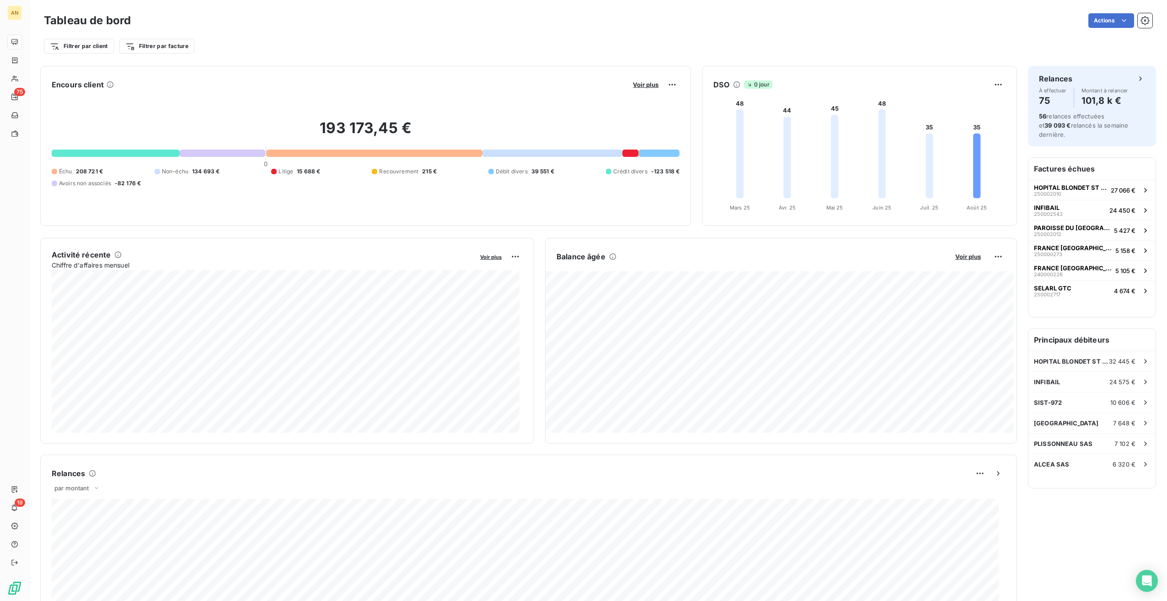
click at [643, 87] on span "Voir plus" at bounding box center [646, 84] width 26 height 7
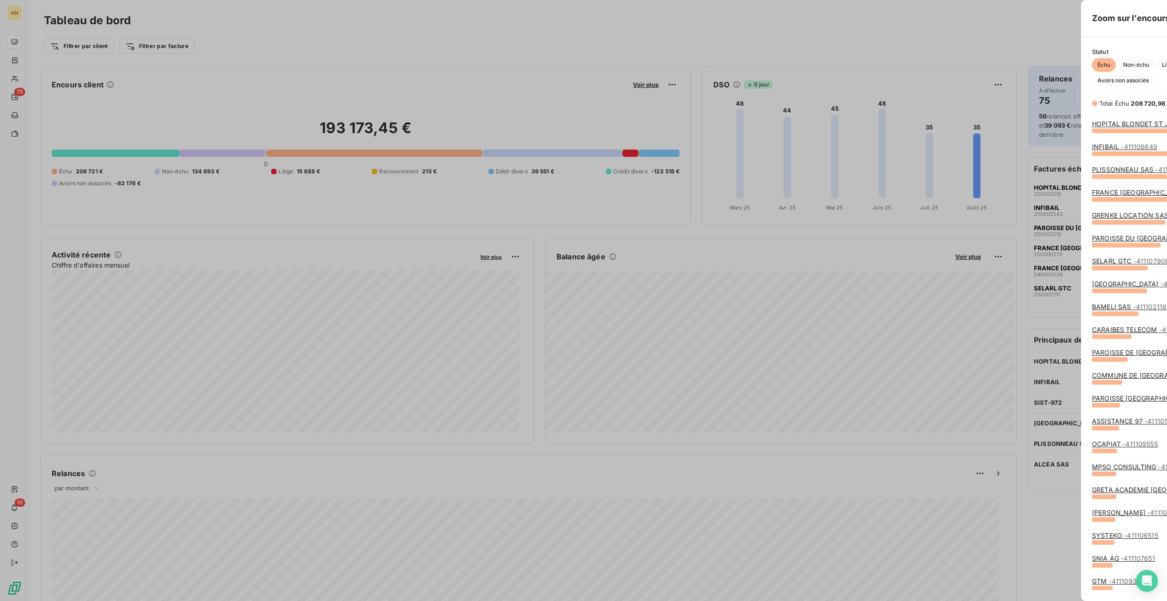
scroll to position [593, 344]
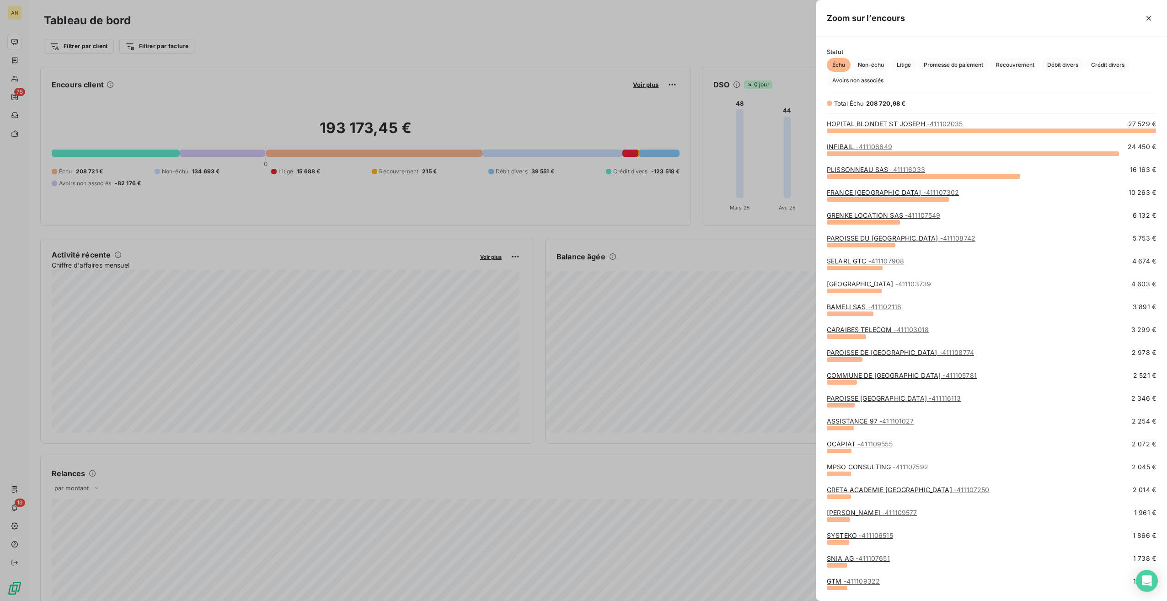
click at [698, 62] on span "Crédit divers" at bounding box center [1107, 65] width 44 height 14
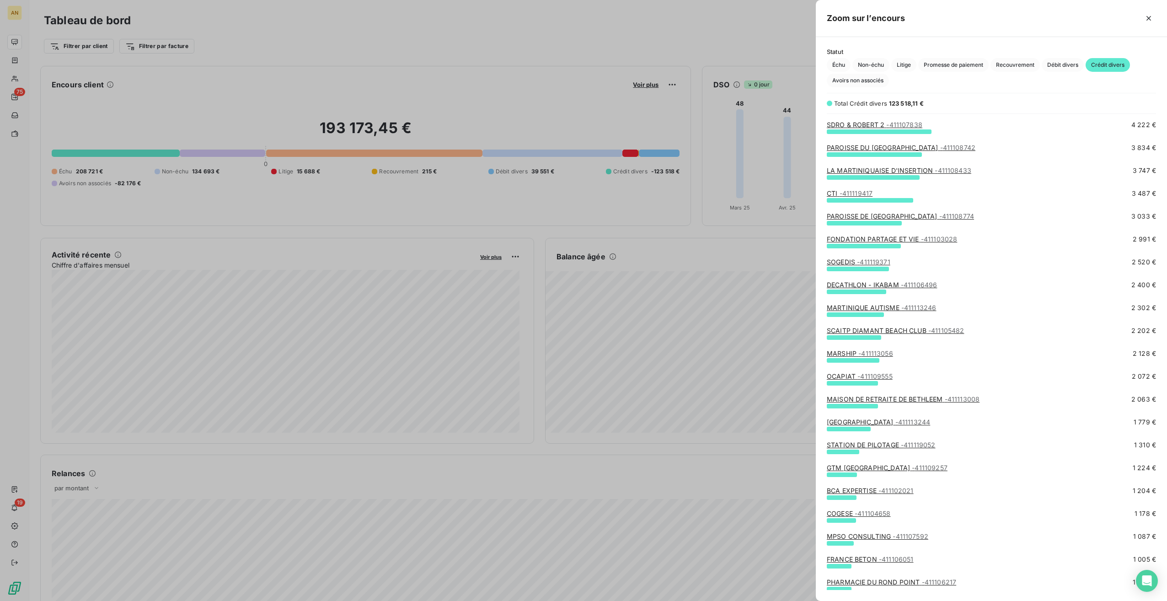
scroll to position [91, 0]
click at [698, 337] on link "FRANCE BETON - 411106051" at bounding box center [869, 558] width 86 height 8
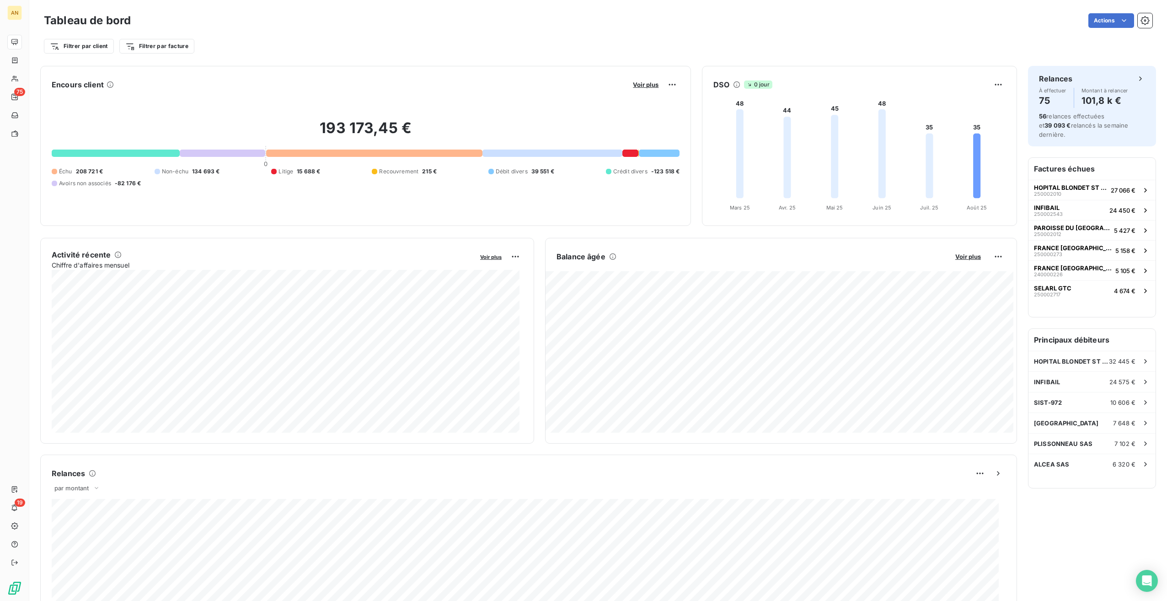
click at [633, 87] on span "Voir plus" at bounding box center [646, 84] width 26 height 7
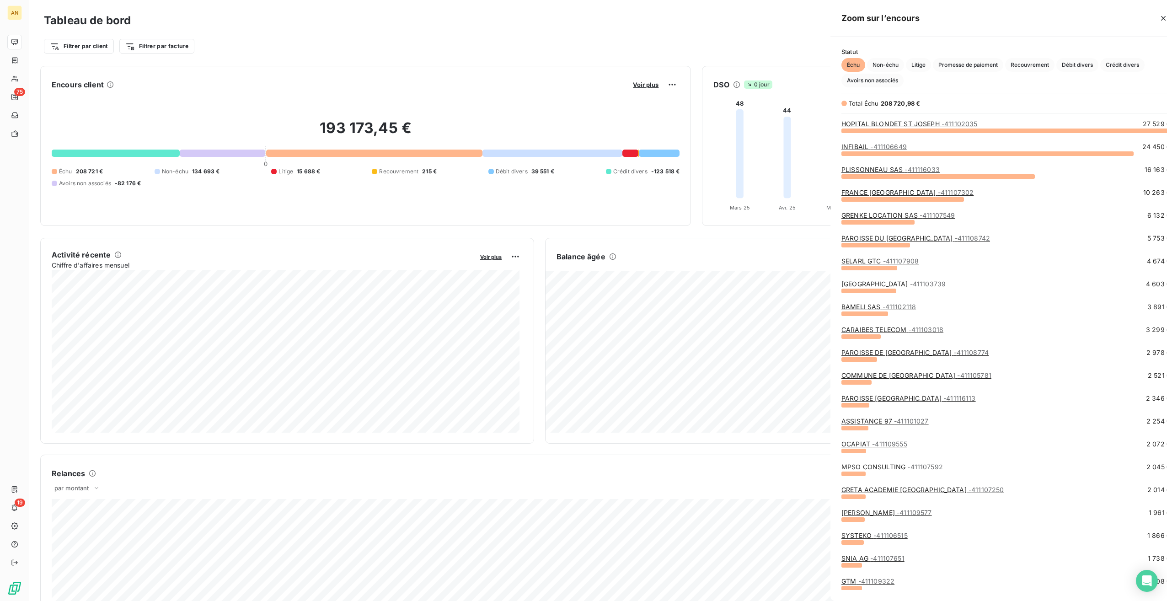
scroll to position [593, 344]
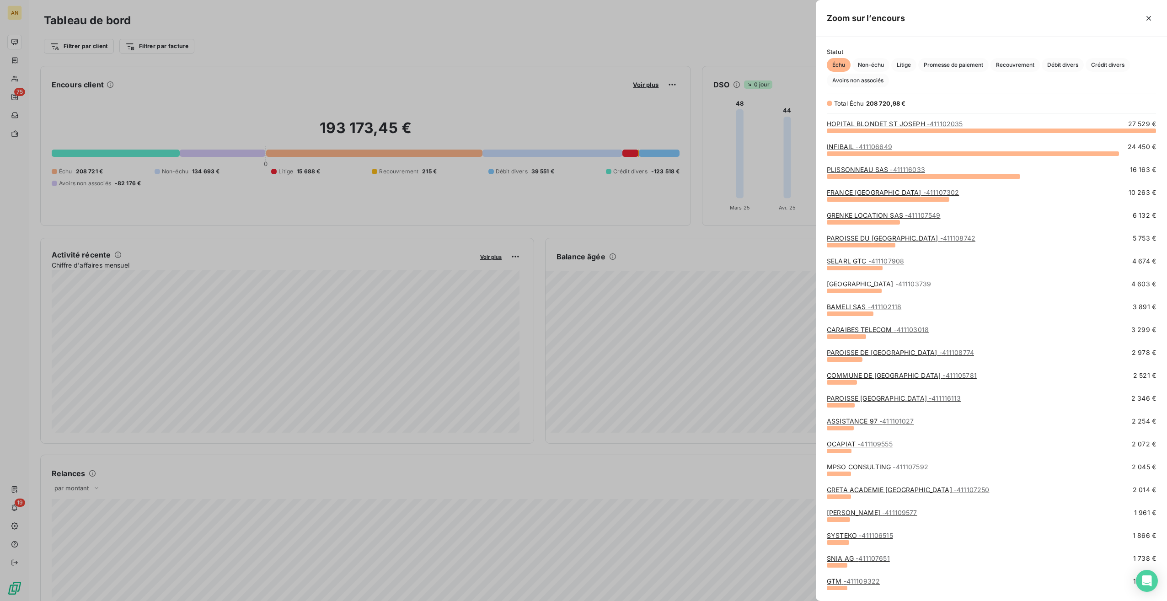
click at [698, 64] on span "Crédit divers" at bounding box center [1107, 65] width 44 height 14
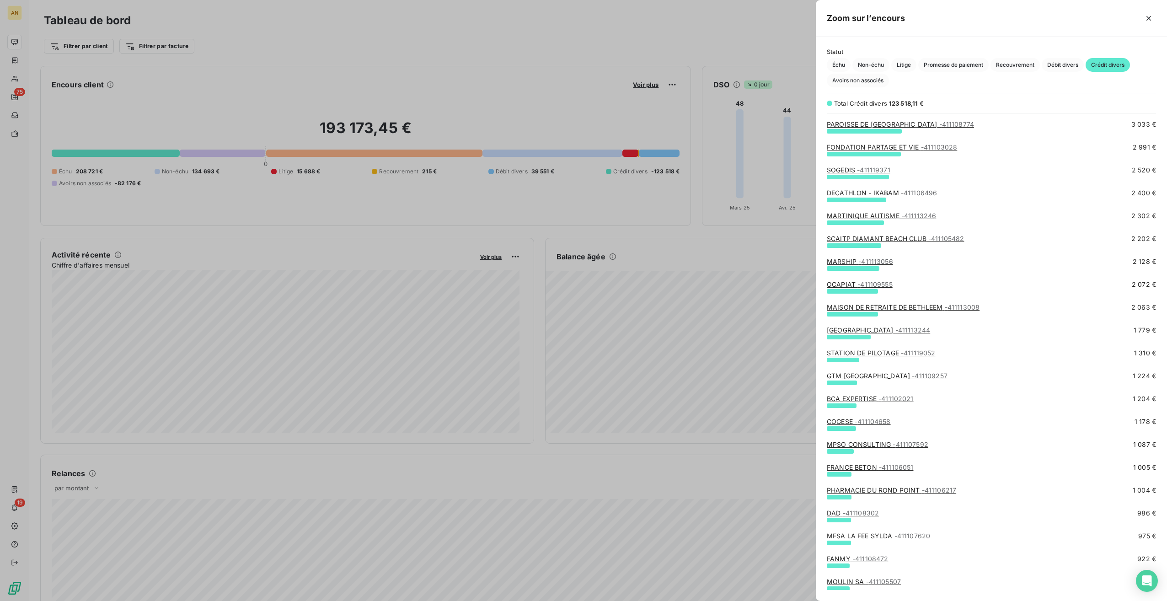
scroll to position [183, 0]
click at [698, 337] on div "MFSA LA FEE SYLDA - 411107620 975 €" at bounding box center [990, 538] width 329 height 14
click at [698, 337] on link "MFSA LA FEE SYLDA - 411107620" at bounding box center [877, 535] width 103 height 8
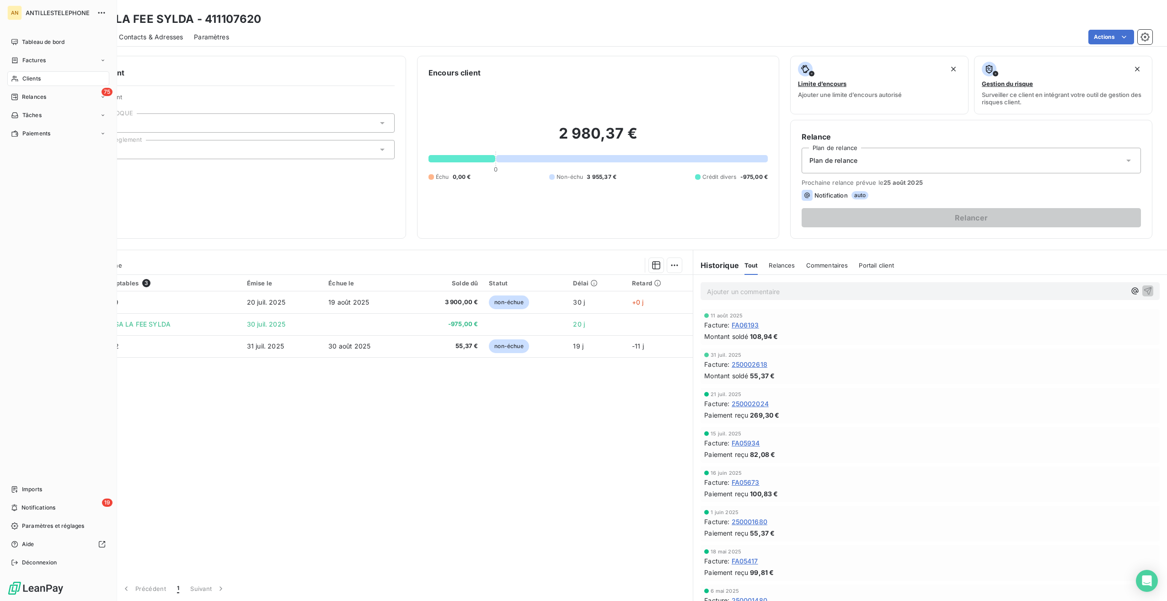
drag, startPoint x: 42, startPoint y: 43, endPoint x: 99, endPoint y: 50, distance: 57.6
click at [42, 43] on span "Tableau de bord" at bounding box center [43, 42] width 43 height 8
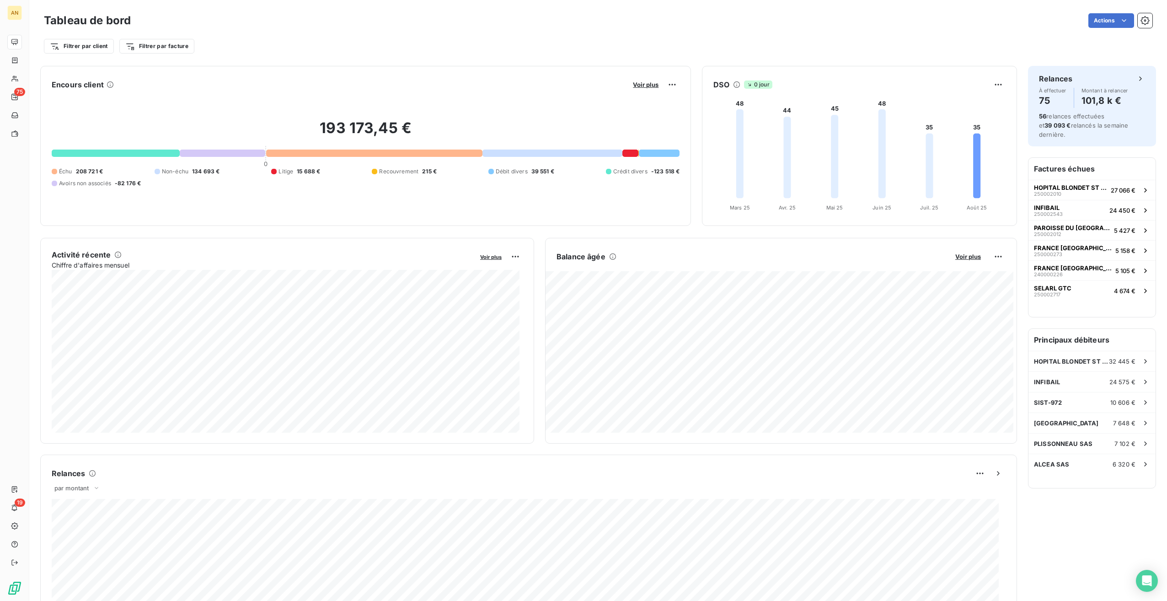
click at [646, 87] on span "Voir plus" at bounding box center [646, 84] width 26 height 7
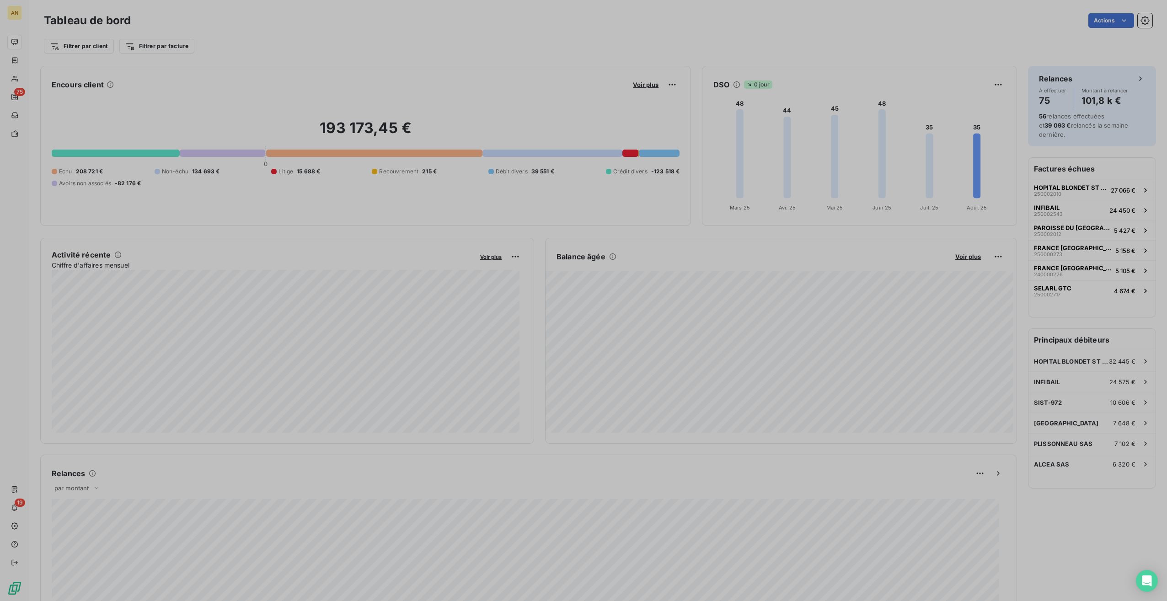
scroll to position [593, 344]
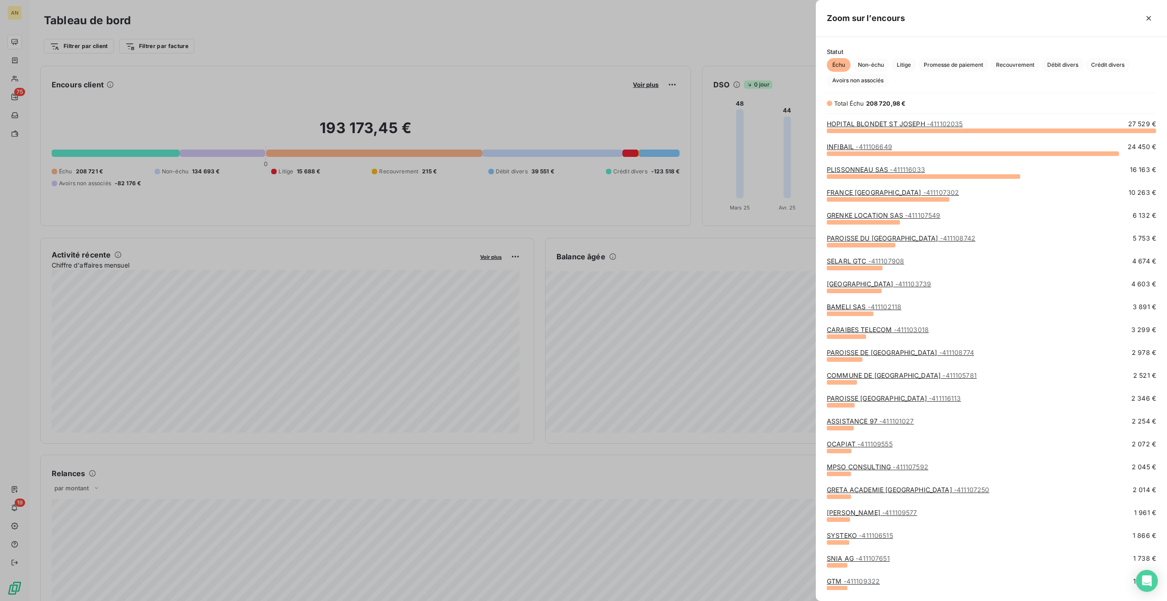
click at [698, 61] on span "Crédit divers" at bounding box center [1107, 65] width 44 height 14
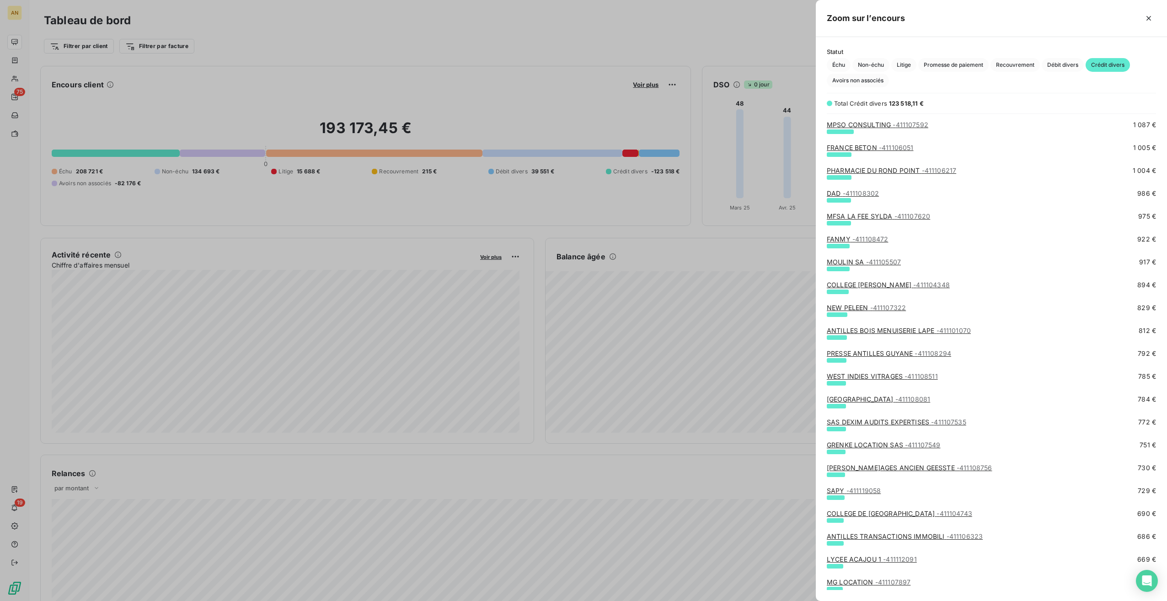
scroll to position [502, 0]
click at [698, 337] on div "WEST INDIES VITRAGES - 411108511" at bounding box center [881, 375] width 111 height 9
click at [698, 337] on link "WEST INDIES VITRAGES - 411108511" at bounding box center [881, 376] width 111 height 8
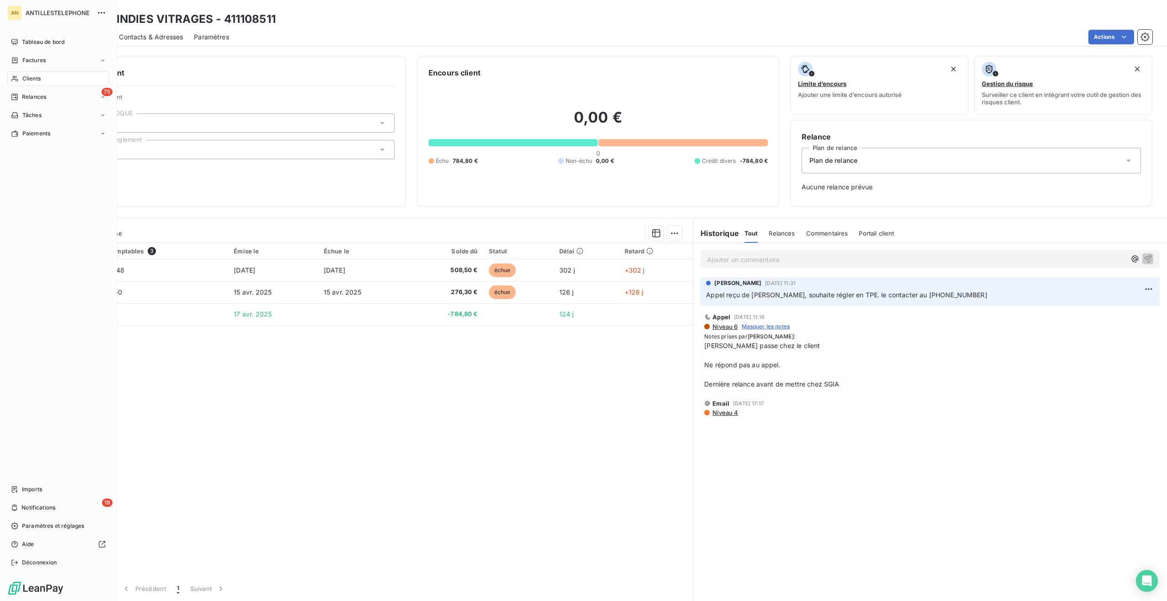
click at [30, 44] on span "Tableau de bord" at bounding box center [43, 42] width 43 height 8
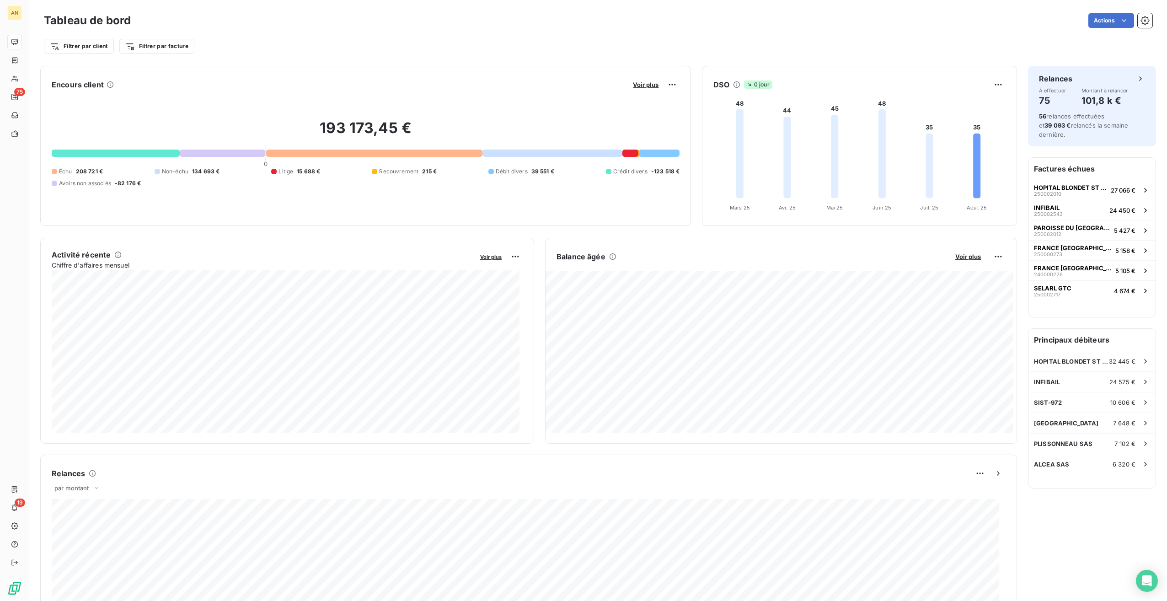
click at [641, 86] on span "Voir plus" at bounding box center [646, 84] width 26 height 7
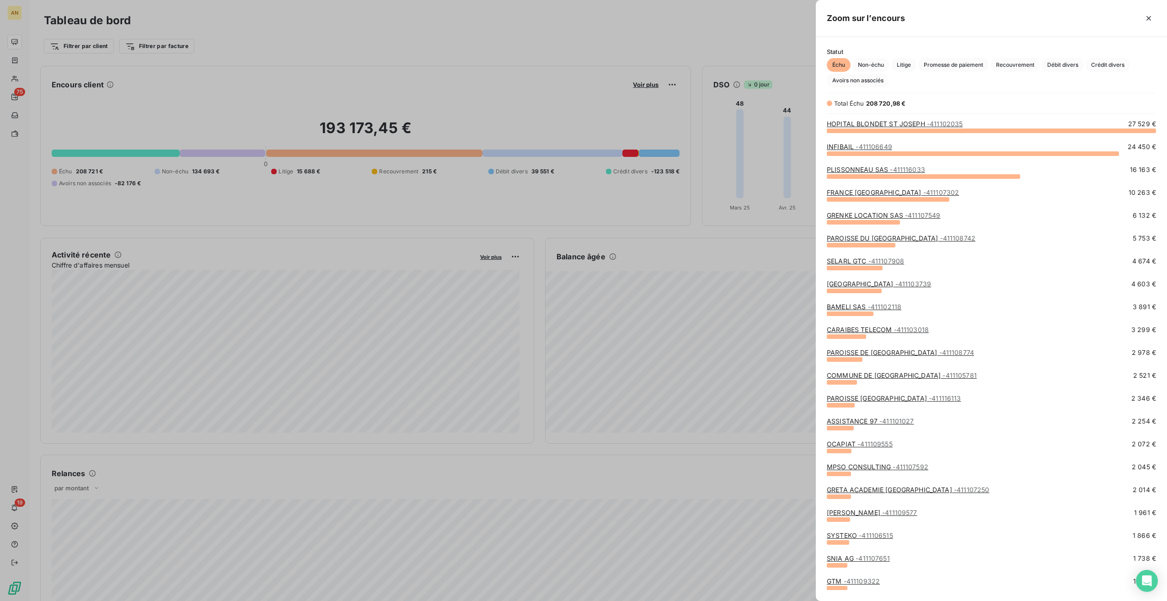
scroll to position [464, 344]
click at [698, 65] on span "Crédit divers" at bounding box center [1107, 65] width 44 height 14
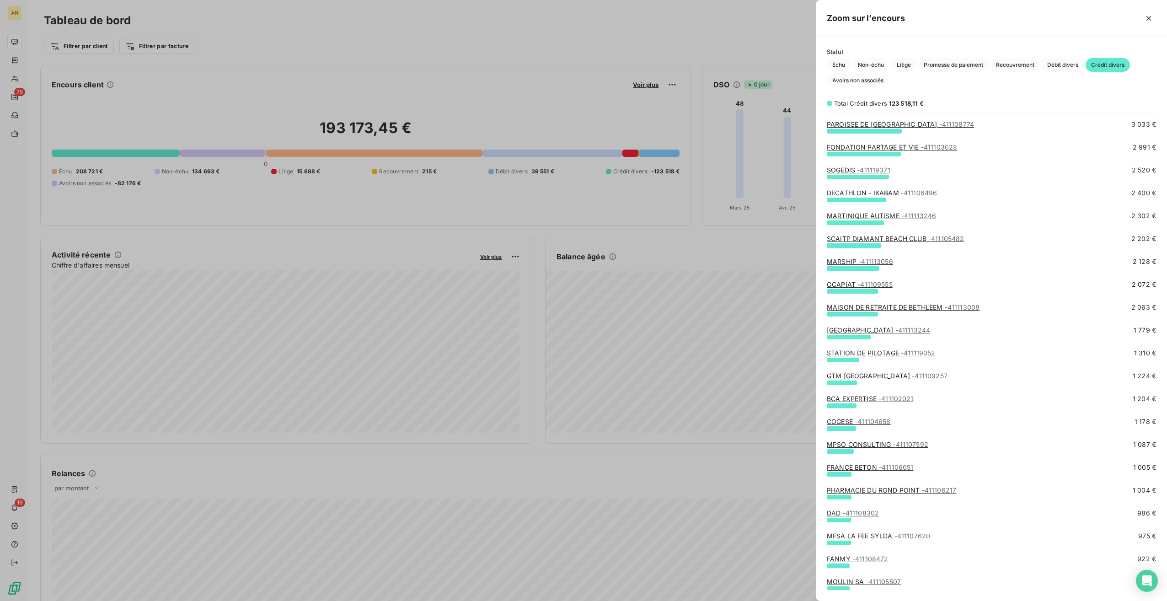
scroll to position [183, 0]
click at [698, 337] on link "STATION DE PILOTAGE - 411119052" at bounding box center [880, 352] width 109 height 8
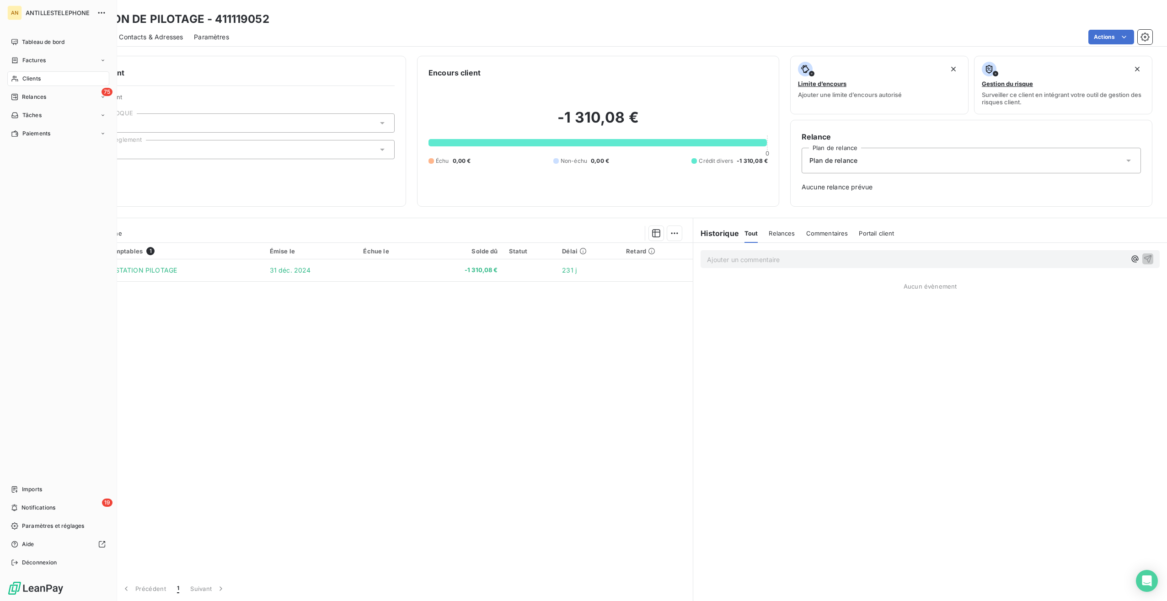
click at [27, 40] on span "Tableau de bord" at bounding box center [43, 42] width 43 height 8
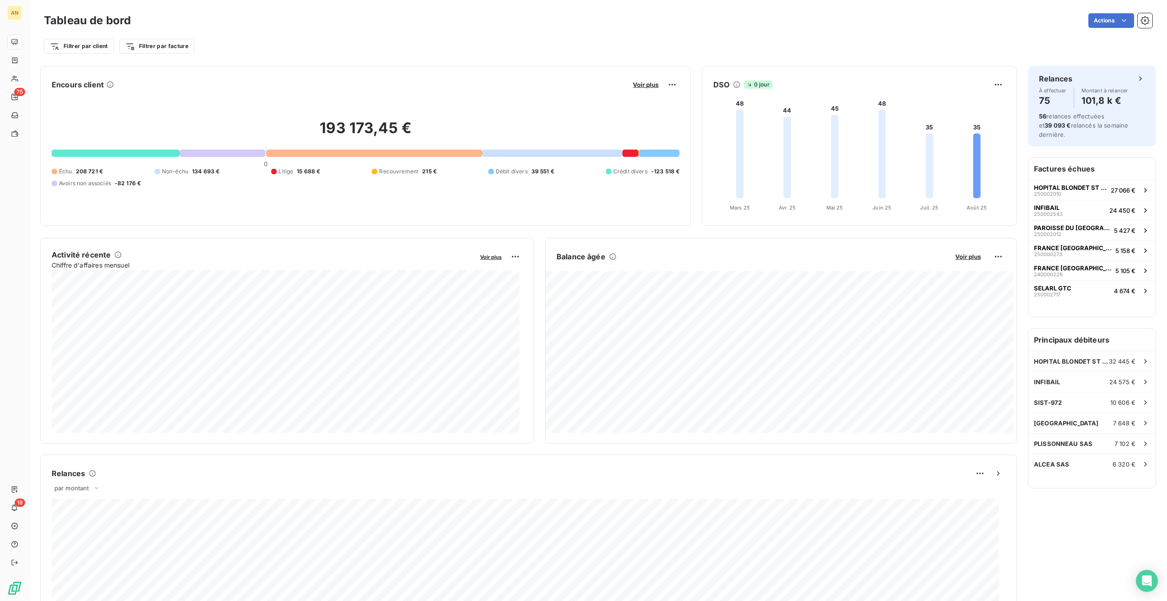
click at [641, 86] on span "Voir plus" at bounding box center [646, 84] width 26 height 7
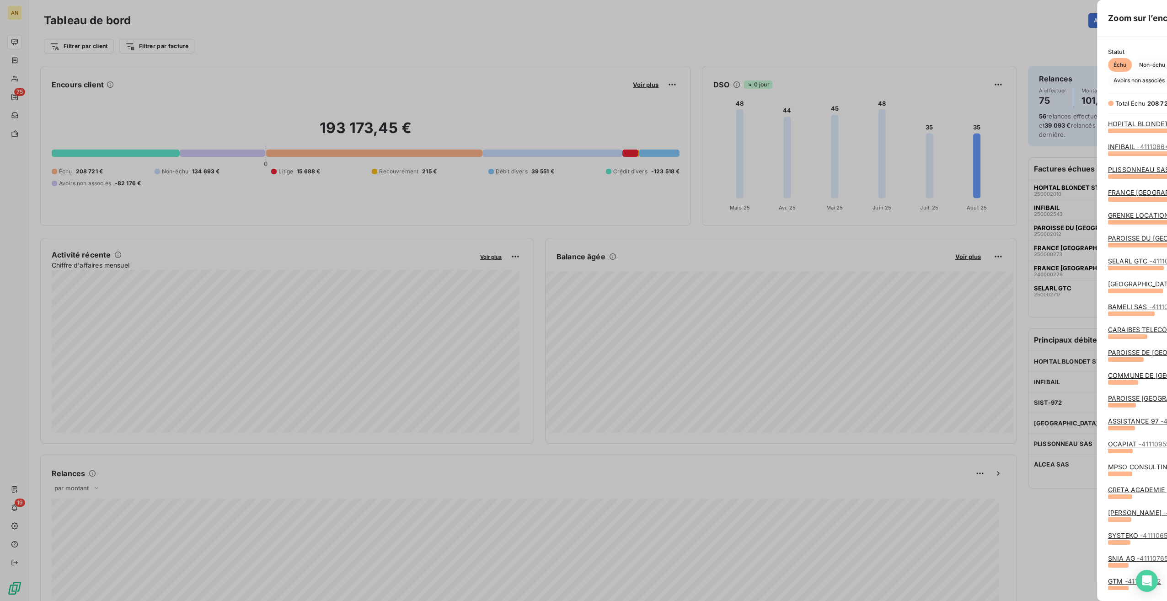
scroll to position [593, 344]
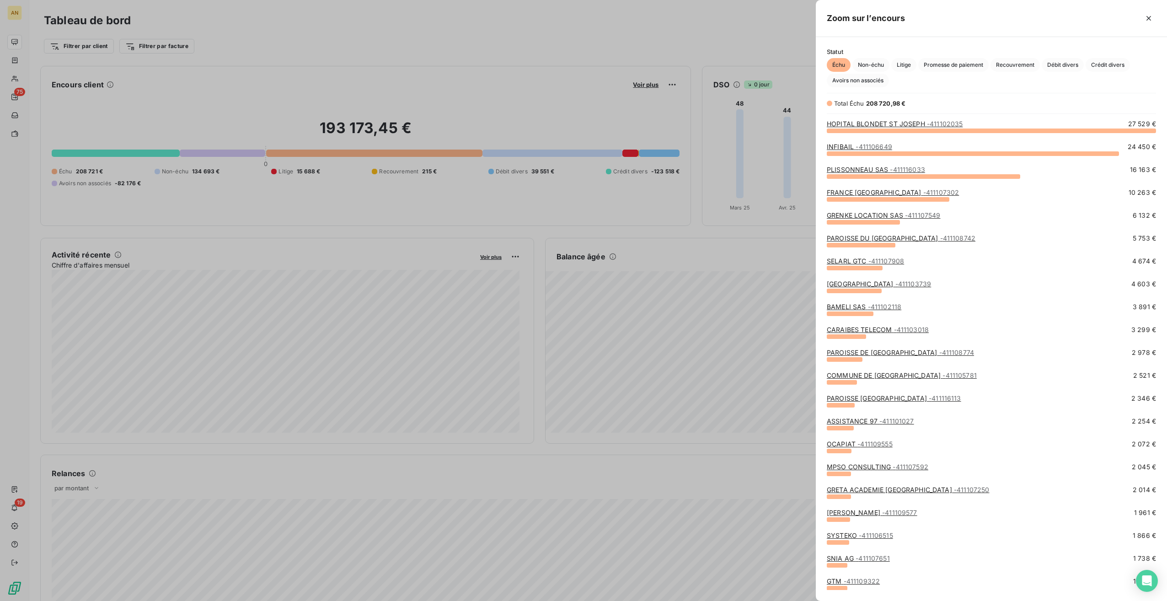
click at [698, 64] on span "Crédit divers" at bounding box center [1107, 65] width 44 height 14
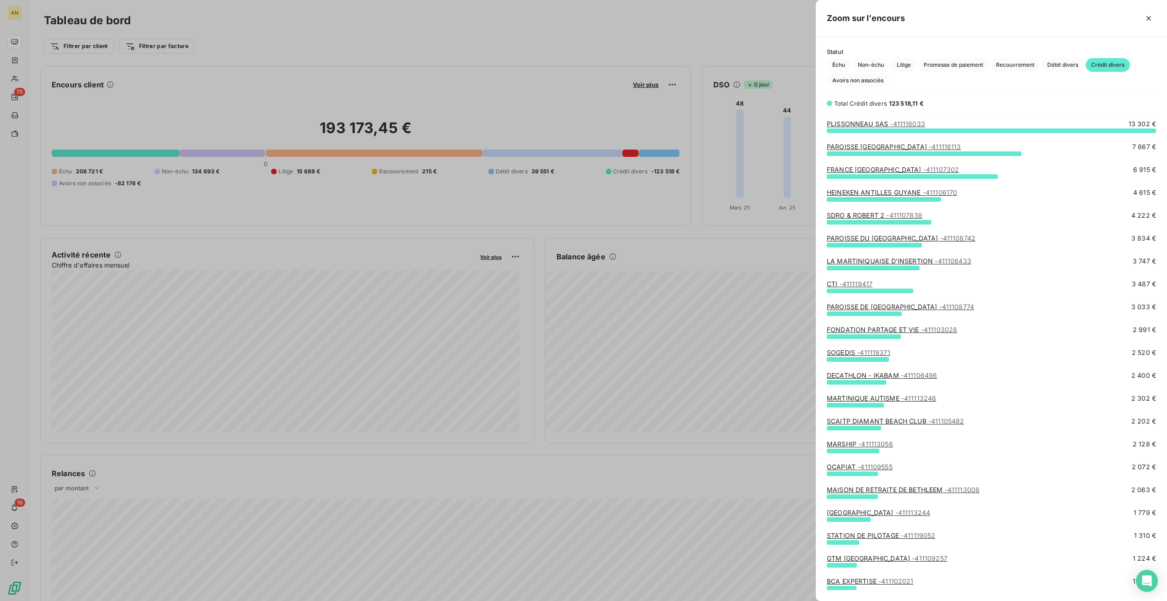
click at [698, 337] on link "MARSHIP - 411113056" at bounding box center [859, 444] width 66 height 8
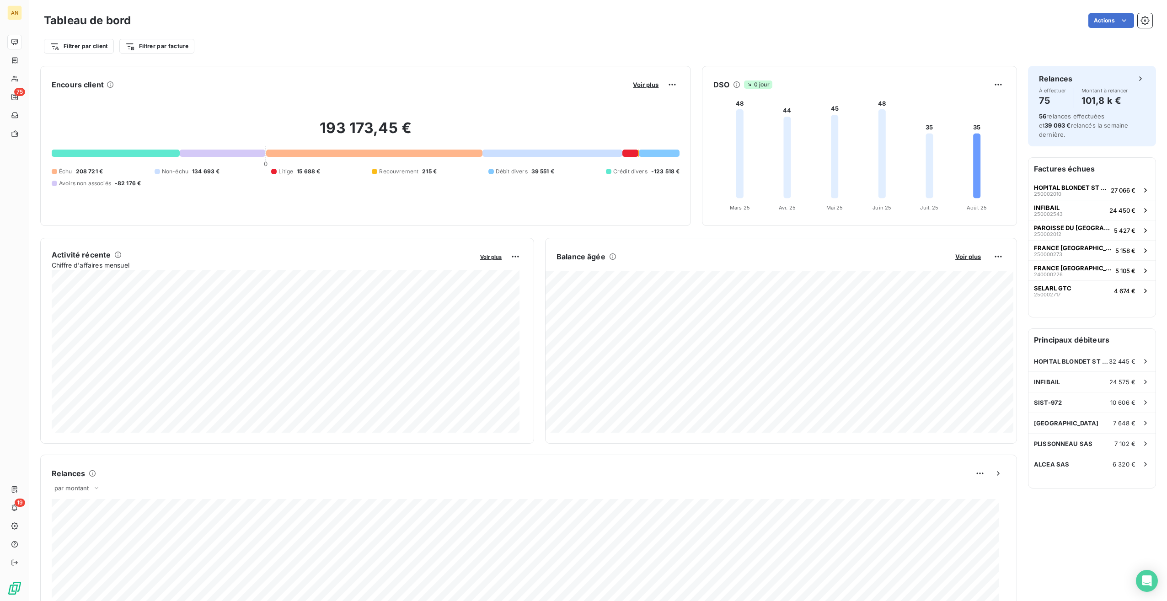
click at [651, 85] on span "Voir plus" at bounding box center [646, 84] width 26 height 7
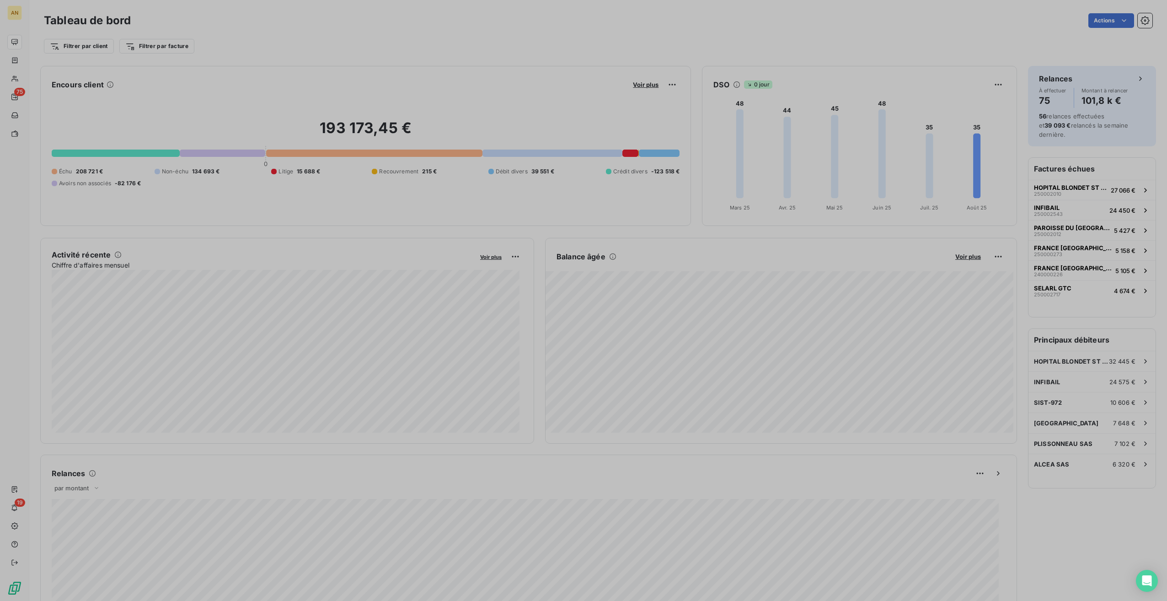
scroll to position [7, 7]
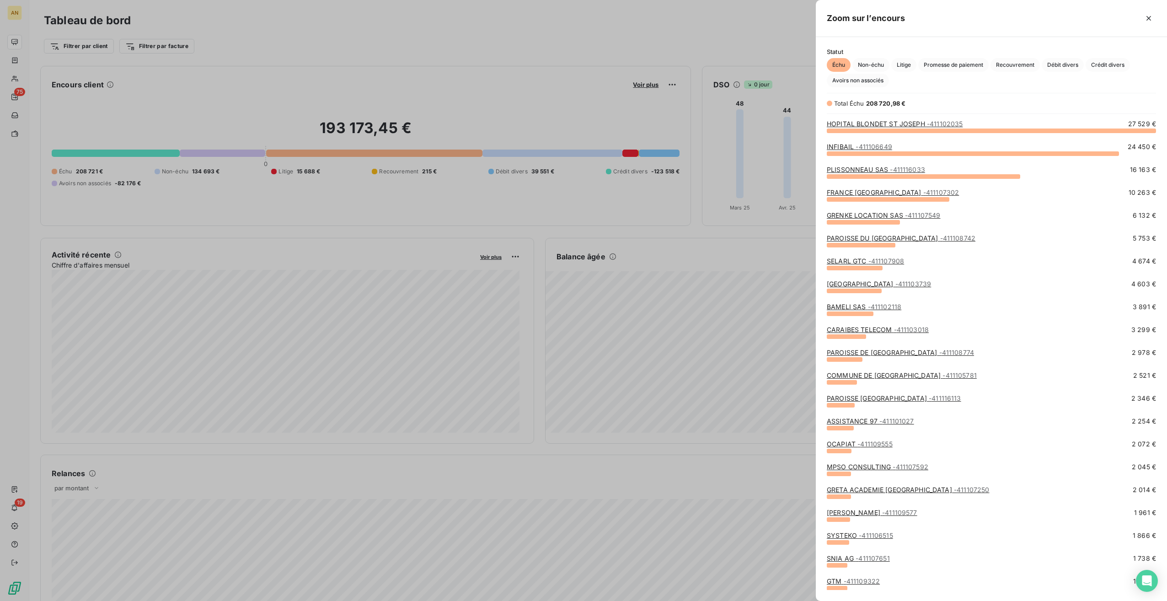
click at [698, 64] on span "Crédit divers" at bounding box center [1107, 65] width 44 height 14
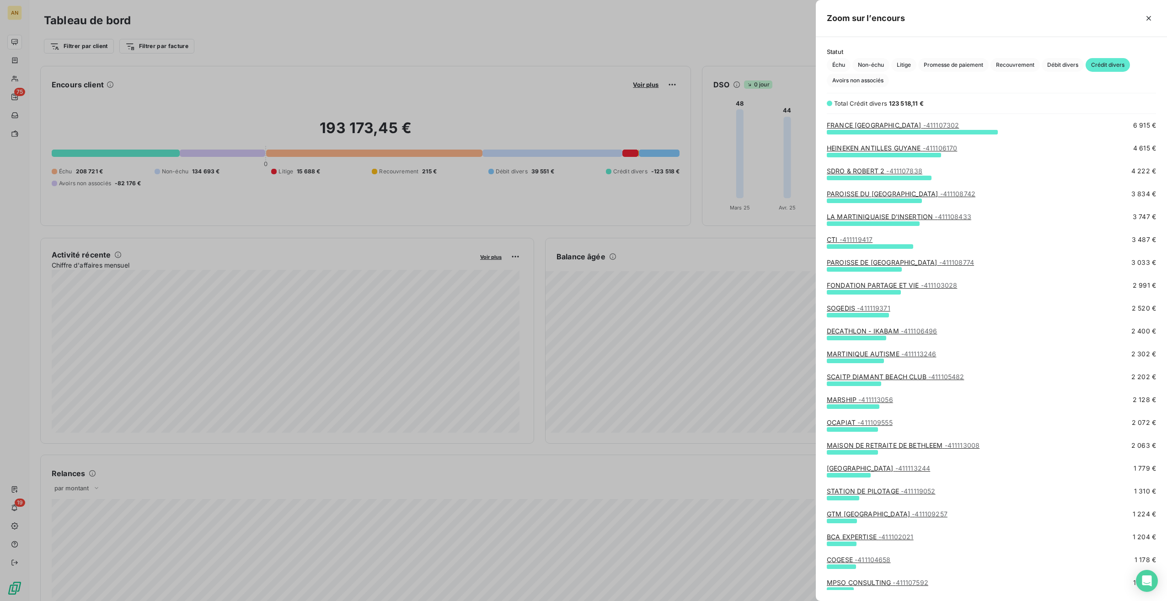
click at [698, 337] on div "[GEOGRAPHIC_DATA] SAS - 411116033 13 302 € PAROISSE [GEOGRAPHIC_DATA] - 4111161…" at bounding box center [990, 354] width 351 height 470
click at [698, 337] on link "OCAPIAT - 411109555" at bounding box center [859, 421] width 66 height 8
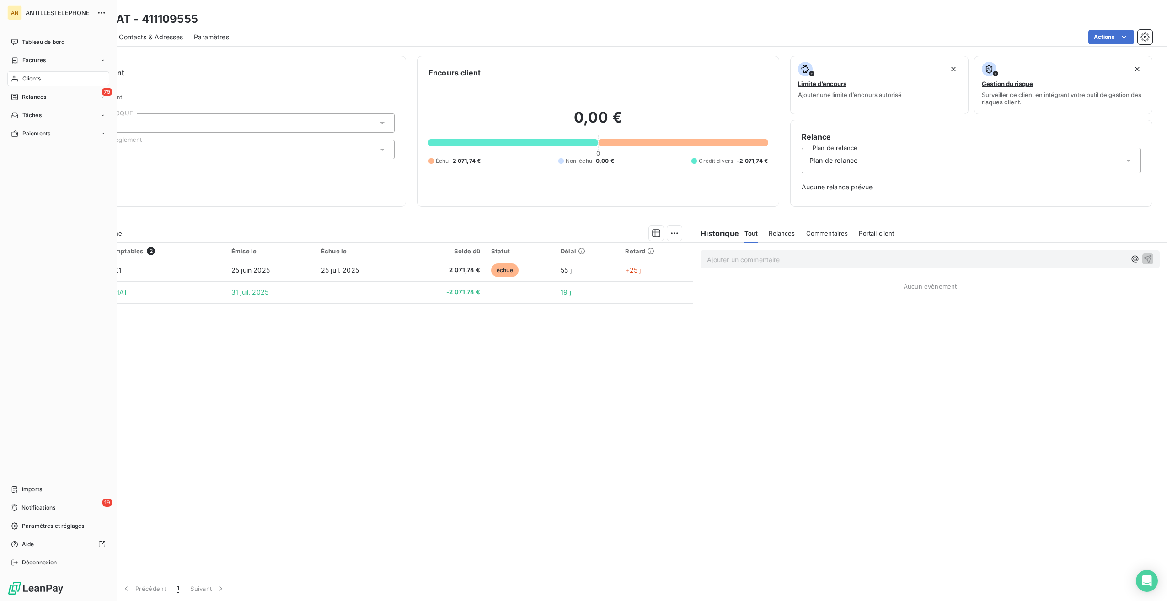
click at [39, 41] on span "Tableau de bord" at bounding box center [43, 42] width 43 height 8
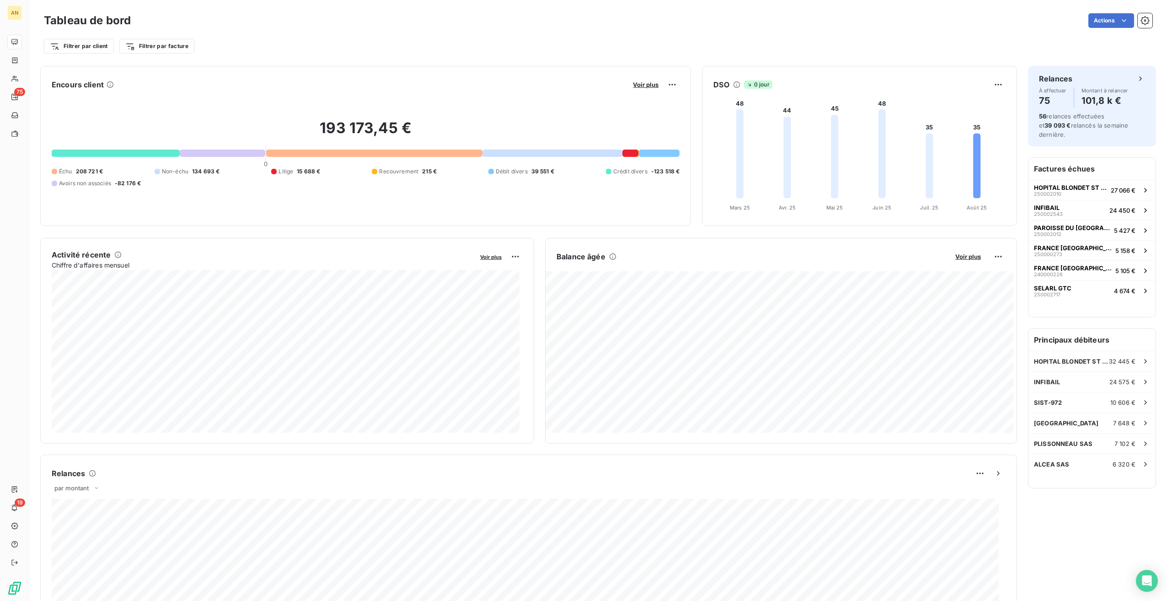
click at [650, 84] on span "Voir plus" at bounding box center [646, 84] width 26 height 7
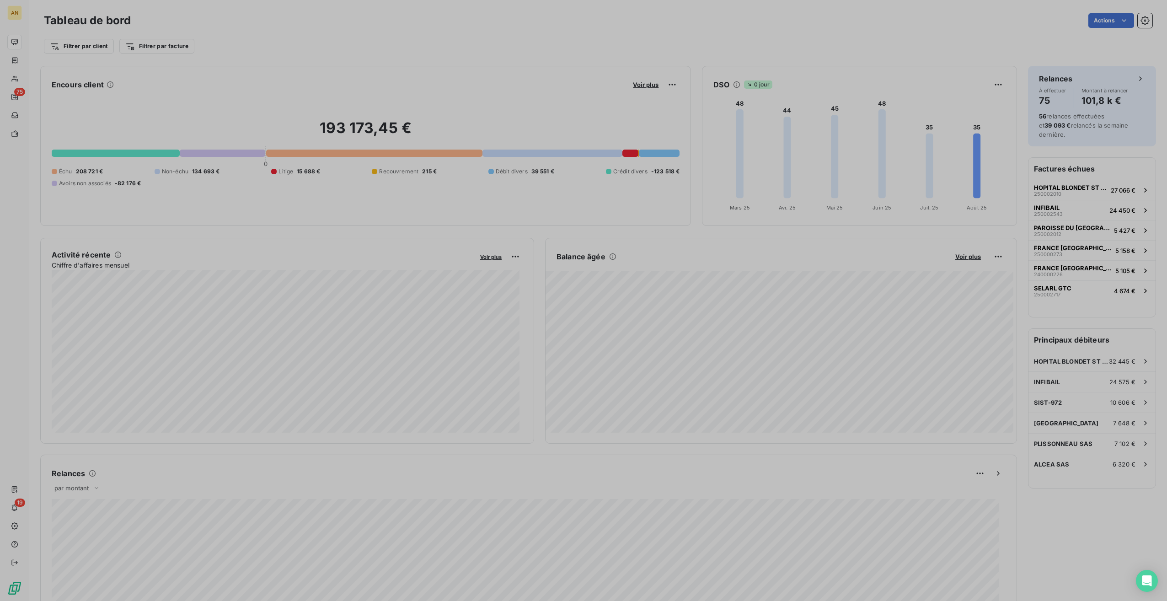
scroll to position [593, 344]
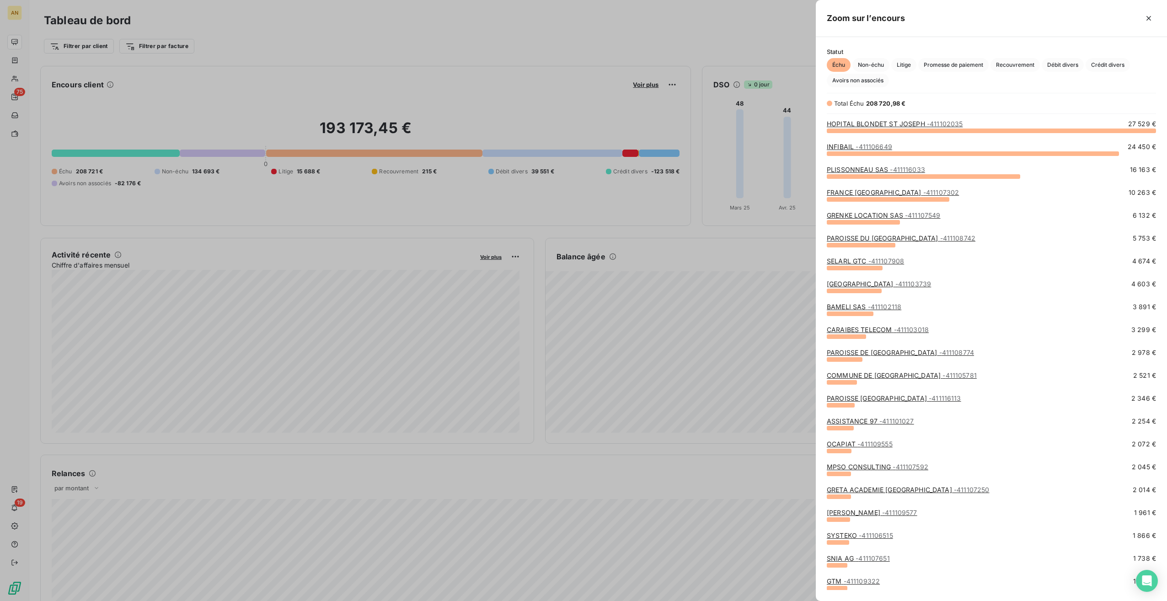
click at [698, 69] on span "Crédit divers" at bounding box center [1107, 65] width 44 height 14
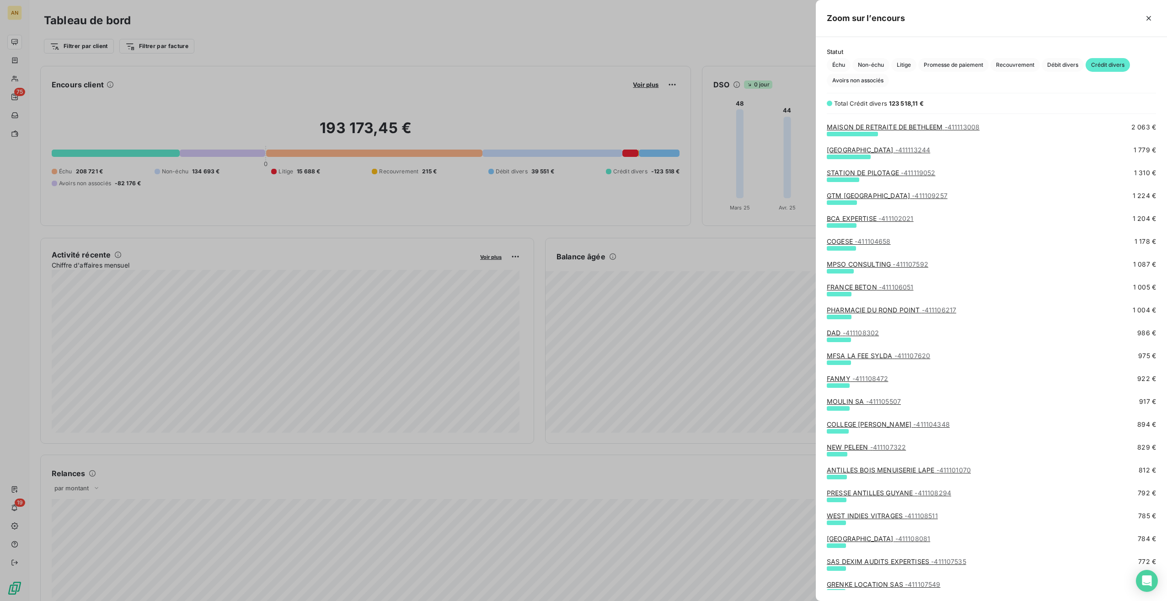
scroll to position [363, 0]
click at [698, 337] on span "- 411108472" at bounding box center [870, 378] width 36 height 8
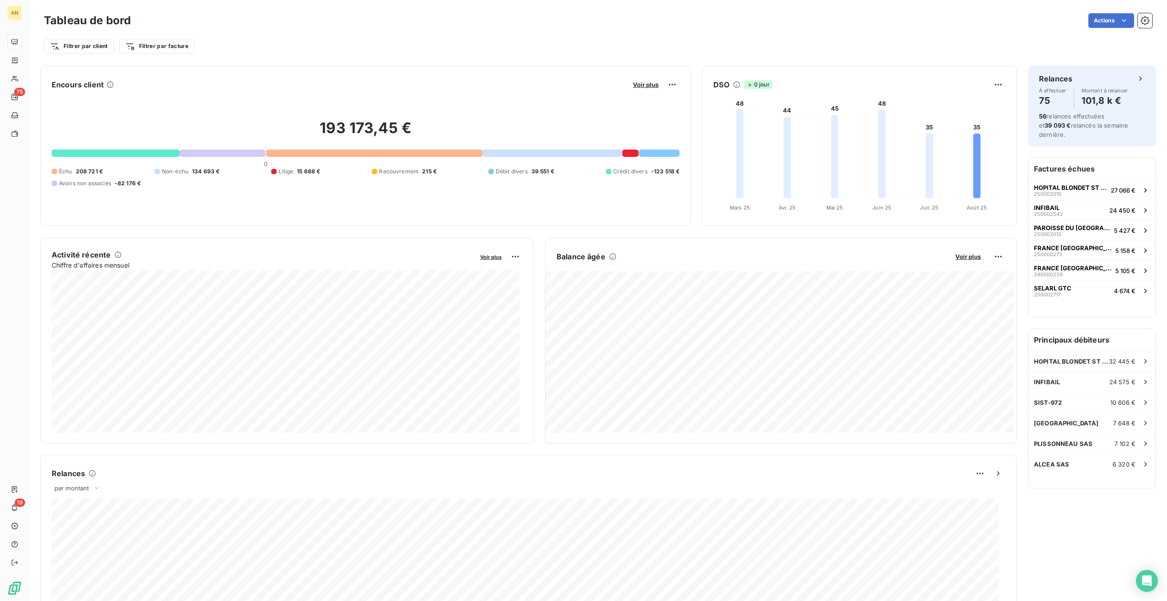
click at [636, 86] on span "Voir plus" at bounding box center [646, 84] width 26 height 7
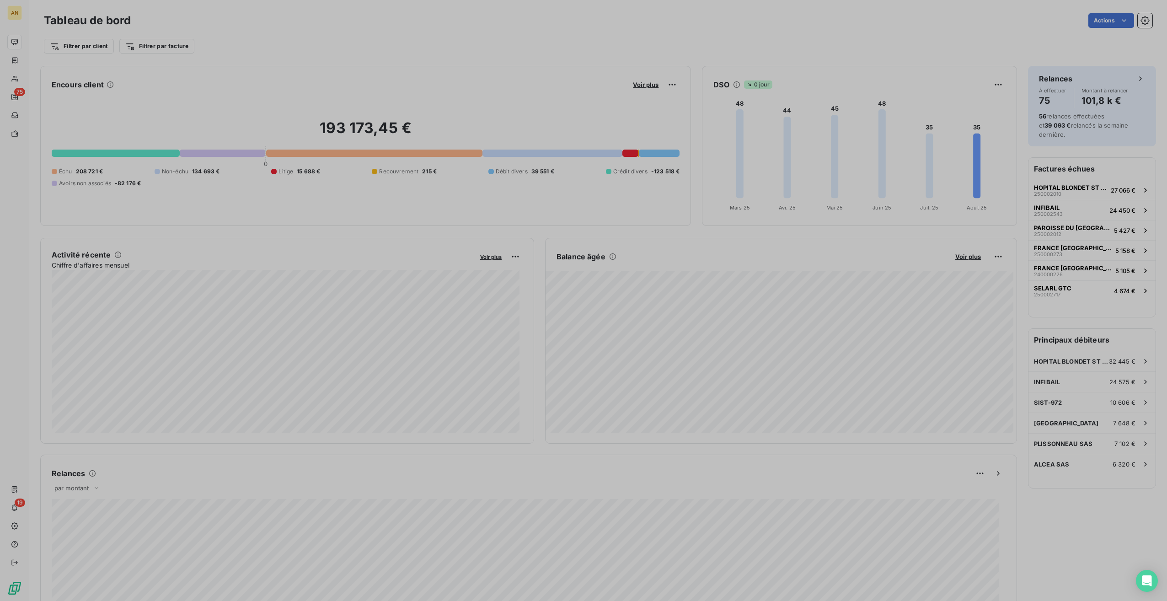
scroll to position [593, 344]
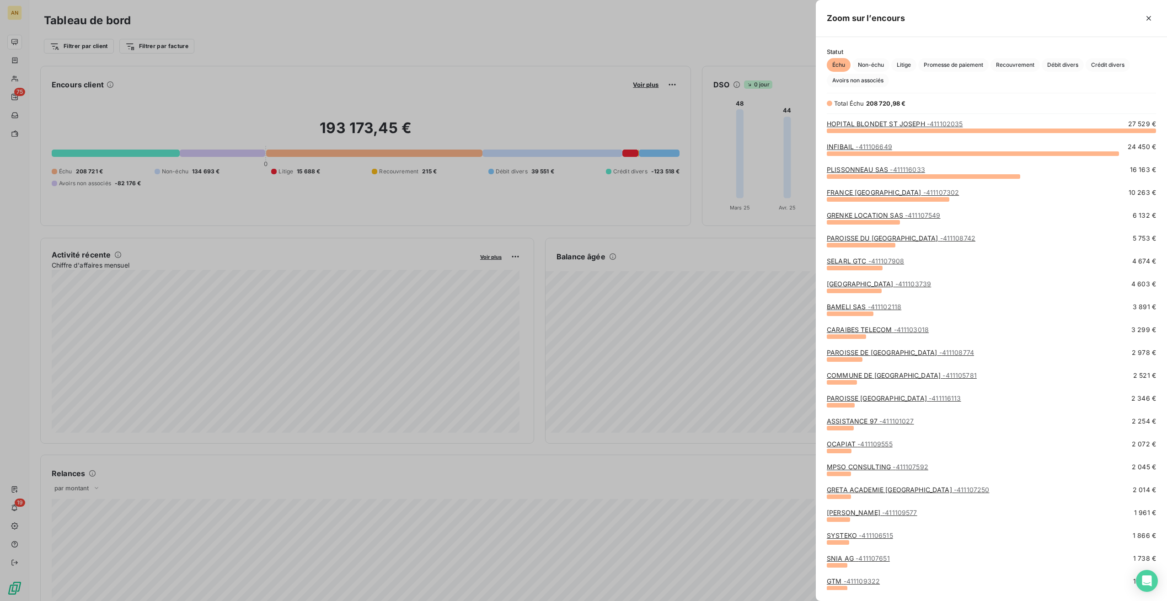
click at [698, 59] on span "Crédit divers" at bounding box center [1107, 65] width 44 height 14
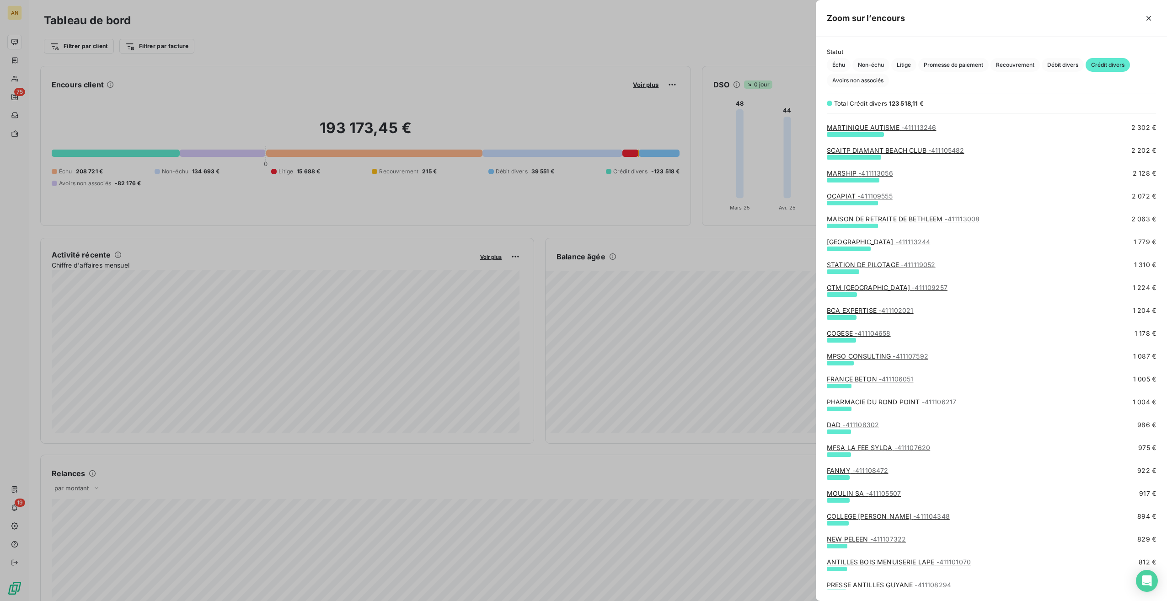
scroll to position [271, 0]
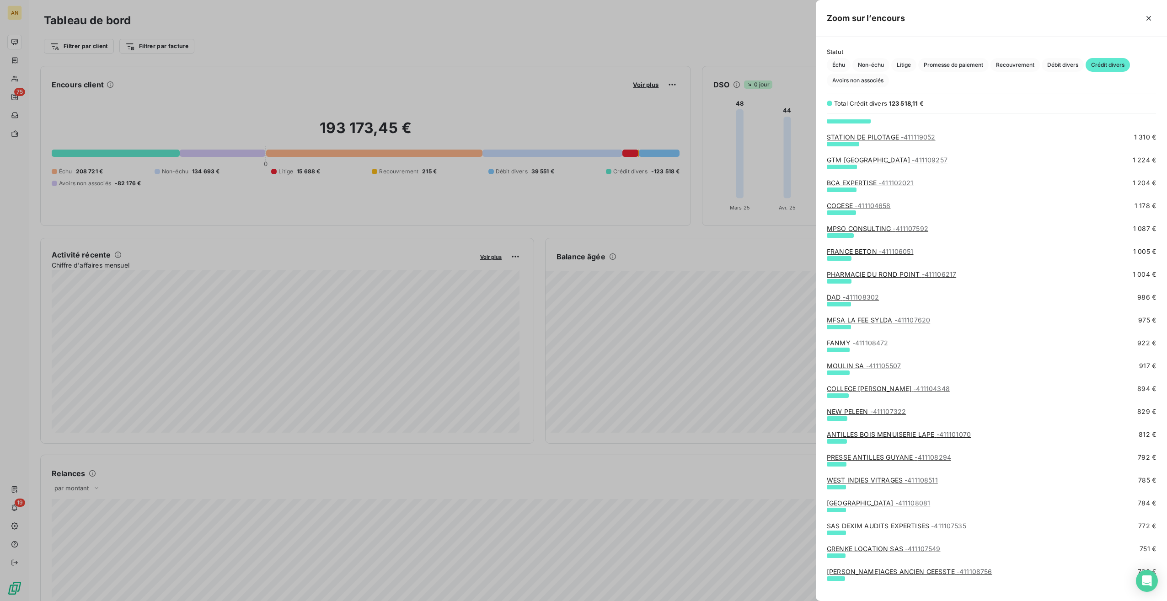
click at [698, 337] on div "MAISON DE RETRAITE DE BETHLEEM - 411113008 2 063 € [GEOGRAPHIC_DATA] - 41111324…" at bounding box center [990, 354] width 351 height 470
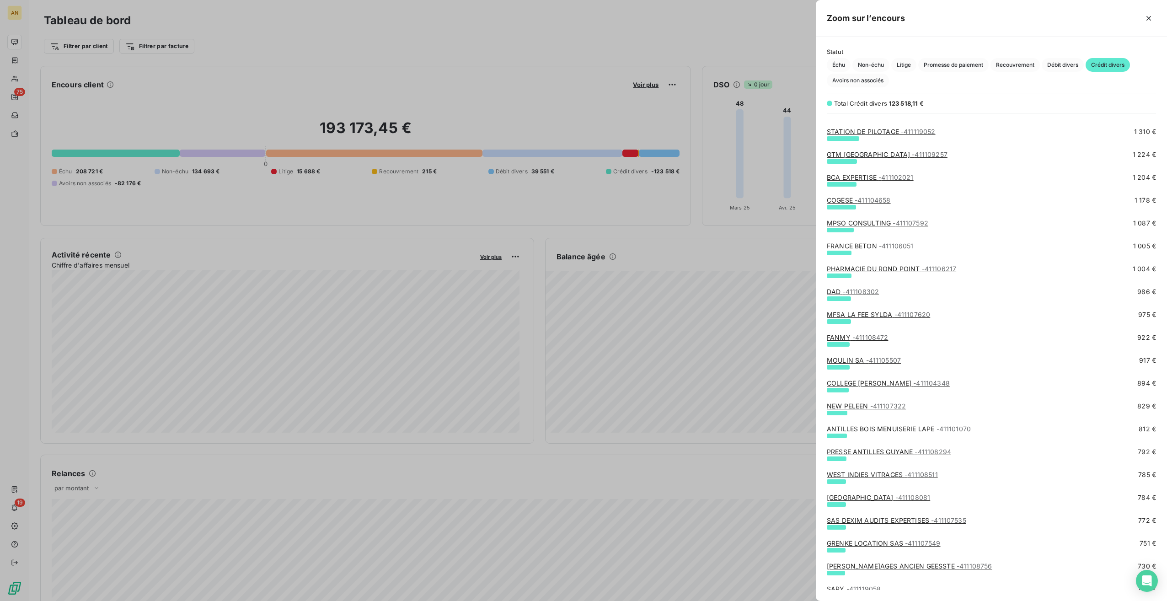
click at [698, 337] on div "MAISON DE RETRAITE DE BETHLEEM - 411113008 2 063 € [GEOGRAPHIC_DATA] - 41111324…" at bounding box center [990, 354] width 351 height 470
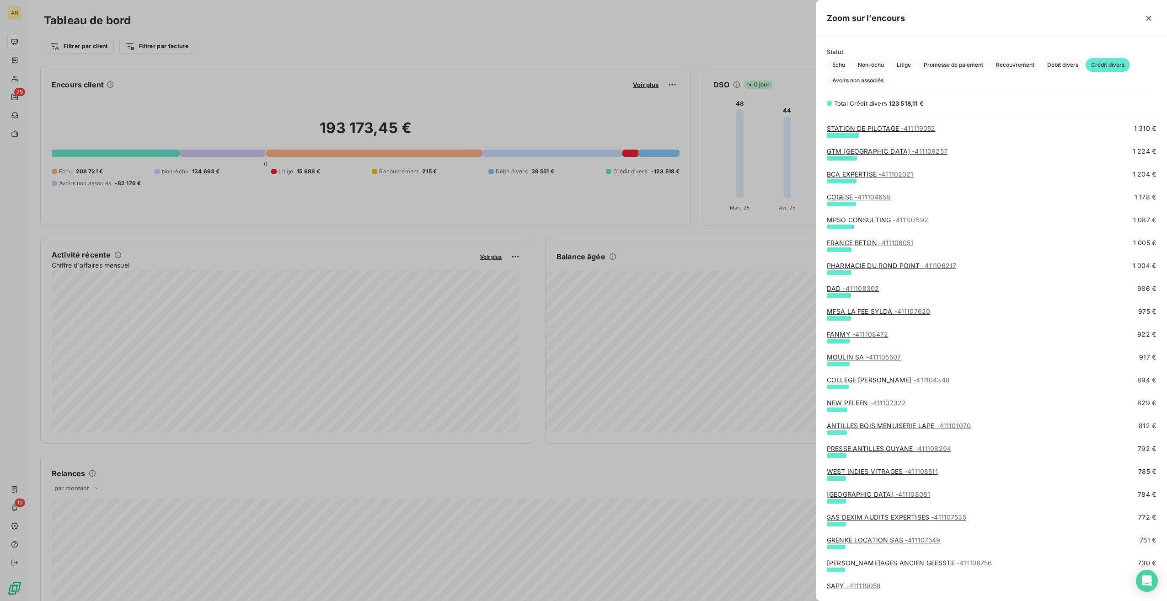
scroll to position [407, 0]
click at [698, 337] on span "- 411108081" at bounding box center [912, 494] width 35 height 8
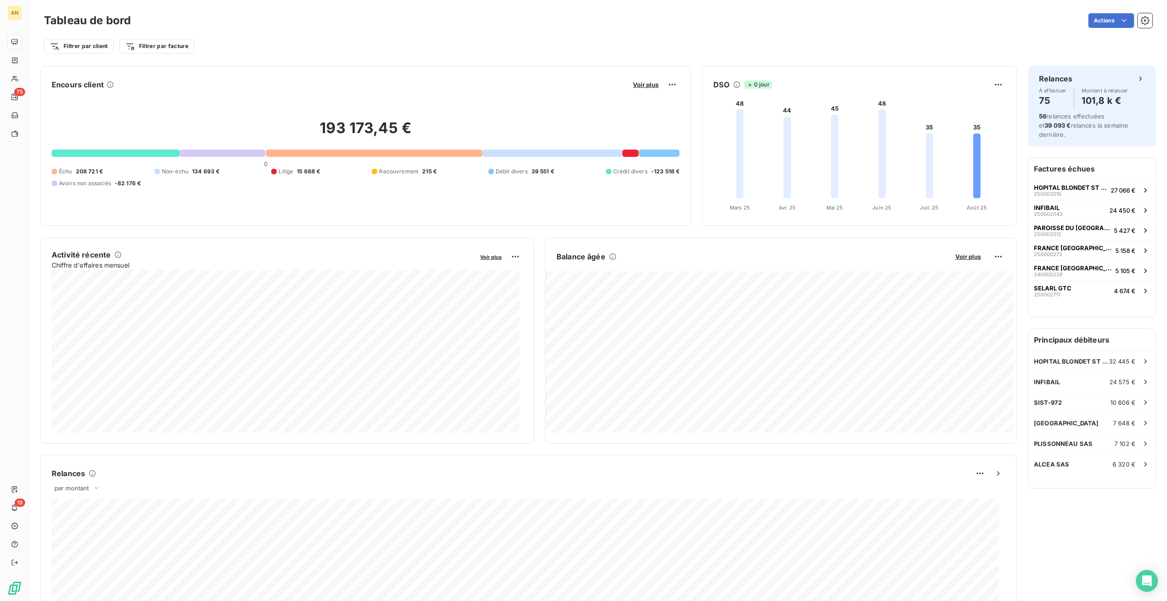
click at [647, 86] on span "Voir plus" at bounding box center [646, 84] width 26 height 7
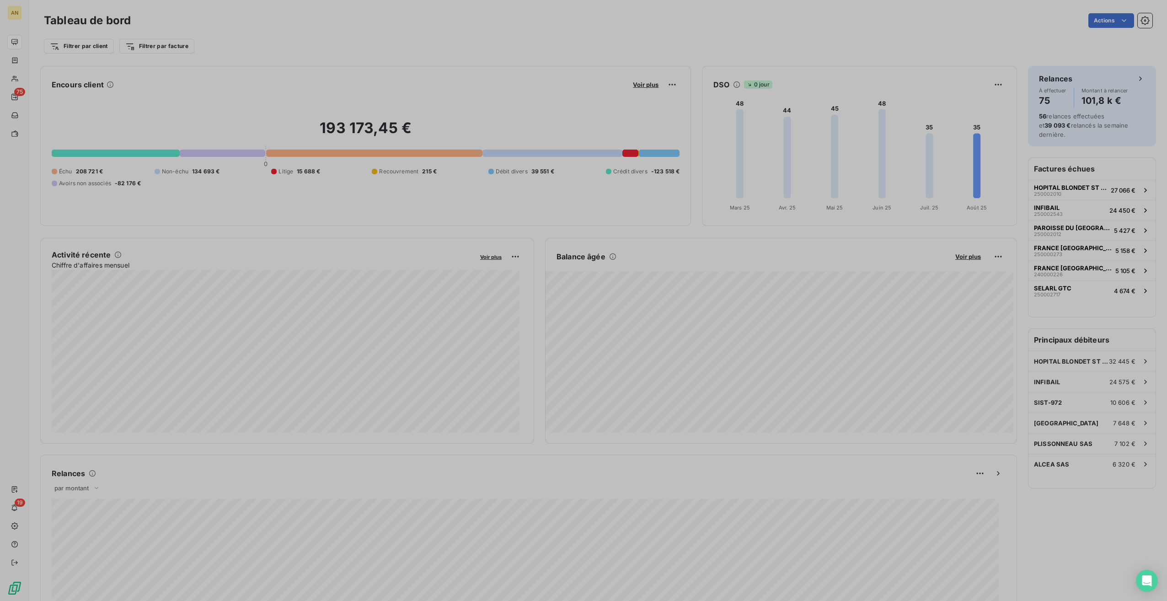
scroll to position [593, 344]
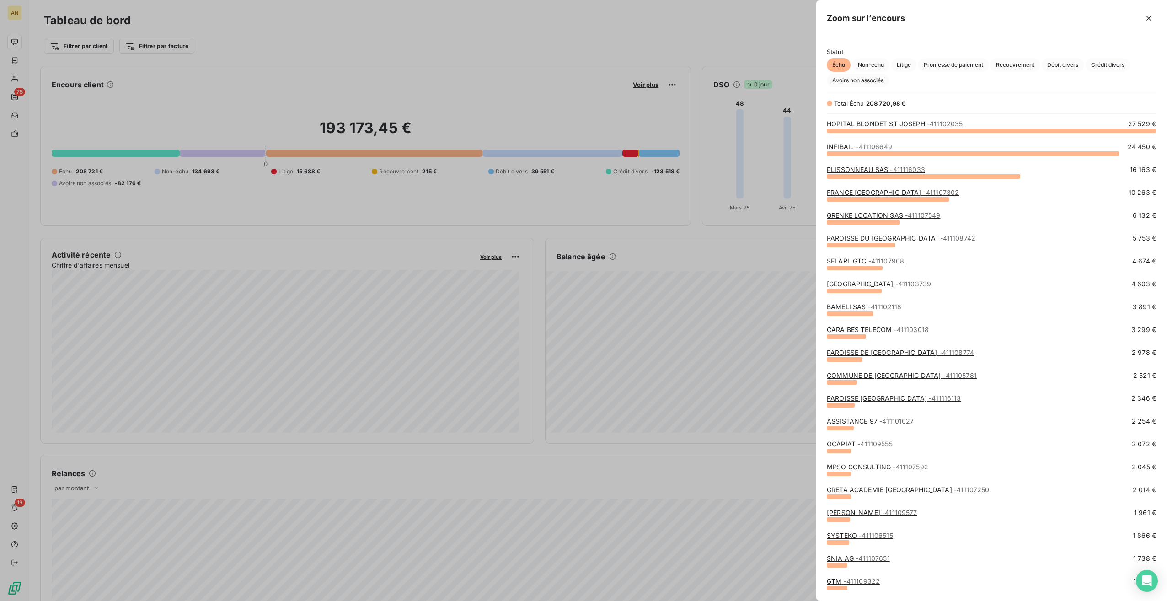
click at [698, 68] on span "Crédit divers" at bounding box center [1107, 65] width 44 height 14
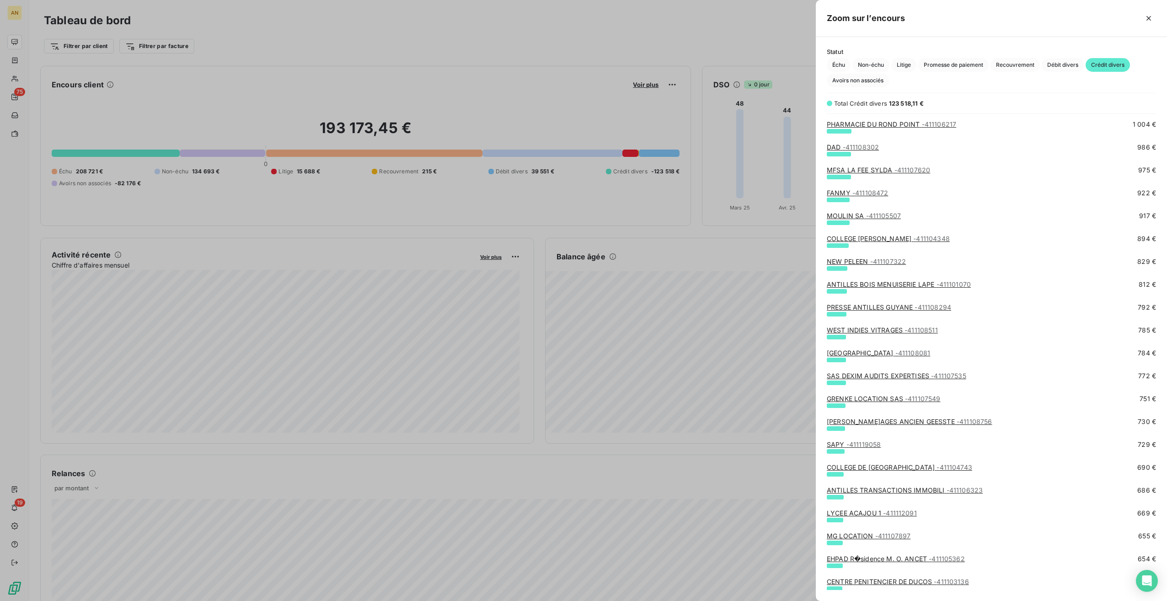
scroll to position [549, 0]
click at [698, 337] on link "MG LOCATION - 411107897" at bounding box center [868, 535] width 84 height 8
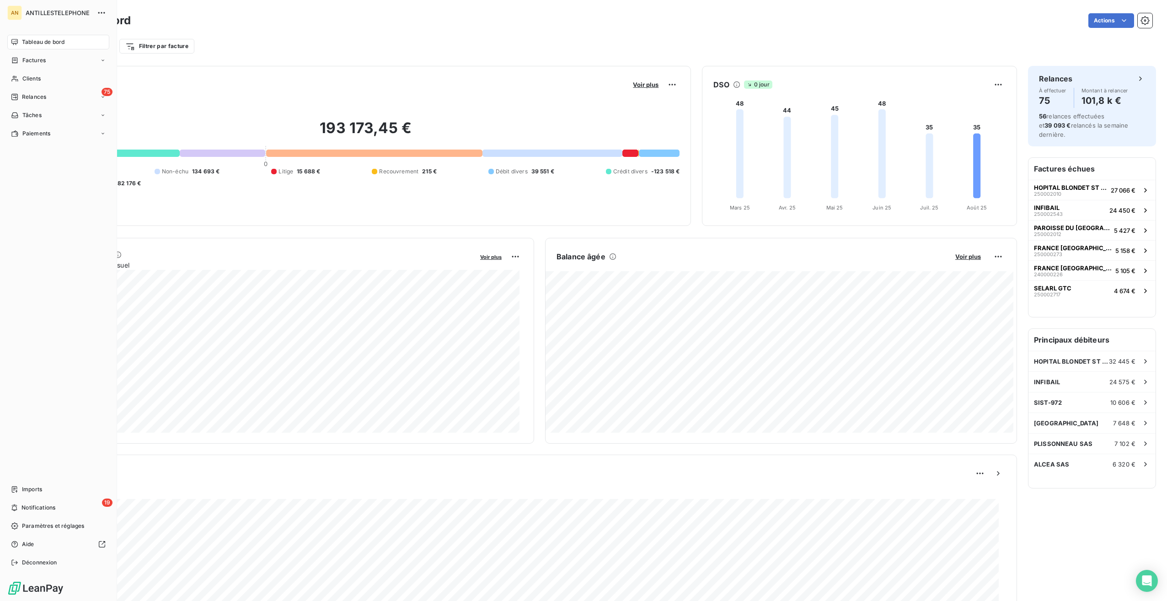
drag, startPoint x: 20, startPoint y: 80, endPoint x: 69, endPoint y: 82, distance: 48.5
click at [20, 80] on div "Clients" at bounding box center [58, 78] width 102 height 15
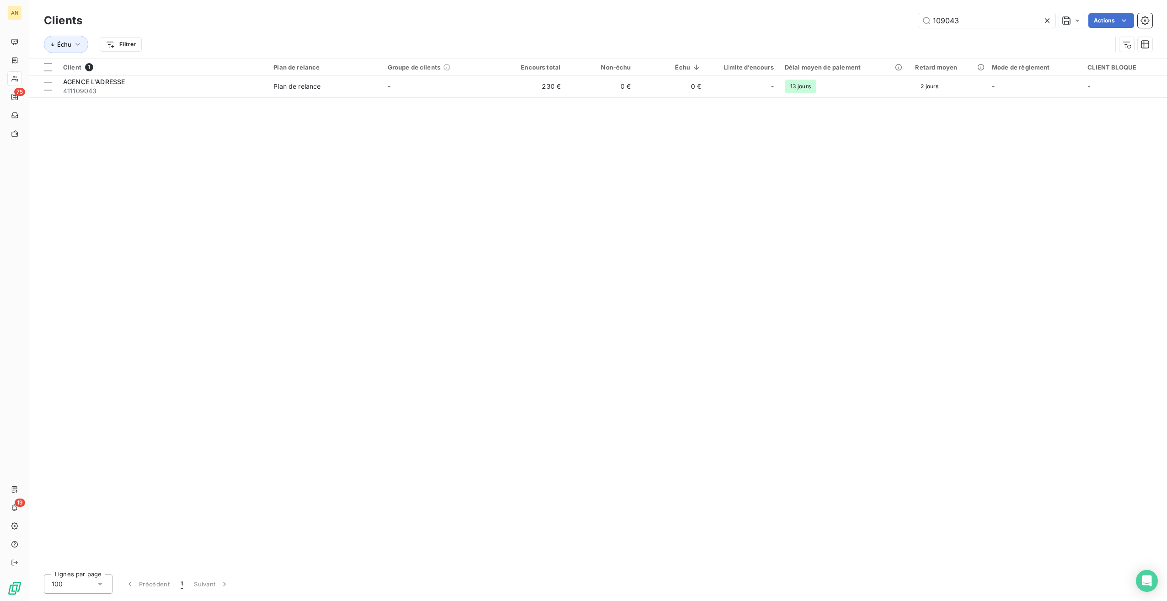
drag, startPoint x: 925, startPoint y: 20, endPoint x: 833, endPoint y: 16, distance: 92.0
click at [698, 18] on div "109043 Actions" at bounding box center [622, 20] width 1059 height 15
type input "OMASS"
click at [698, 81] on td at bounding box center [844, 86] width 131 height 22
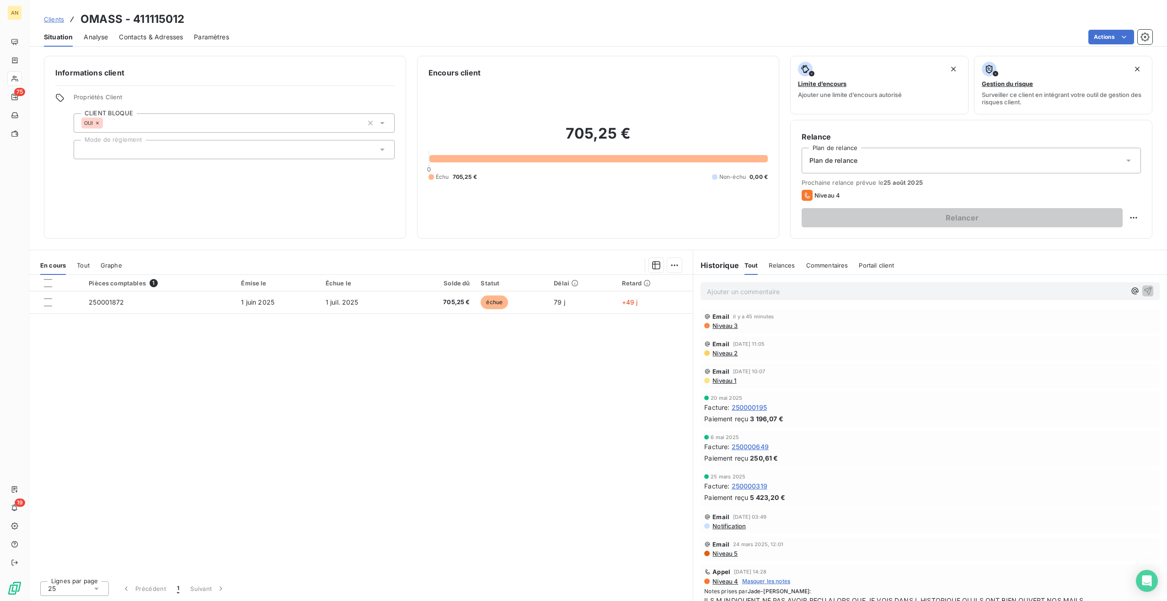
click at [153, 36] on span "Contacts & Adresses" at bounding box center [151, 36] width 64 height 9
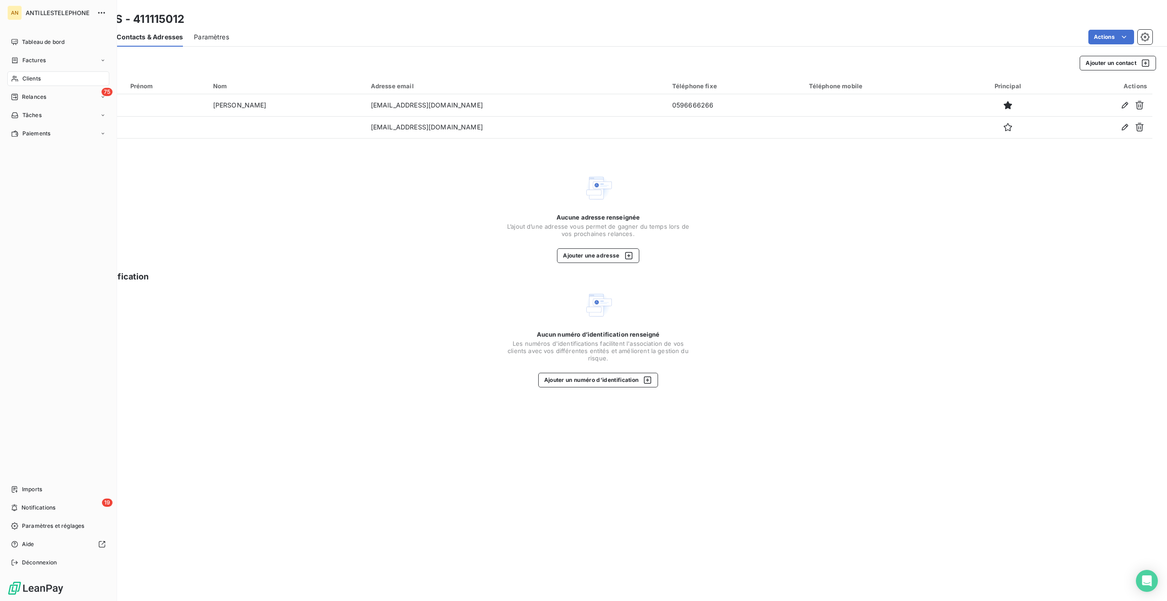
click at [1, 122] on div "AN ANTILLESTELEPHONE Tableau de bord Factures Clients 75 Relances Tâches Paieme…" at bounding box center [58, 300] width 117 height 601
